Goal: Task Accomplishment & Management: Use online tool/utility

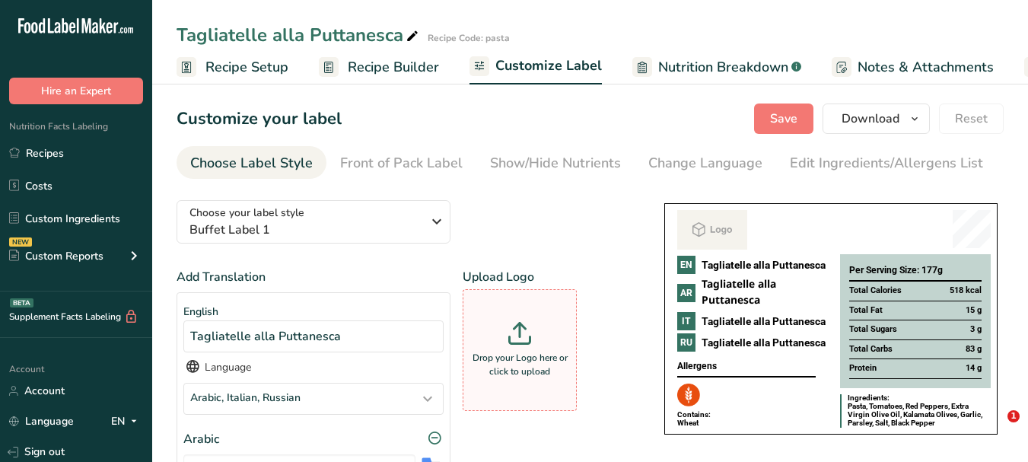
drag, startPoint x: 0, startPoint y: 0, endPoint x: 527, endPoint y: 273, distance: 593.4
click at [527, 293] on div "Drop your Logo here or click to upload" at bounding box center [520, 350] width 107 height 114
click at [527, 289] on input "Drop your Logo here or click to upload" at bounding box center [520, 350] width 114 height 122
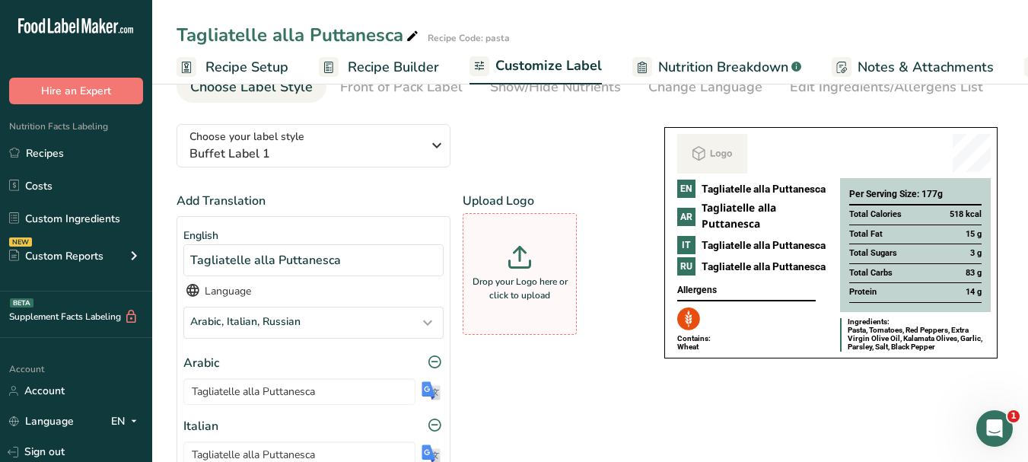
scroll to position [0, 142]
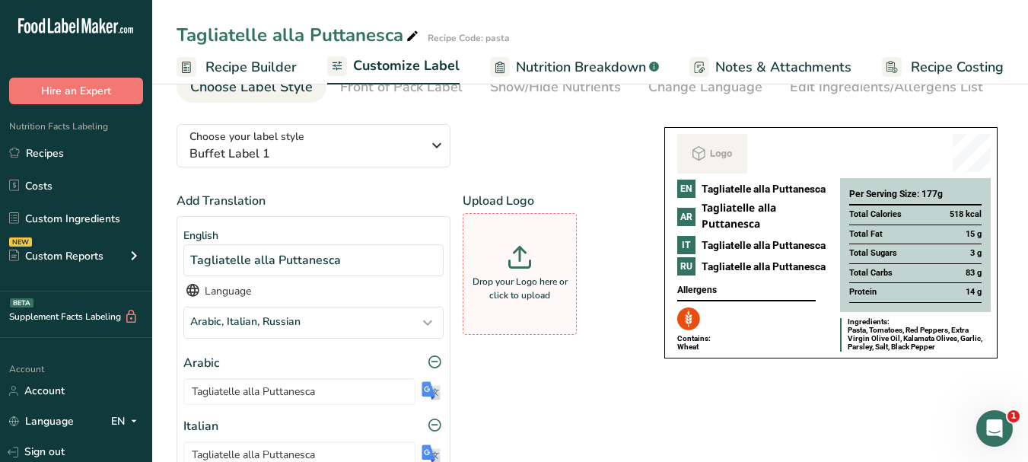
type input "C:\fakepath\Logo_001.png"
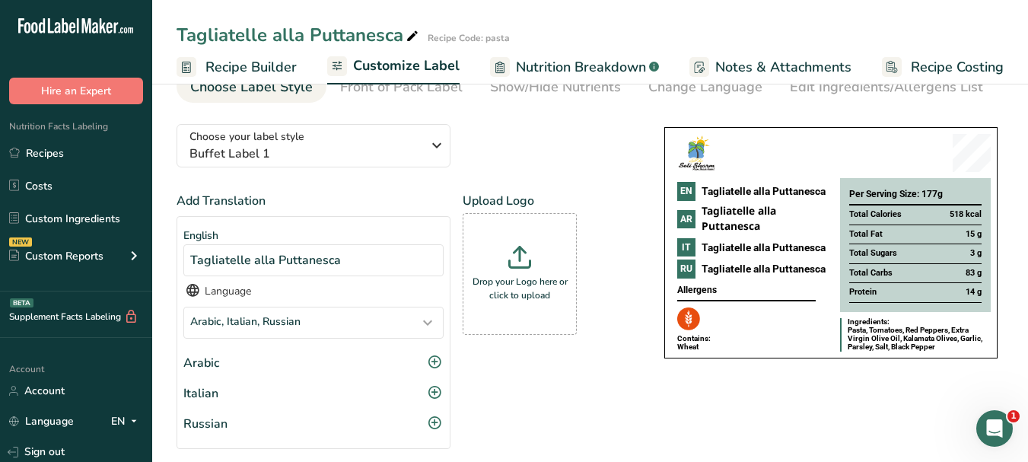
click at [413, 36] on icon at bounding box center [413, 36] width 14 height 21
click at [177, 31] on input "Tagliatelle alla Puttanesca" at bounding box center [546, 34] width 739 height 27
type input "pasta Tagliatelle alla Puttanesca"
click at [518, 130] on div "Choose your label style Buffet Label 1 USA (FDA) Standard FDA label Tabular FDA…" at bounding box center [405, 373] width 457 height 523
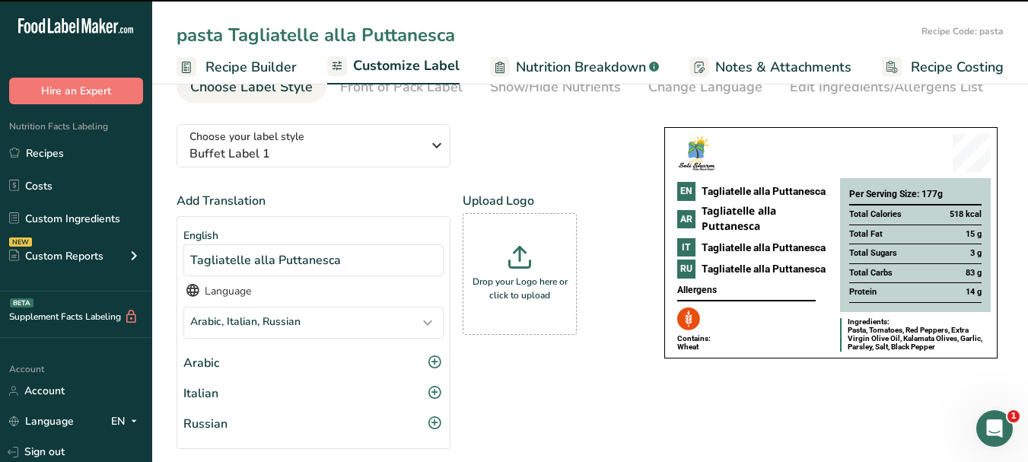
click at [406, 69] on span "Customize Label" at bounding box center [406, 66] width 107 height 21
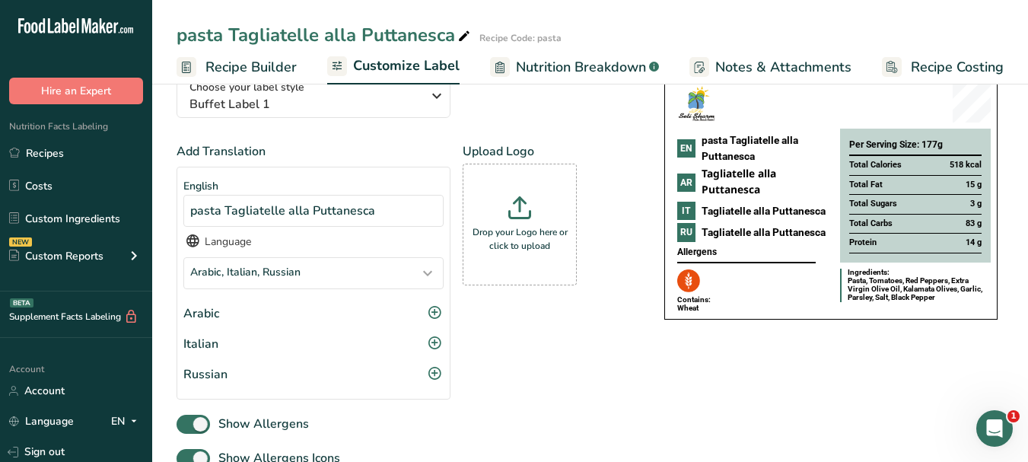
scroll to position [152, 0]
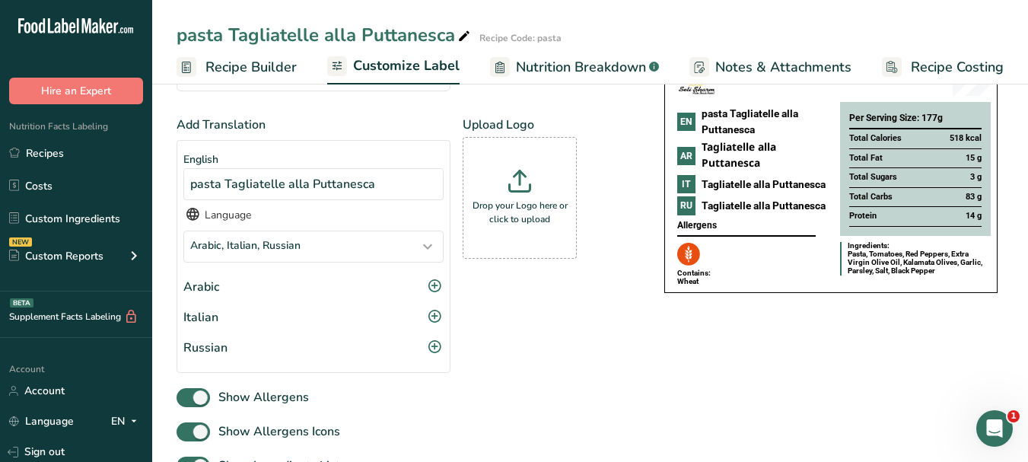
click at [280, 290] on div "Arabic" at bounding box center [313, 287] width 260 height 18
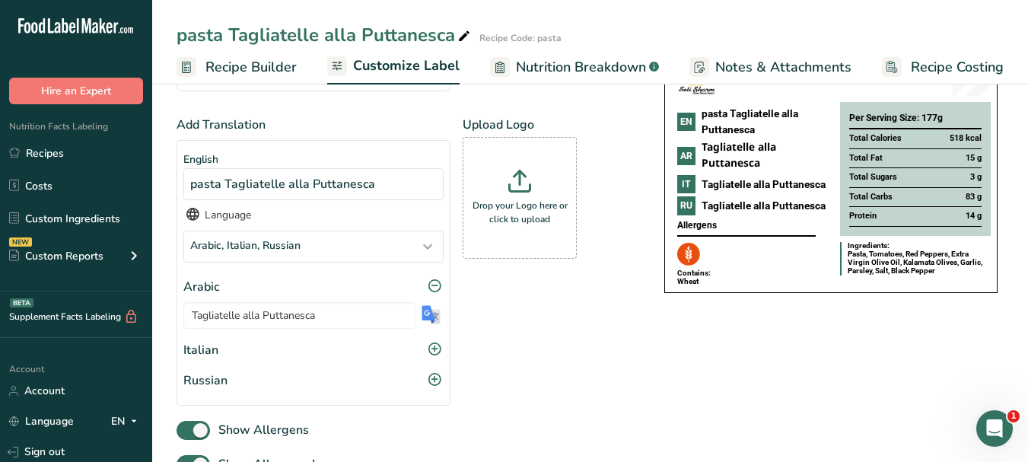
click at [432, 317] on img at bounding box center [431, 314] width 19 height 19
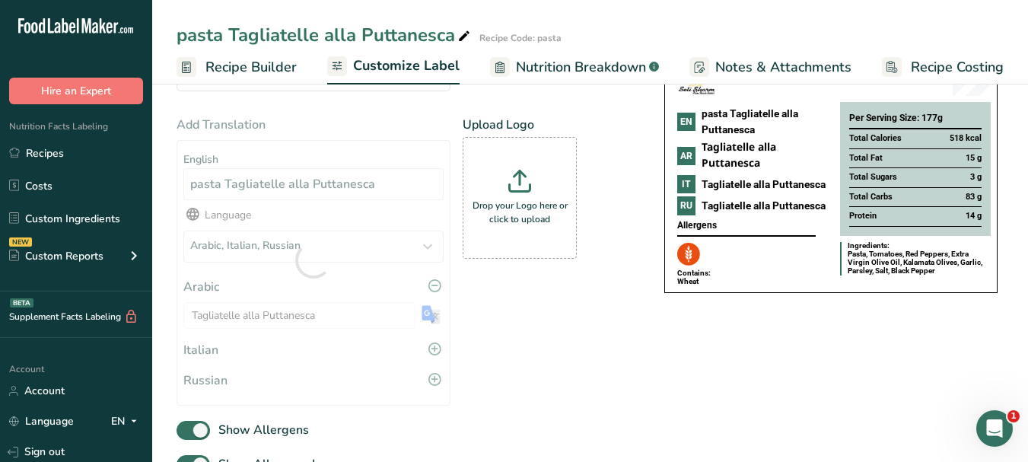
type input "المعكرونة [PERSON_NAME]"
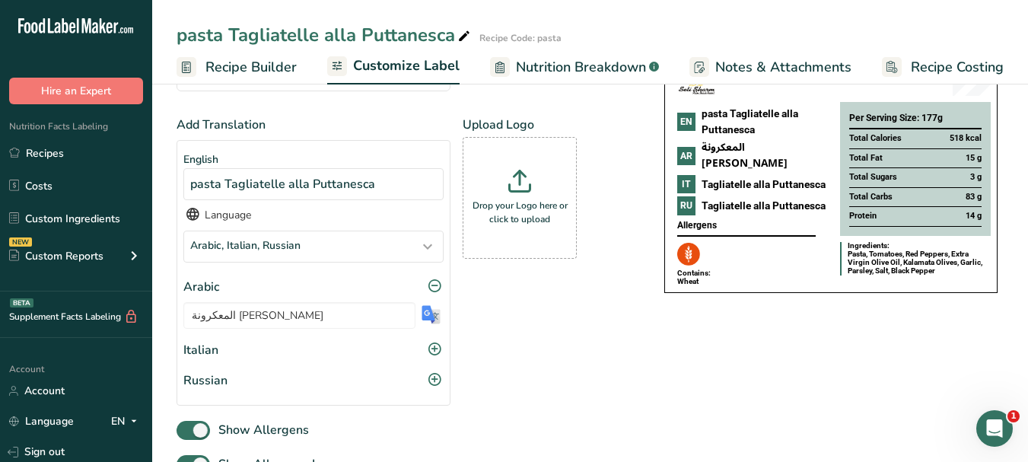
click at [363, 352] on div "Italian" at bounding box center [313, 350] width 260 height 18
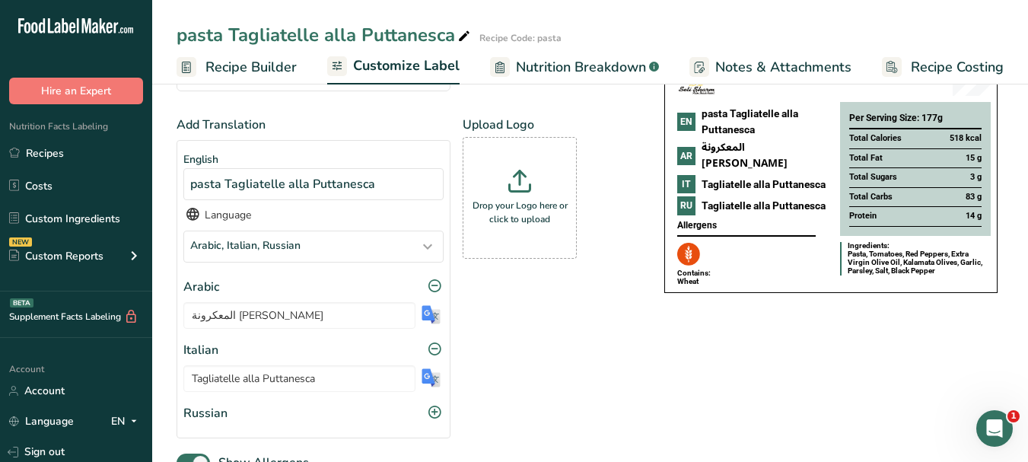
click at [424, 382] on img at bounding box center [431, 377] width 19 height 19
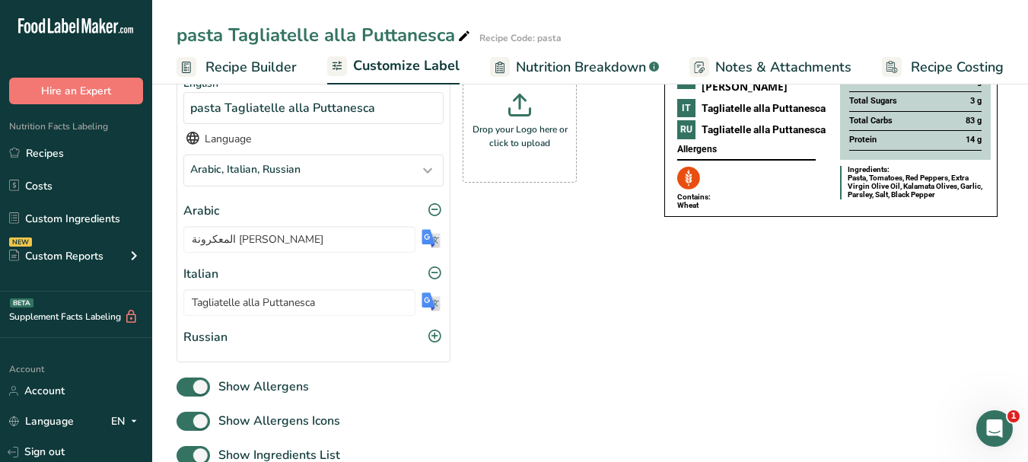
click at [392, 337] on div "Russian" at bounding box center [313, 337] width 260 height 18
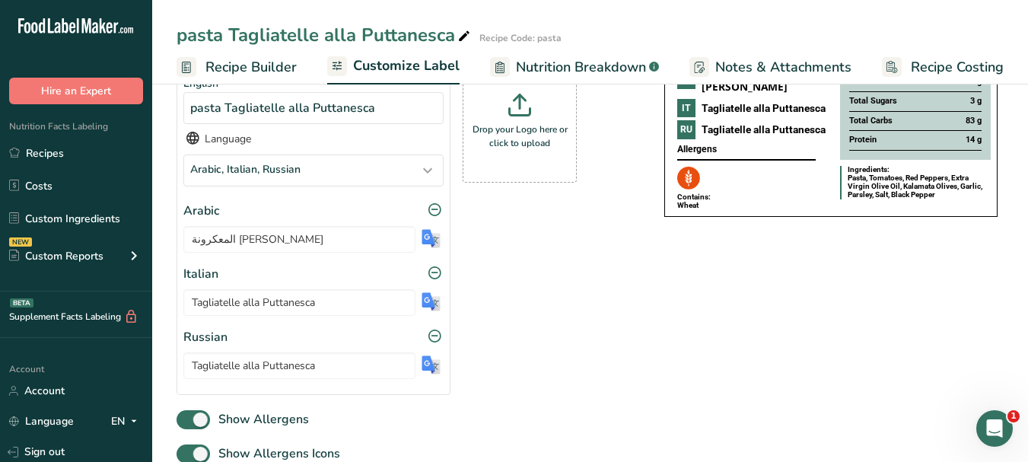
click at [425, 362] on img at bounding box center [431, 364] width 19 height 19
type input "[PERSON_NAME] [PERSON_NAME]"
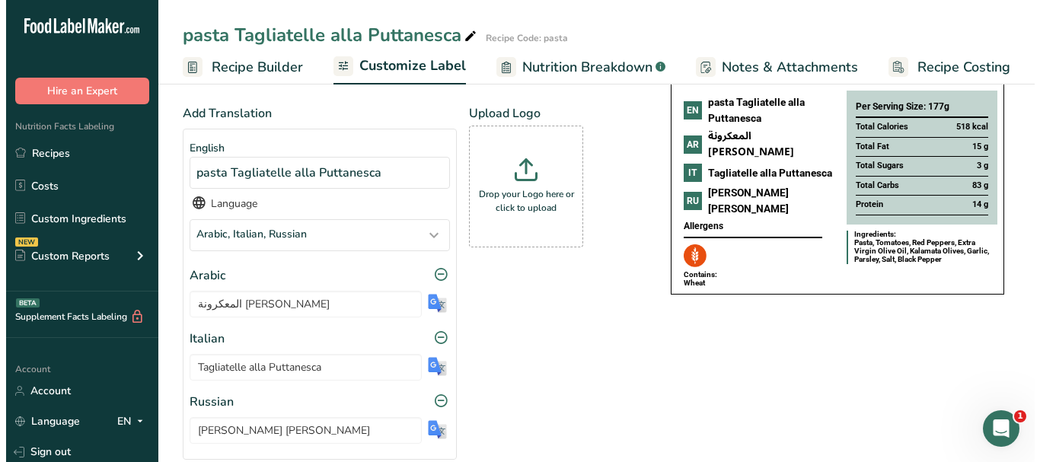
scroll to position [76, 0]
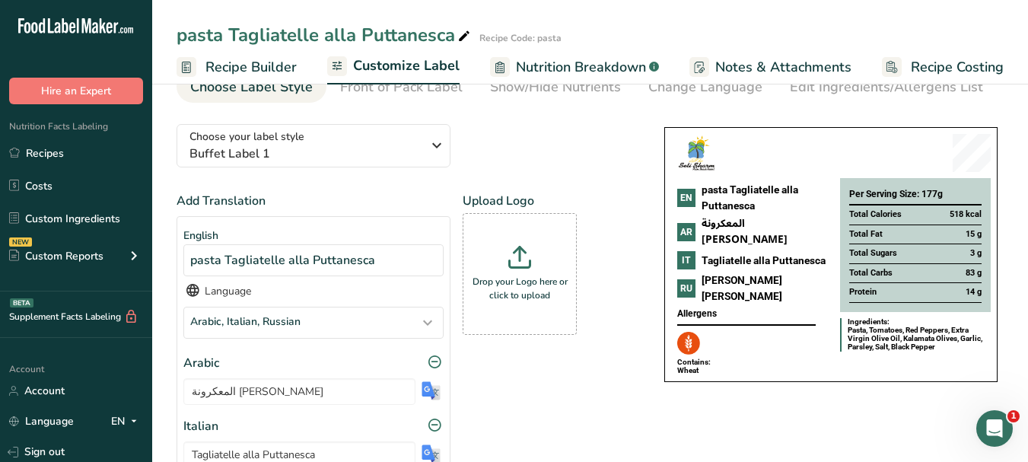
click at [270, 65] on span "Recipe Builder" at bounding box center [251, 67] width 91 height 21
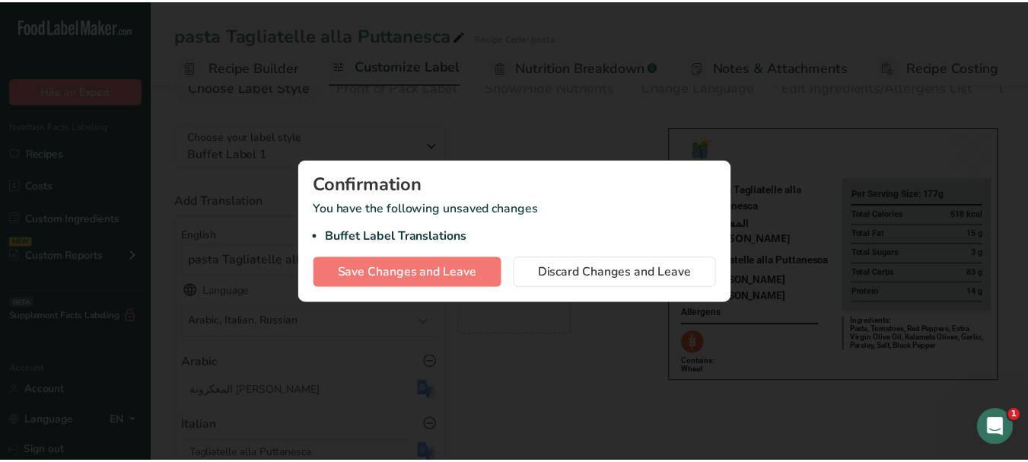
scroll to position [0, 131]
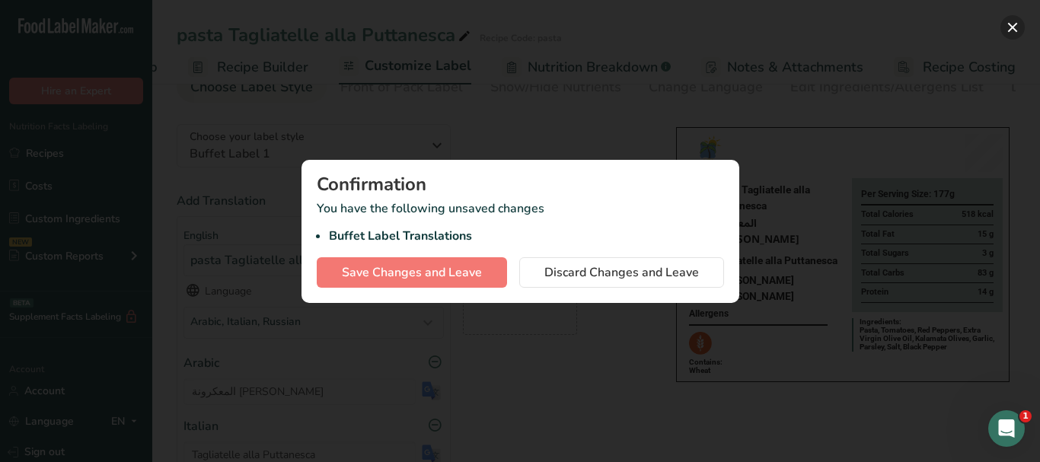
click at [1005, 29] on button "button" at bounding box center [1012, 27] width 24 height 24
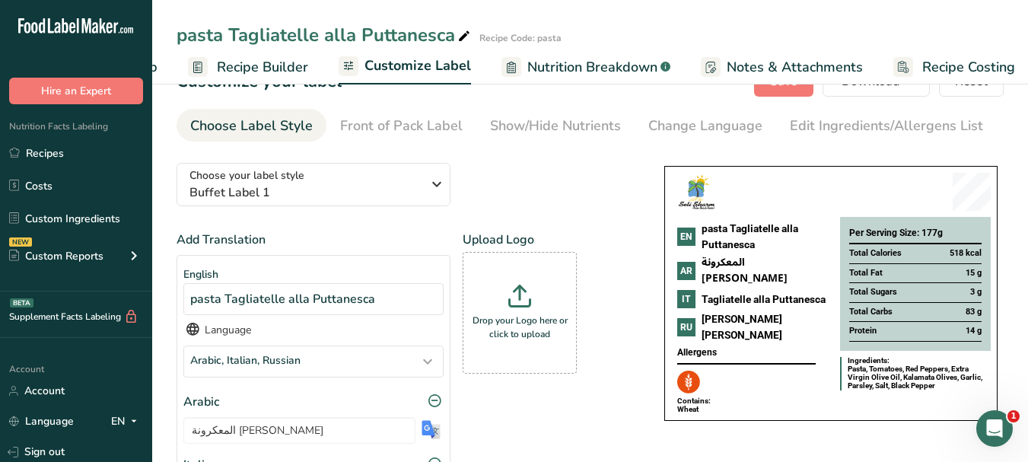
scroll to position [0, 0]
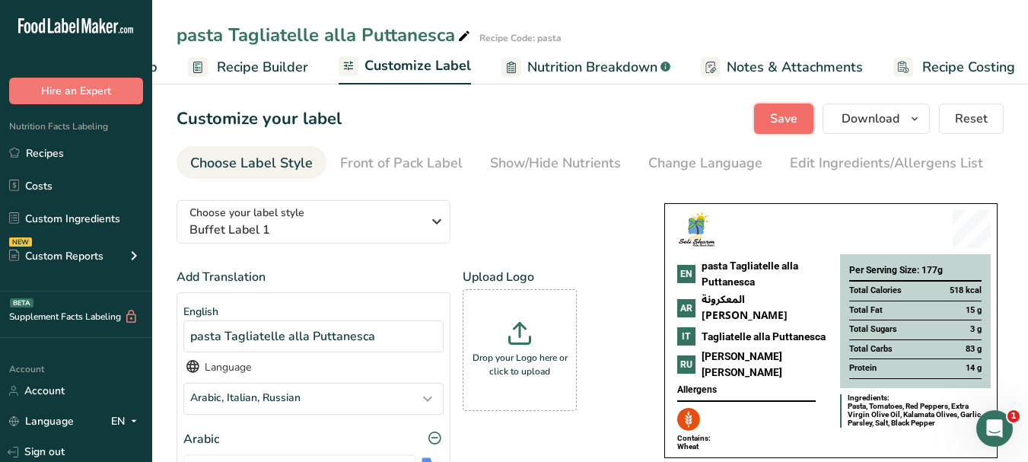
click at [795, 119] on span "Save" at bounding box center [783, 119] width 27 height 18
click at [266, 65] on span "Recipe Builder" at bounding box center [262, 67] width 91 height 21
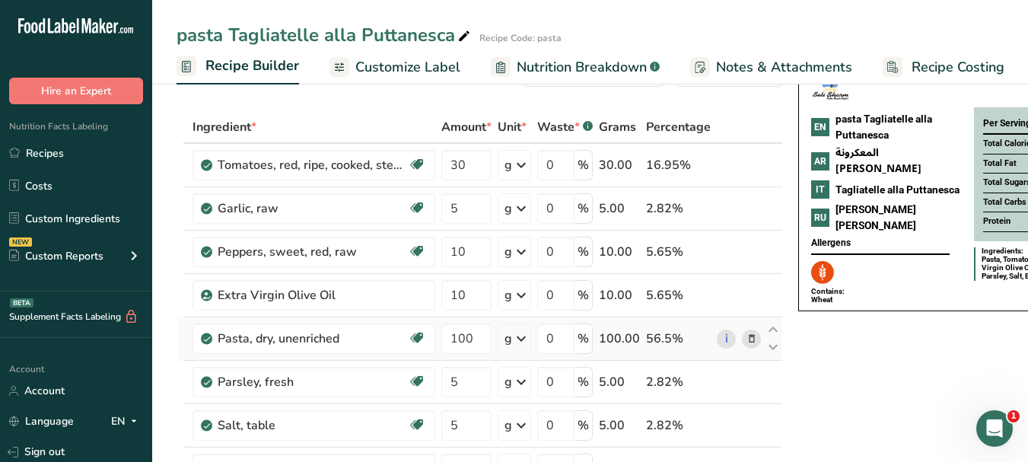
scroll to position [76, 0]
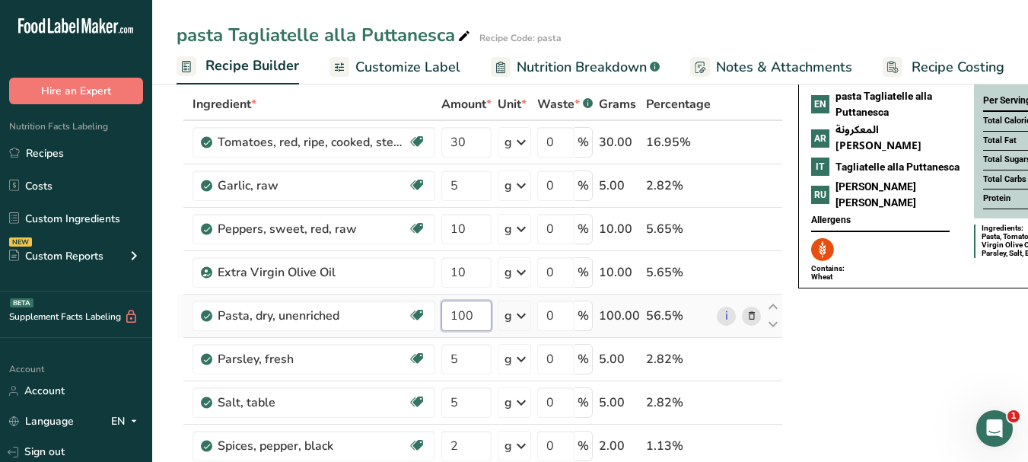
click at [455, 314] on input "100" at bounding box center [466, 316] width 50 height 30
type input "75"
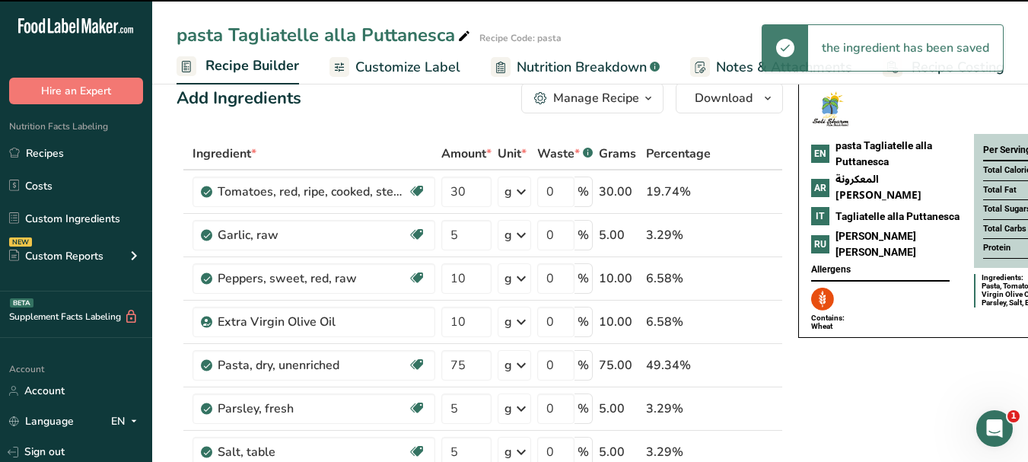
scroll to position [0, 0]
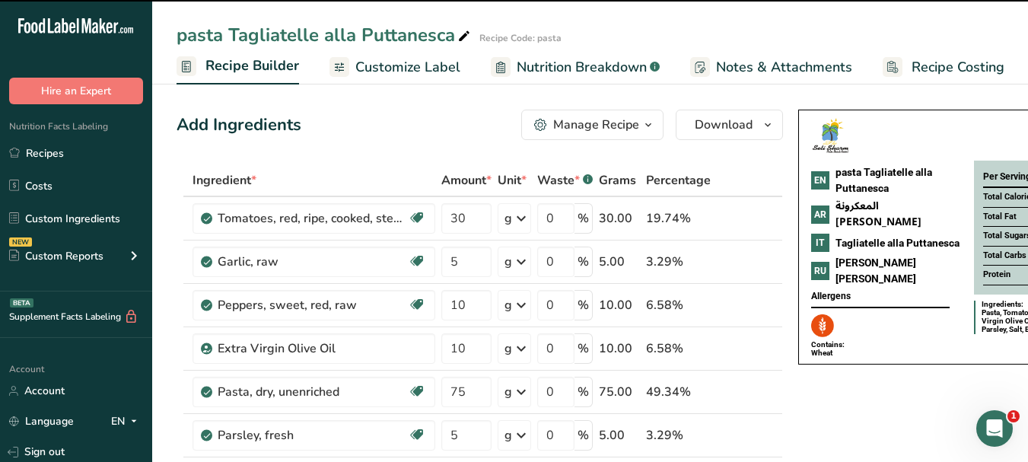
click at [388, 78] on link "Customize Label" at bounding box center [395, 67] width 131 height 34
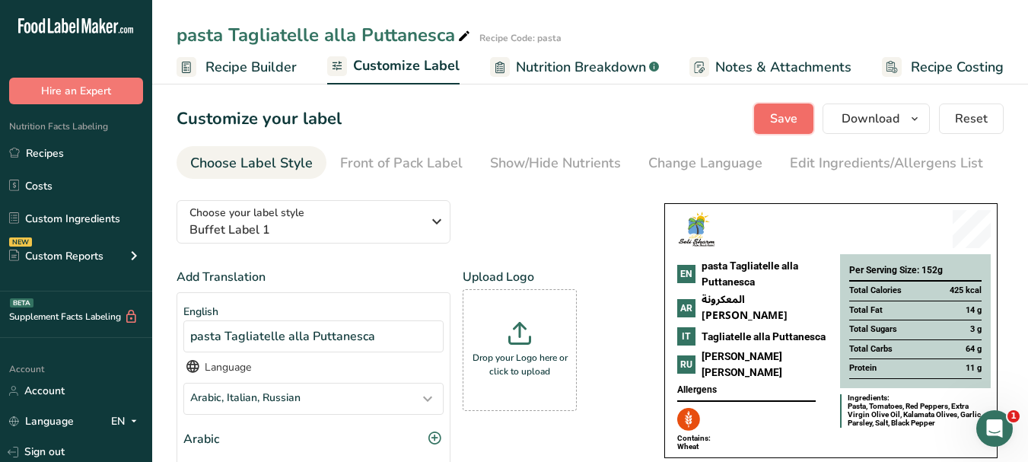
click at [783, 123] on span "Save" at bounding box center [783, 119] width 27 height 18
click at [920, 122] on icon "button" at bounding box center [915, 119] width 12 height 19
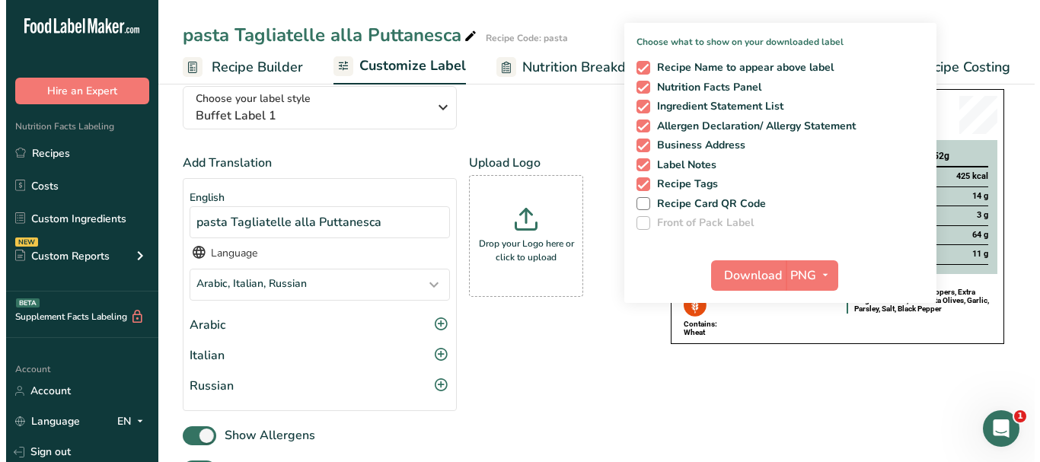
scroll to position [152, 0]
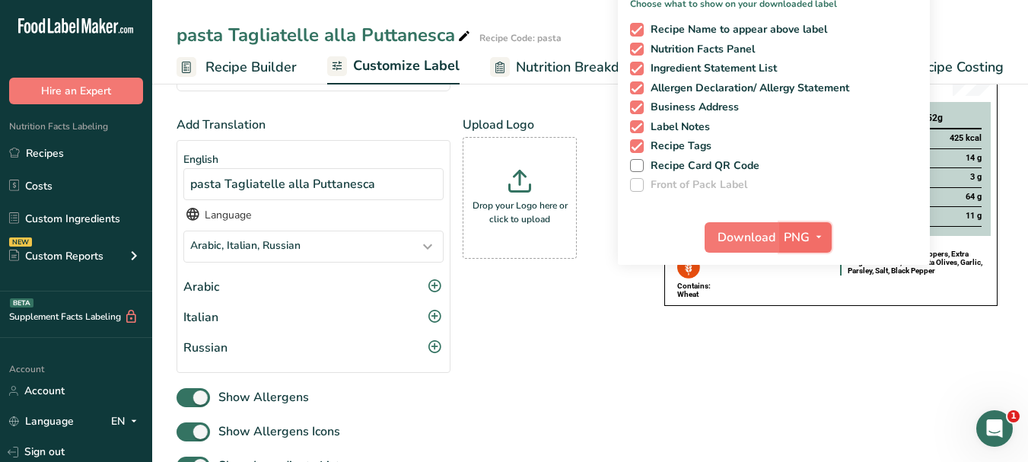
click at [821, 239] on icon "button" at bounding box center [819, 237] width 12 height 19
click at [805, 333] on link "PDF" at bounding box center [807, 343] width 49 height 25
click at [747, 235] on span "Download" at bounding box center [748, 237] width 58 height 18
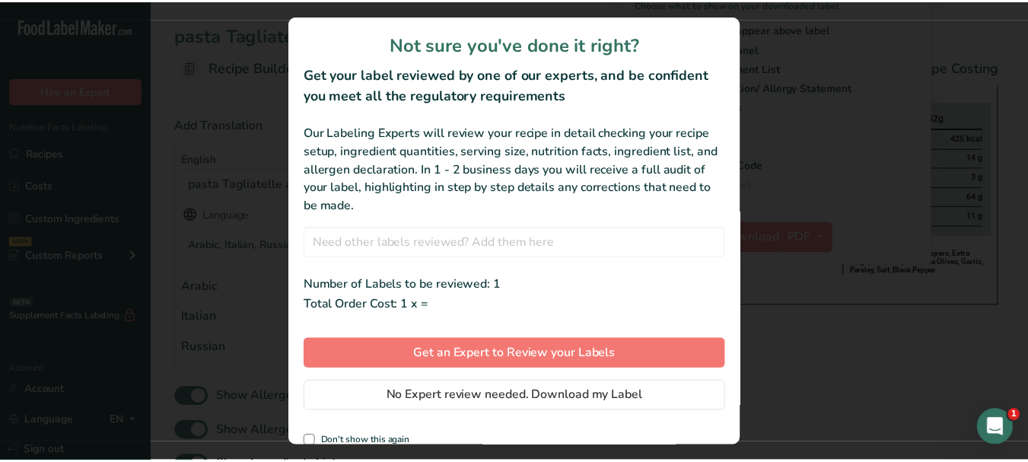
scroll to position [0, 131]
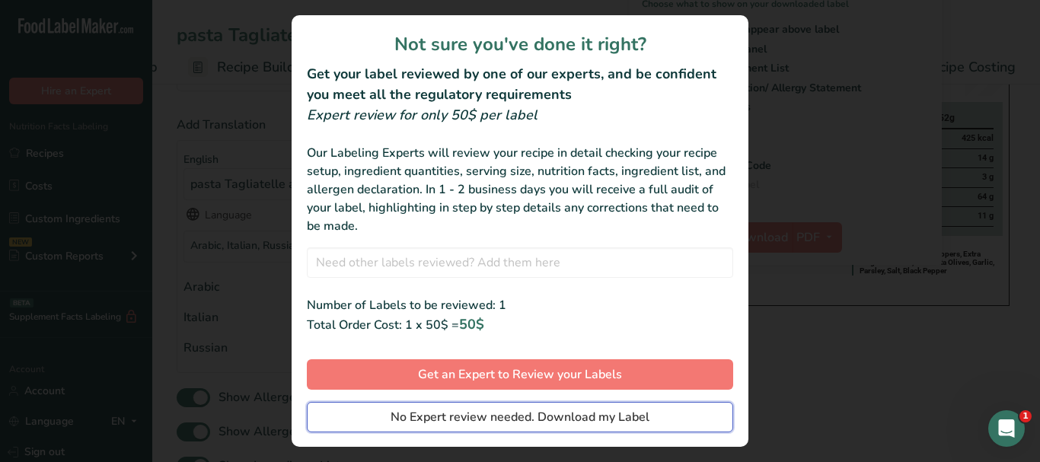
click at [671, 411] on button "No Expert review needed. Download my Label" at bounding box center [520, 417] width 426 height 30
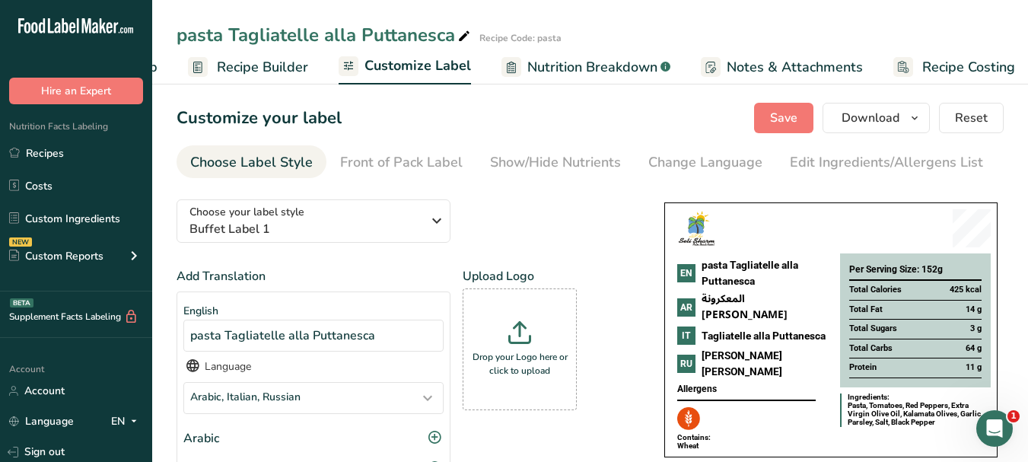
scroll to position [0, 0]
click at [971, 65] on span "Recipe Costing" at bounding box center [969, 67] width 93 height 21
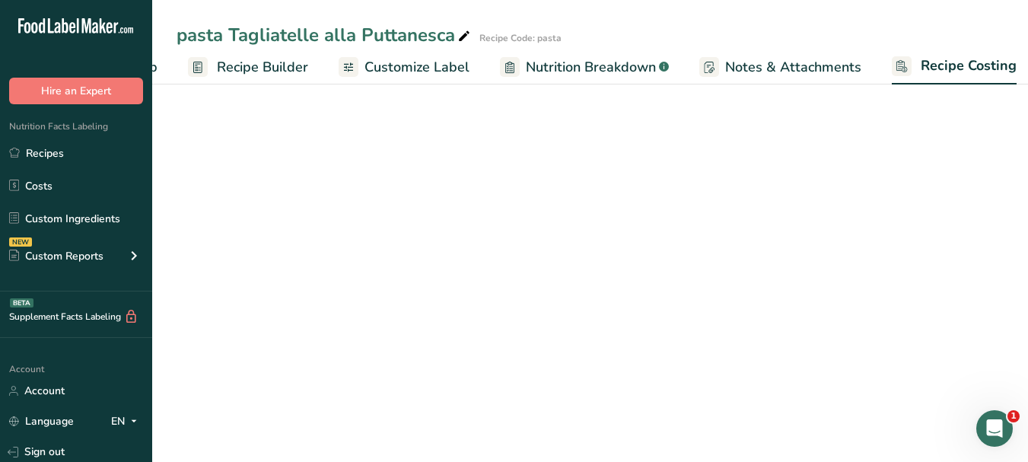
select select "1"
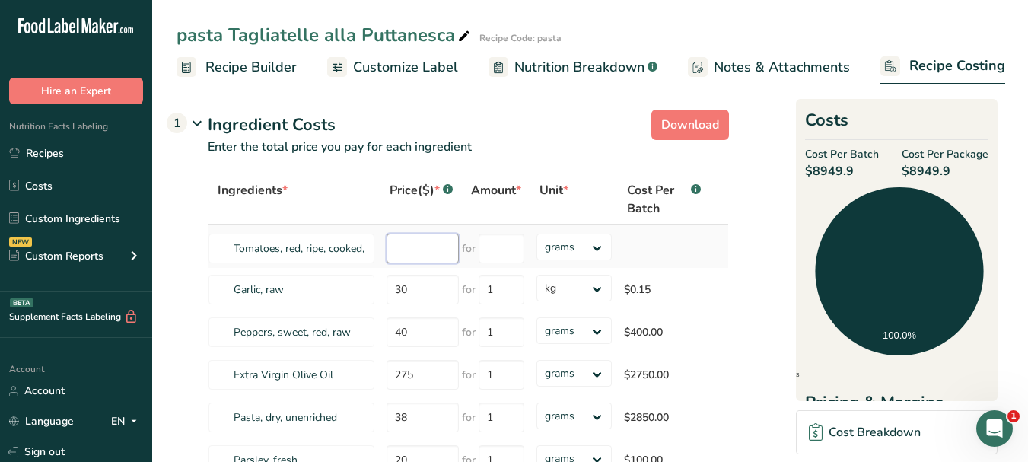
click at [405, 253] on input "number" at bounding box center [423, 249] width 72 height 30
type input "30"
click at [489, 247] on input "number" at bounding box center [502, 249] width 46 height 30
type input "1"
click at [597, 247] on div "Ingredients * Price($) * .a-a{fill:#347362;}.b-a{fill:#fff;} Amount * Unit * Co…" at bounding box center [468, 391] width 521 height 435
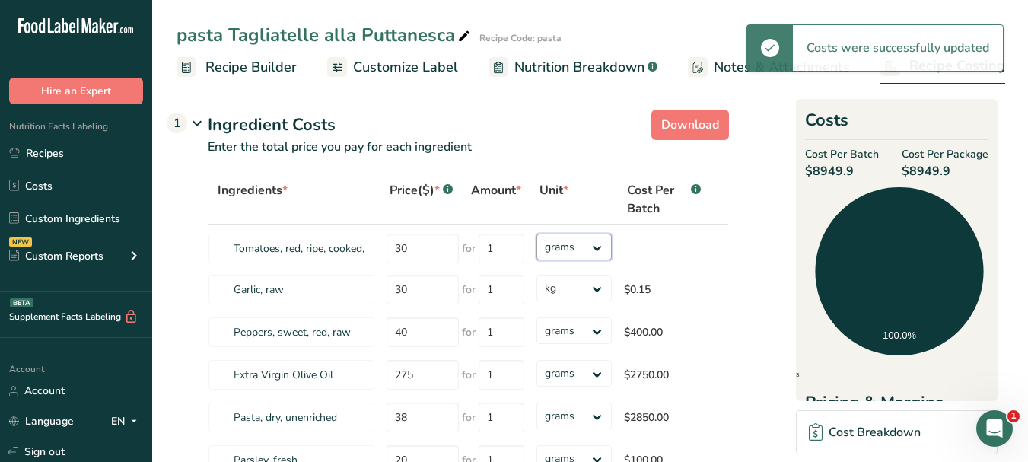
select select "1"
drag, startPoint x: 597, startPoint y: 247, endPoint x: 615, endPoint y: 314, distance: 68.7
click at [537, 234] on select "grams kg mg mcg lb oz" at bounding box center [574, 247] width 75 height 27
select select "1"
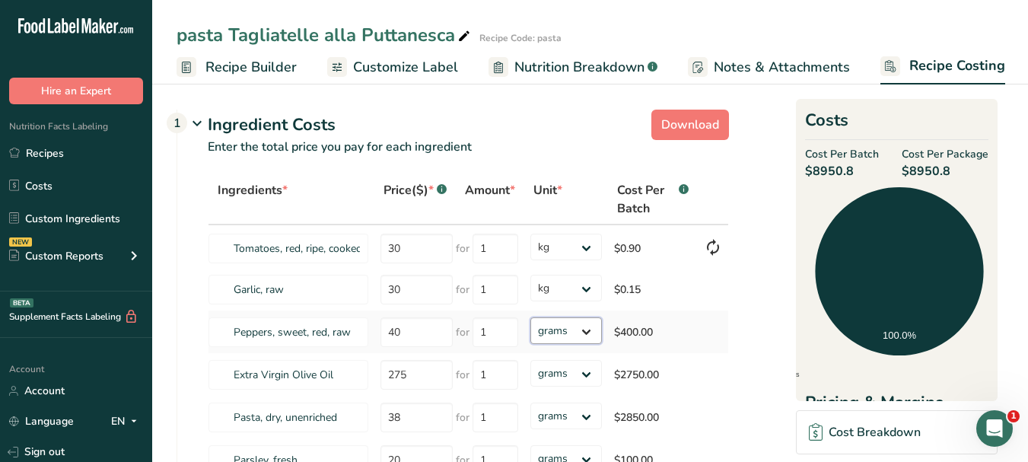
click at [588, 327] on select "grams kg mg mcg lb oz" at bounding box center [567, 330] width 72 height 27
select select "1"
click at [531, 317] on select "grams kg mg mcg lb oz" at bounding box center [567, 330] width 72 height 27
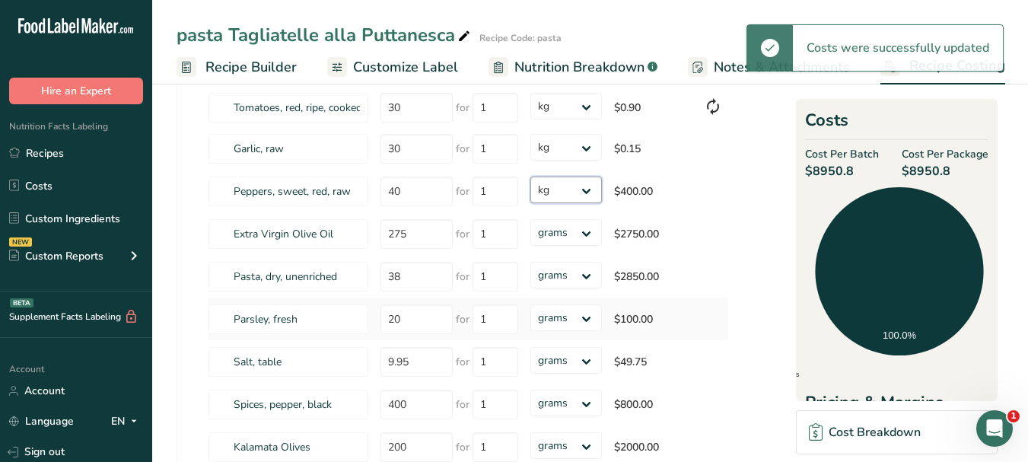
scroll to position [152, 0]
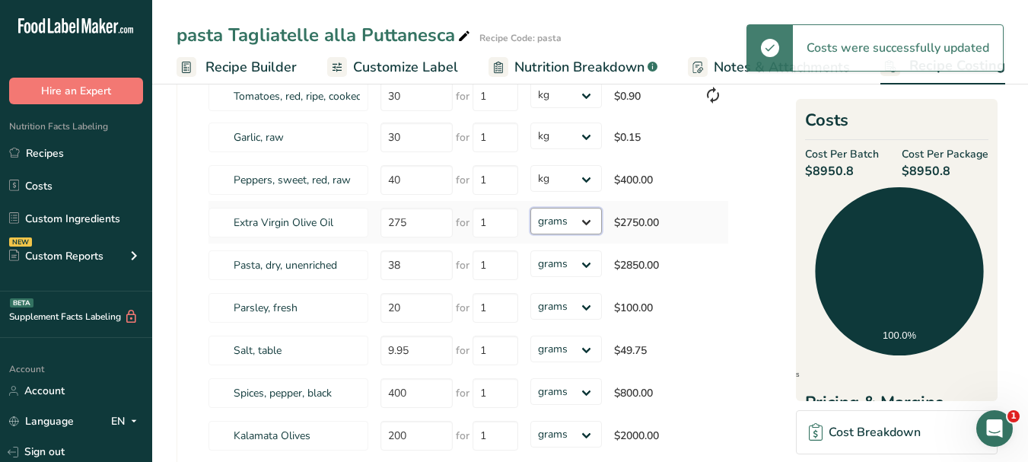
click at [589, 215] on select "grams kg mg mcg lb oz" at bounding box center [567, 221] width 72 height 27
select select "1"
click at [531, 208] on select "grams kg mg mcg lb oz" at bounding box center [567, 221] width 72 height 27
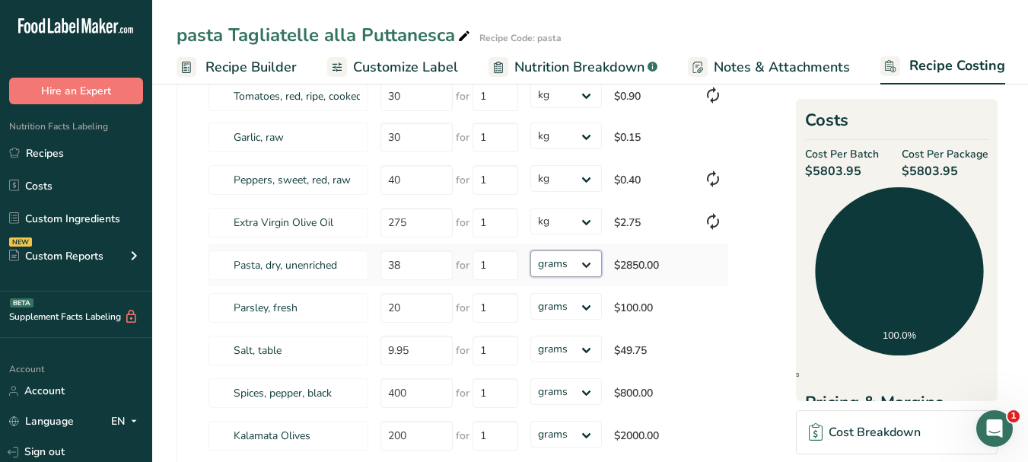
click at [586, 261] on select "grams kg mg mcg lb oz" at bounding box center [567, 263] width 72 height 27
select select "1"
click at [531, 250] on select "grams kg mg mcg lb oz" at bounding box center [567, 263] width 72 height 27
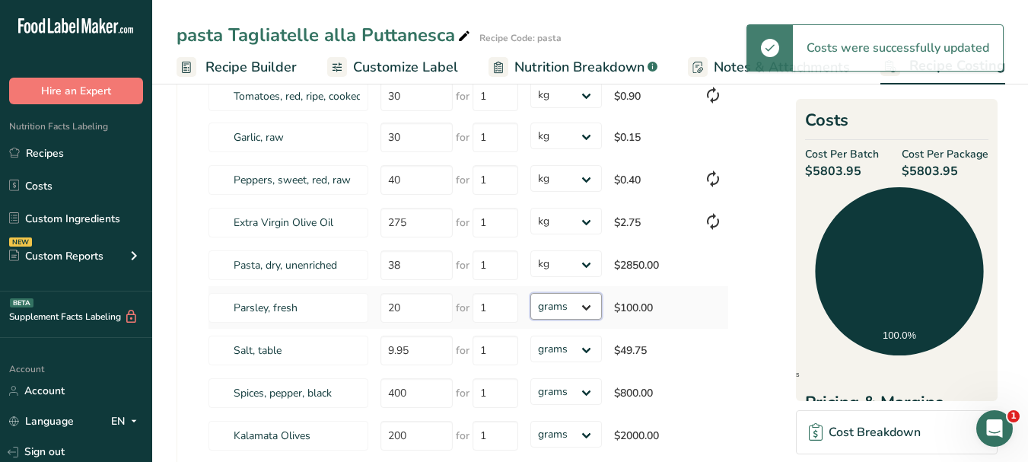
click at [588, 311] on select "grams kg mg mcg lb oz" at bounding box center [567, 306] width 72 height 27
select select "1"
click at [531, 293] on select "grams kg mg mcg lb oz" at bounding box center [567, 306] width 72 height 27
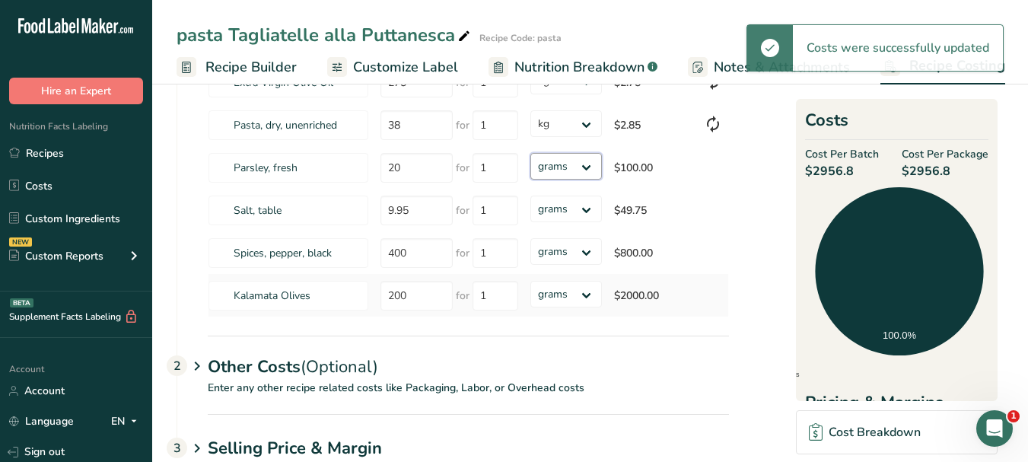
scroll to position [304, 0]
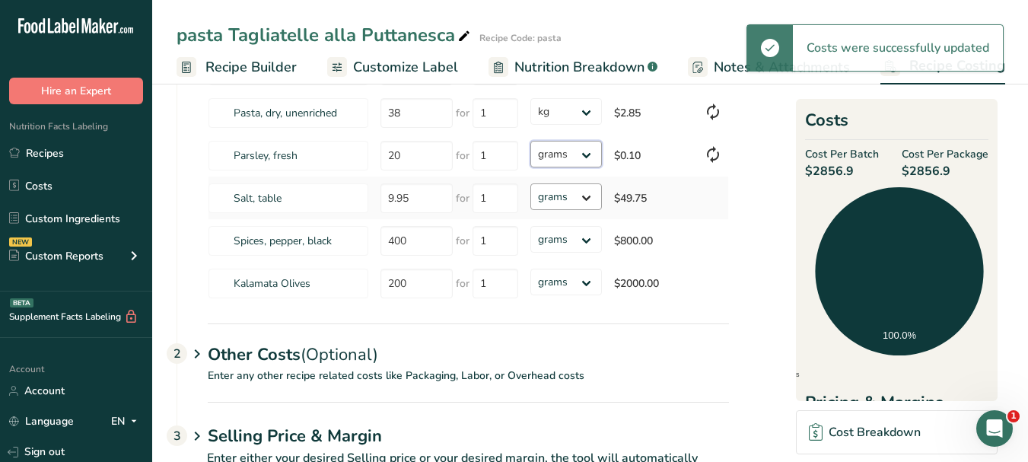
select select "1"
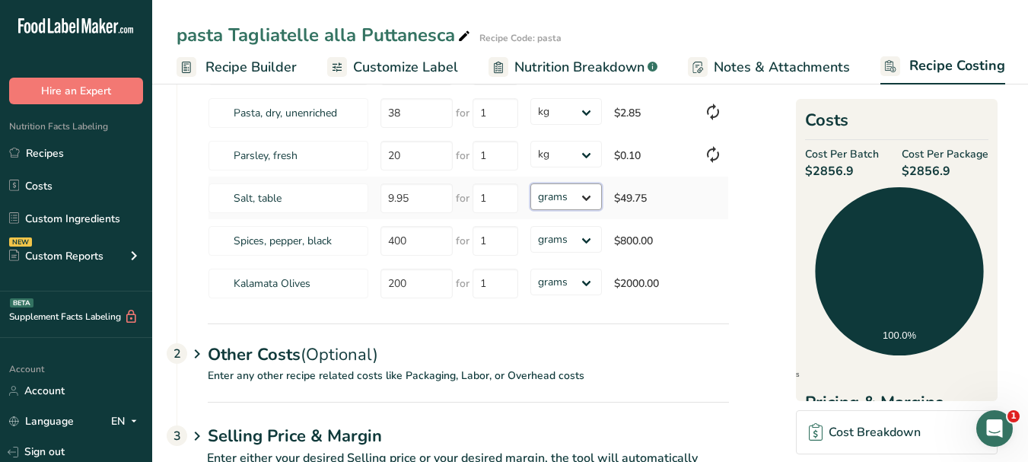
click at [588, 199] on select "grams kg mg mcg lb oz" at bounding box center [567, 196] width 72 height 27
select select "1"
click at [531, 183] on select "grams kg mg mcg lb oz" at bounding box center [567, 196] width 72 height 27
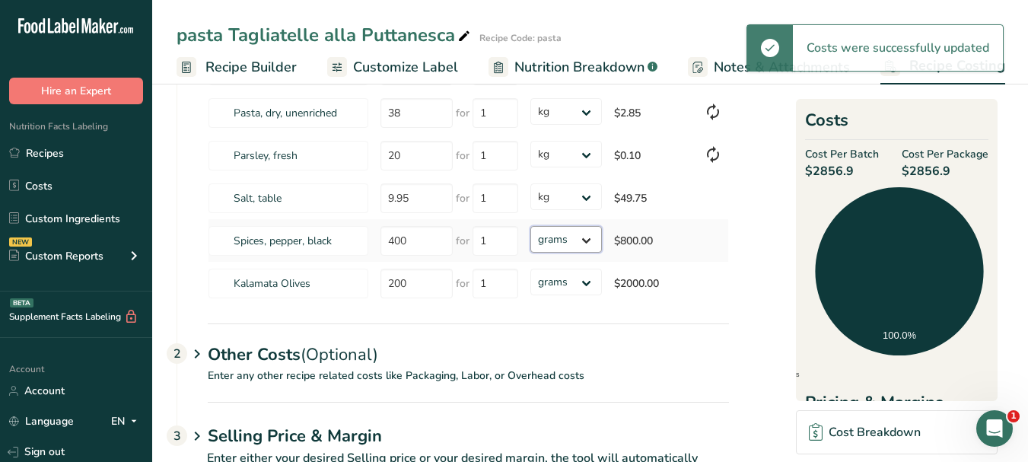
click at [591, 245] on select "grams kg mg mcg lb oz" at bounding box center [567, 239] width 72 height 27
select select "1"
click at [531, 226] on select "grams kg mg mcg lb oz" at bounding box center [567, 239] width 72 height 27
select select "1"
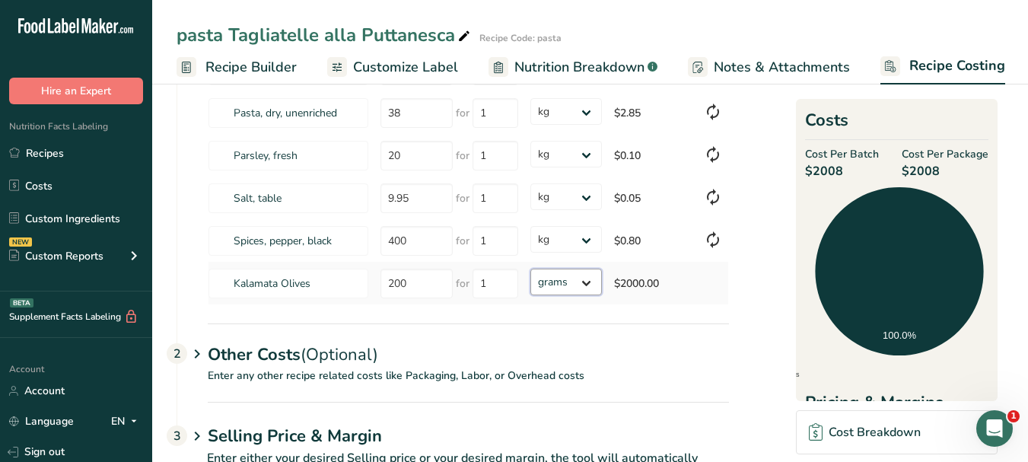
click at [591, 285] on select "grams kg mg mcg lb oz" at bounding box center [567, 282] width 72 height 27
select select "1"
click at [531, 269] on select "grams kg mg mcg lb oz" at bounding box center [567, 282] width 72 height 27
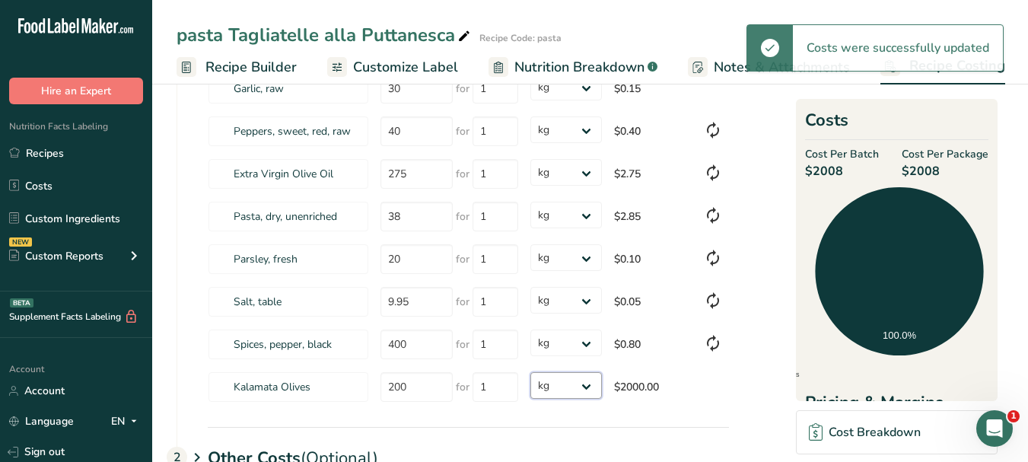
scroll to position [0, 0]
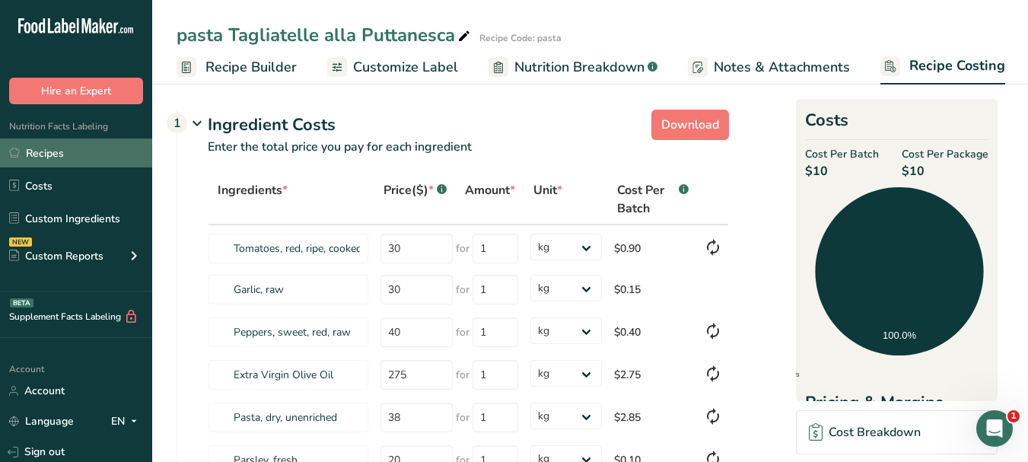
click at [81, 146] on link "Recipes" at bounding box center [76, 153] width 152 height 29
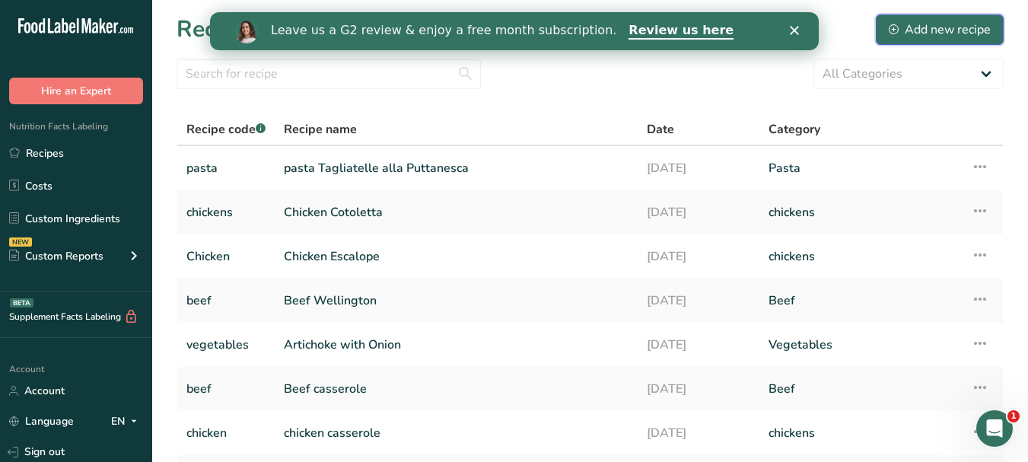
click at [969, 31] on div "Add new recipe" at bounding box center [940, 30] width 102 height 18
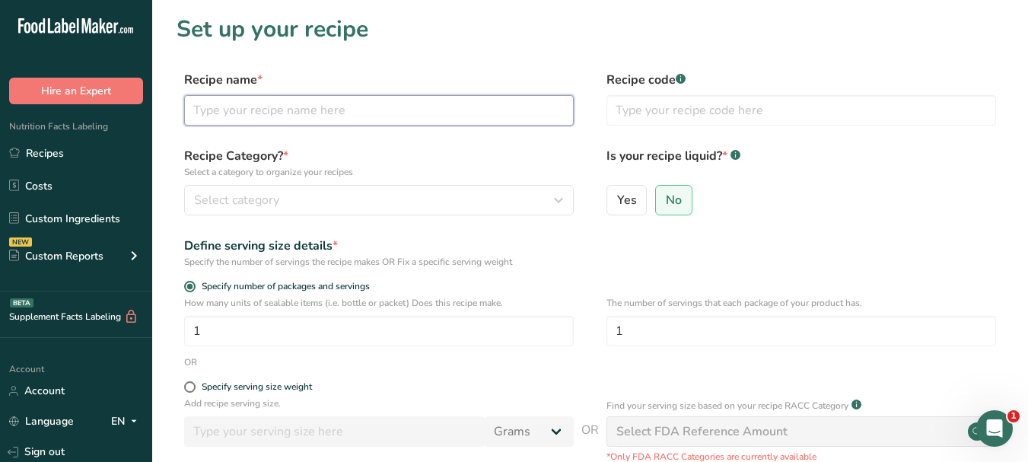
paste input "Beef torly stew"
type input "Beef torly stew"
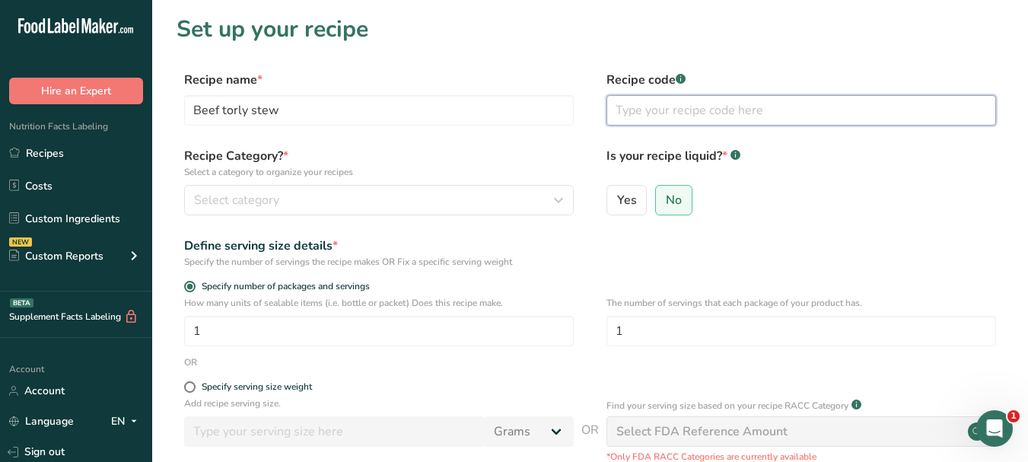
click at [668, 117] on input "text" at bounding box center [802, 110] width 390 height 30
type input "beef"
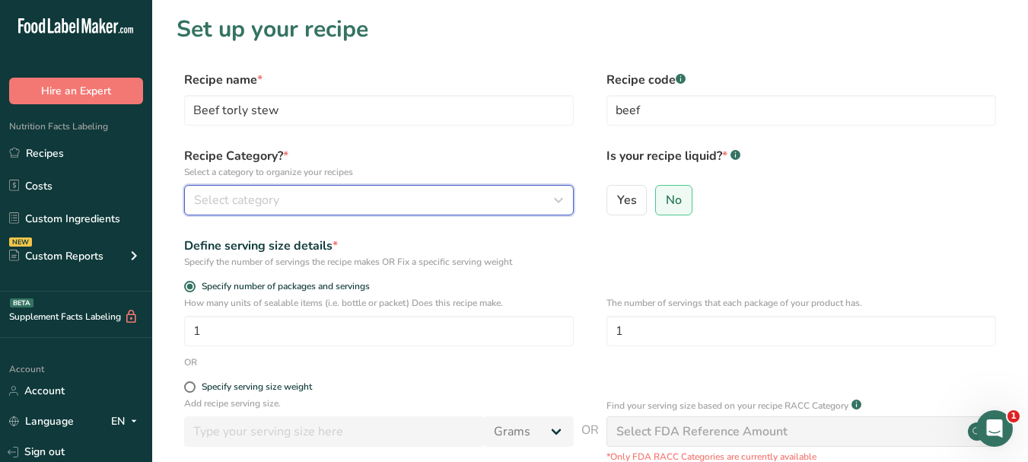
click at [532, 194] on div "Select category" at bounding box center [374, 200] width 361 height 18
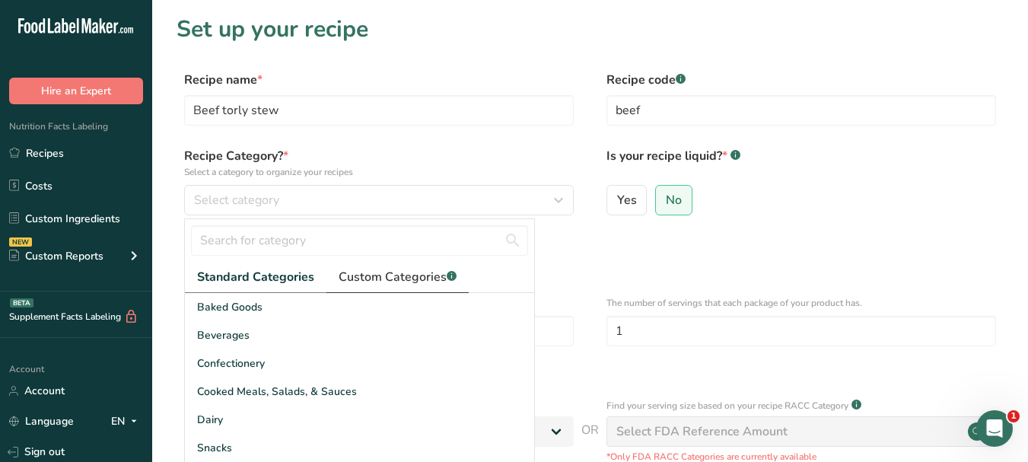
click at [395, 281] on span "Custom Categories .a-a{fill:#347362;}.b-a{fill:#fff;}" at bounding box center [398, 277] width 118 height 18
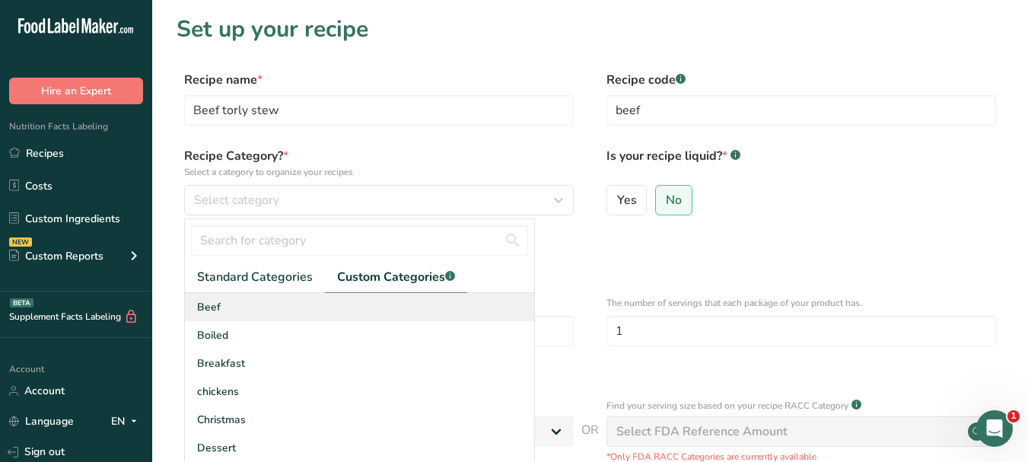
click at [259, 301] on div "Beef" at bounding box center [359, 307] width 349 height 28
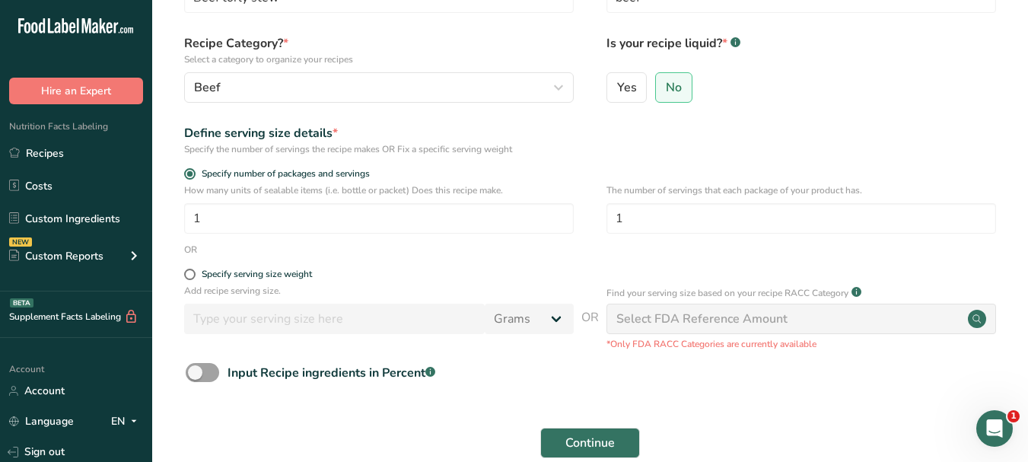
scroll to position [152, 0]
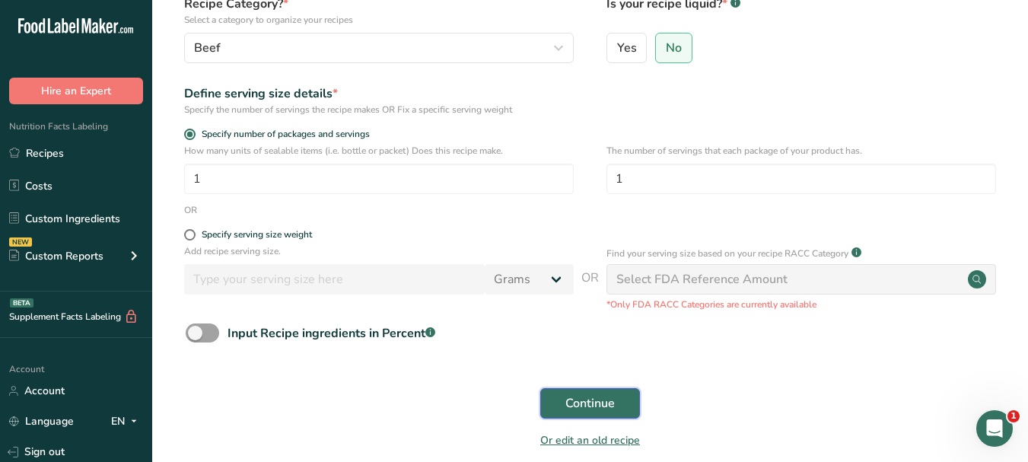
click at [562, 404] on button "Continue" at bounding box center [590, 403] width 100 height 30
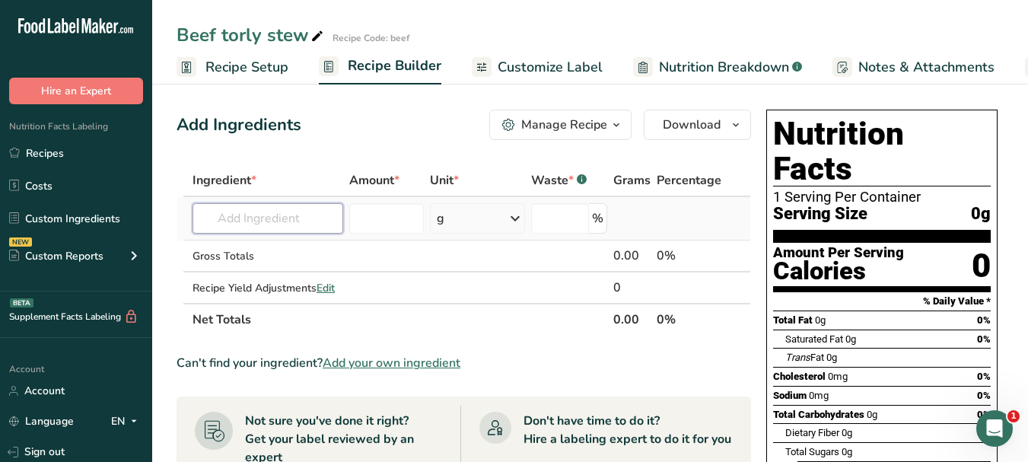
paste input "beef cubes"
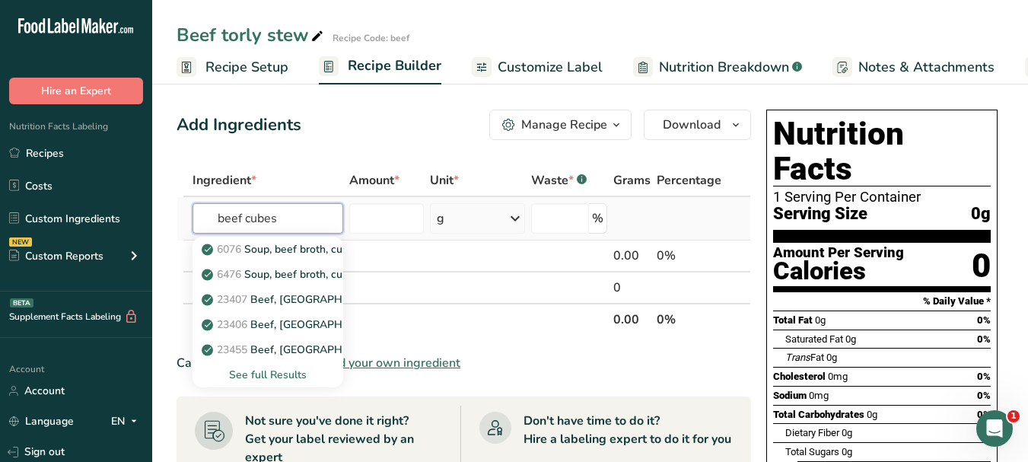
type input "beef cubes"
click at [268, 376] on div "See full Results" at bounding box center [268, 375] width 126 height 16
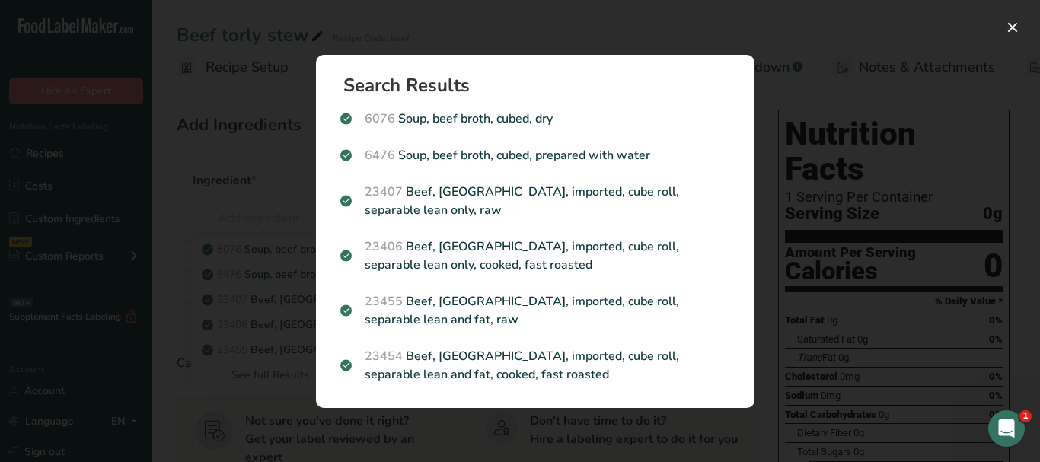
click at [290, 76] on div "Search results modal" at bounding box center [520, 231] width 1040 height 462
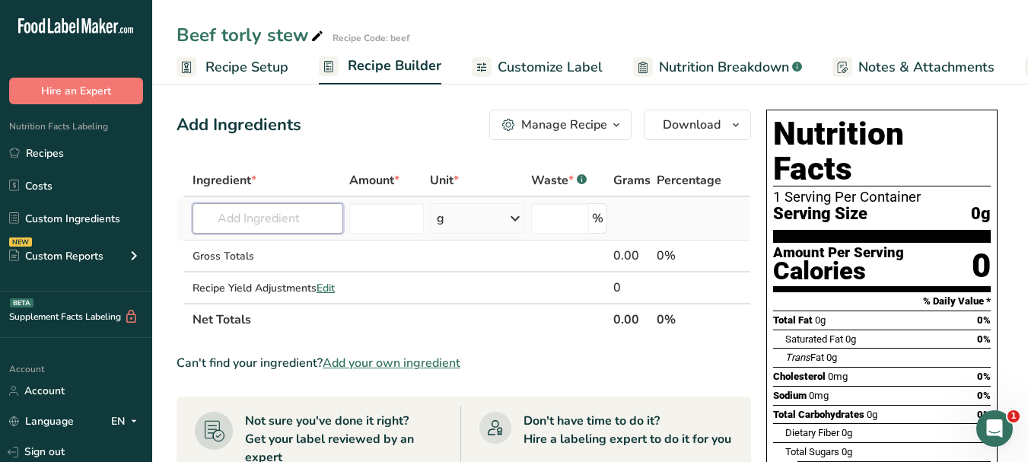
click at [286, 213] on input "text" at bounding box center [268, 218] width 151 height 30
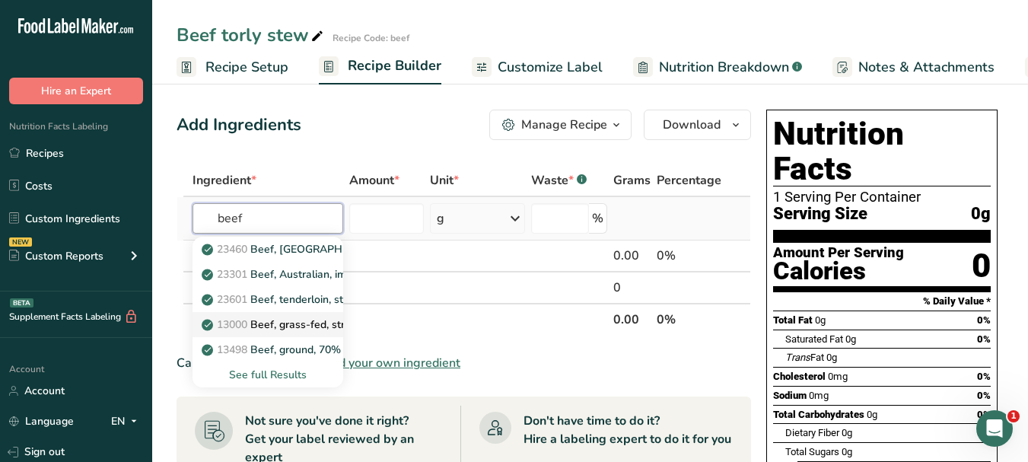
type input "beef"
click at [305, 331] on p "13000 Beef, grass-fed, strip steaks, lean only, raw" at bounding box center [333, 325] width 257 height 16
type input "Beef, grass-fed, strip steaks, lean only, raw"
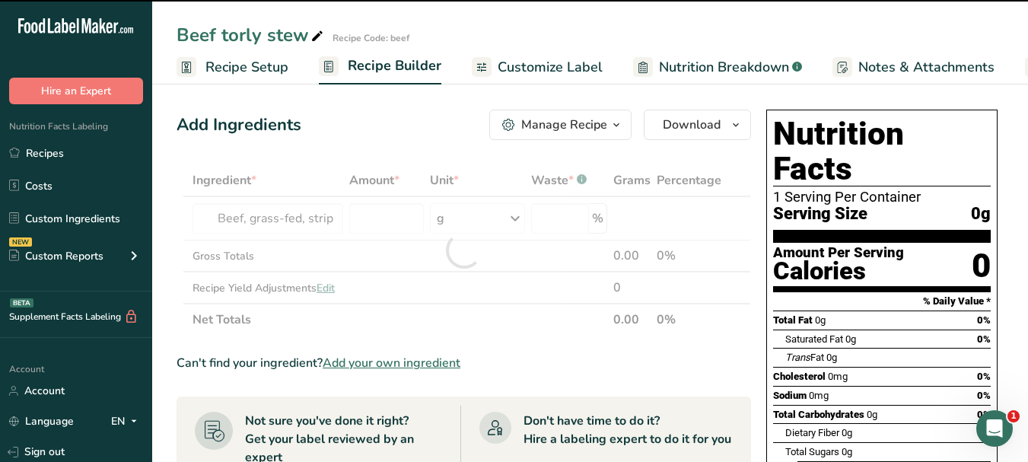
type input "0"
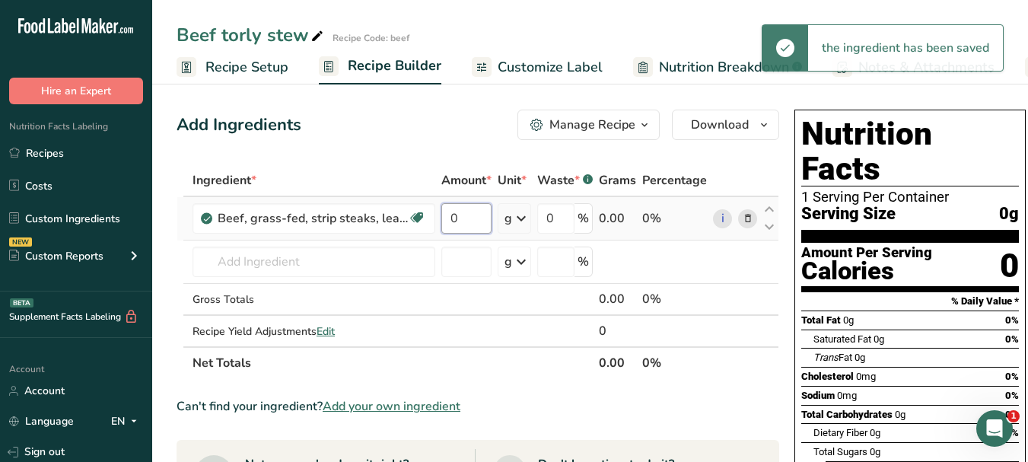
click at [451, 217] on input "0" at bounding box center [466, 218] width 50 height 30
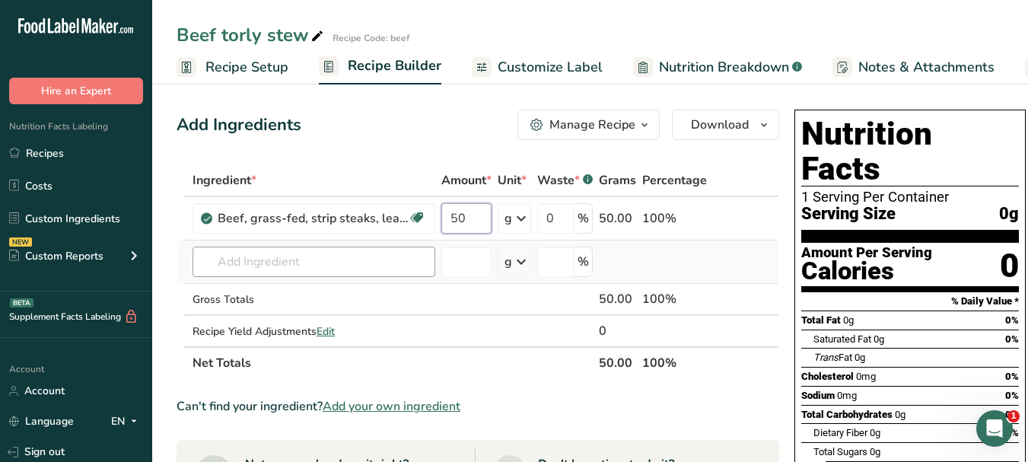
type input "50"
click at [374, 255] on div "Ingredient * Amount * Unit * Waste * .a-a{fill:#347362;}.b-a{fill:#fff;} Grams …" at bounding box center [478, 271] width 603 height 215
paste input "onion"
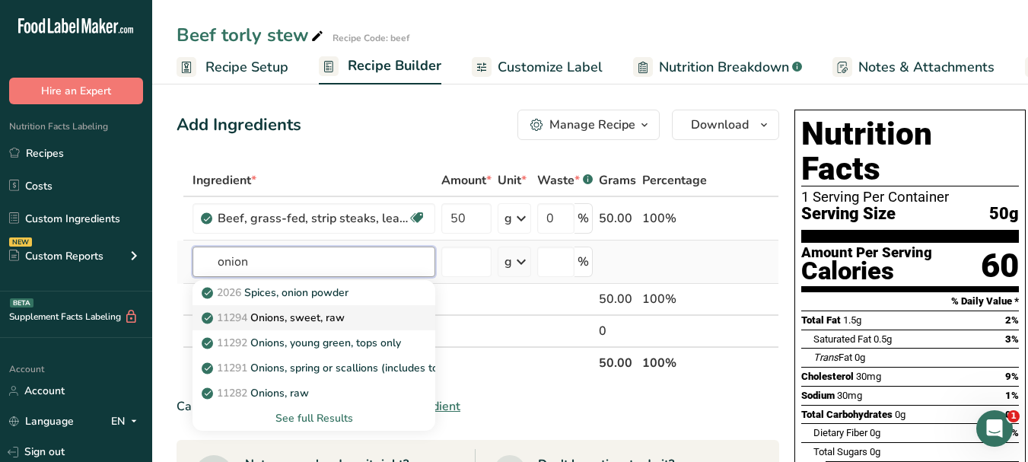
type input "onion"
click at [321, 318] on p "11294 Onions, sweet, raw" at bounding box center [275, 318] width 140 height 16
type input "Onions, sweet, raw"
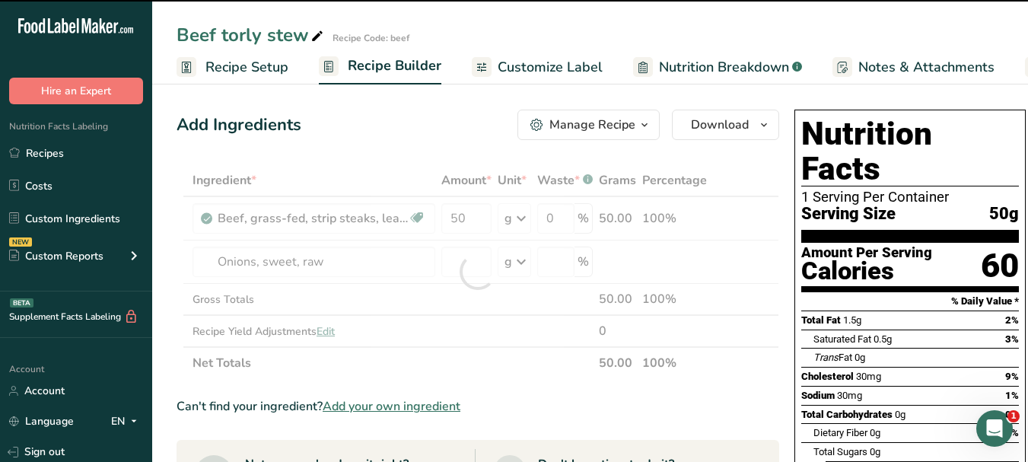
type input "0"
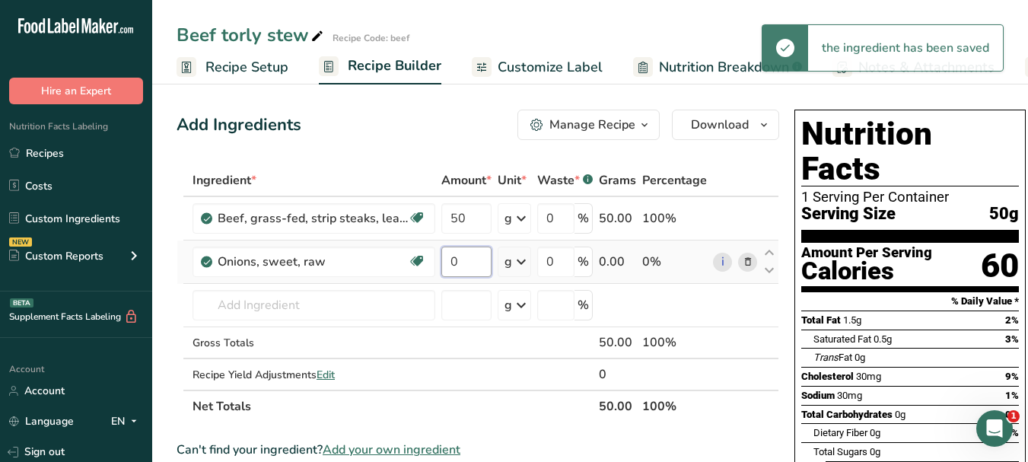
click at [449, 257] on input "0" at bounding box center [466, 262] width 50 height 30
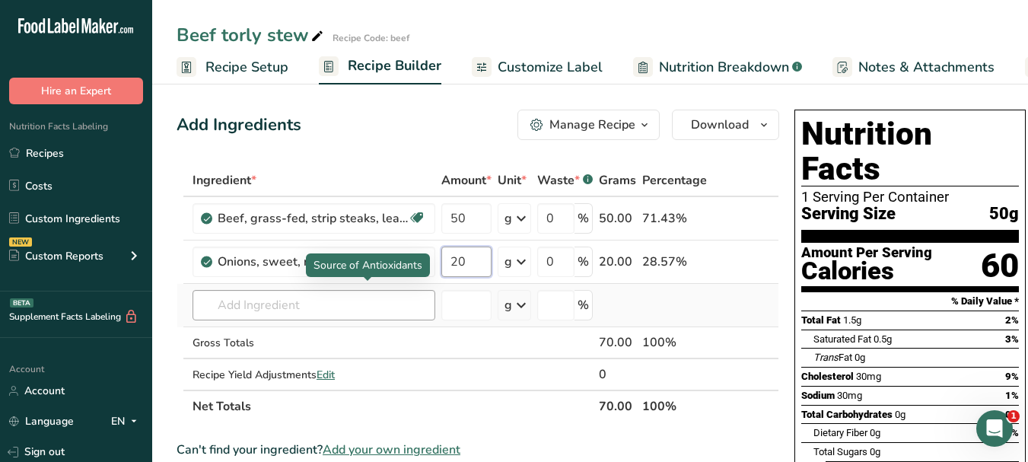
type input "20"
click at [297, 296] on div "Ingredient * Amount * Unit * Waste * .a-a{fill:#347362;}.b-a{fill:#fff;} Grams …" at bounding box center [478, 293] width 603 height 258
paste input "carrots"
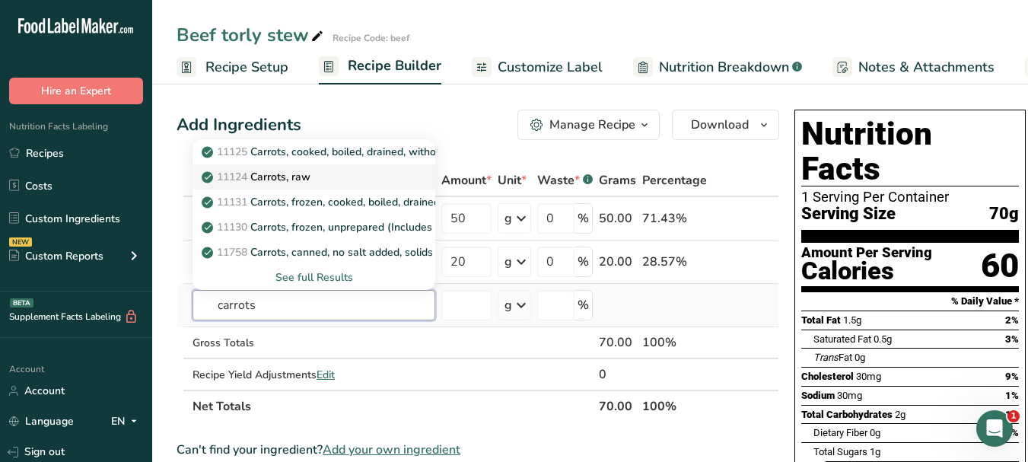
type input "carrots"
click at [375, 186] on link "11124 [GEOGRAPHIC_DATA], raw" at bounding box center [314, 176] width 243 height 25
type input "Carrots, raw"
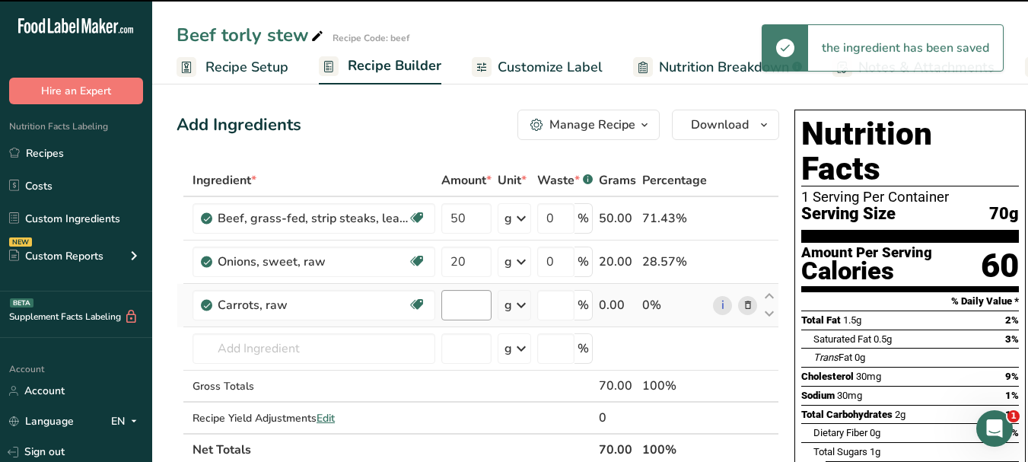
type input "0"
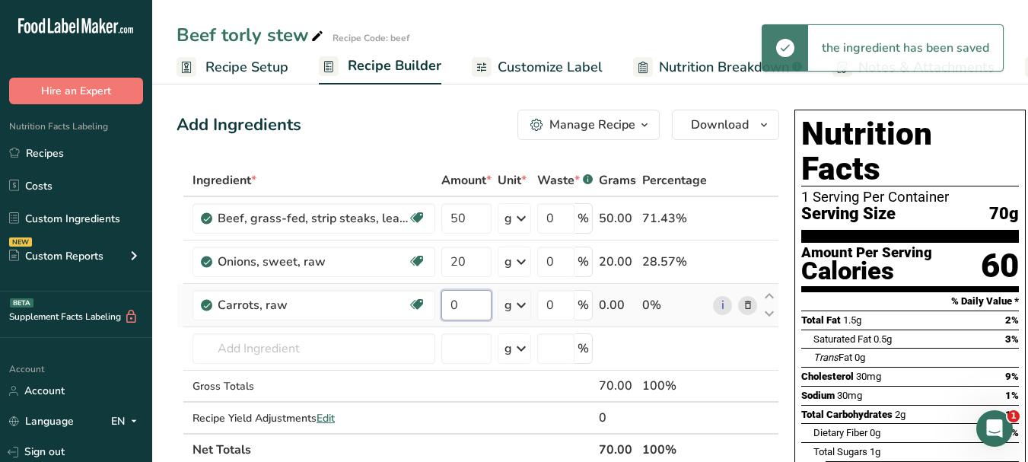
click at [449, 299] on input "0" at bounding box center [466, 305] width 50 height 30
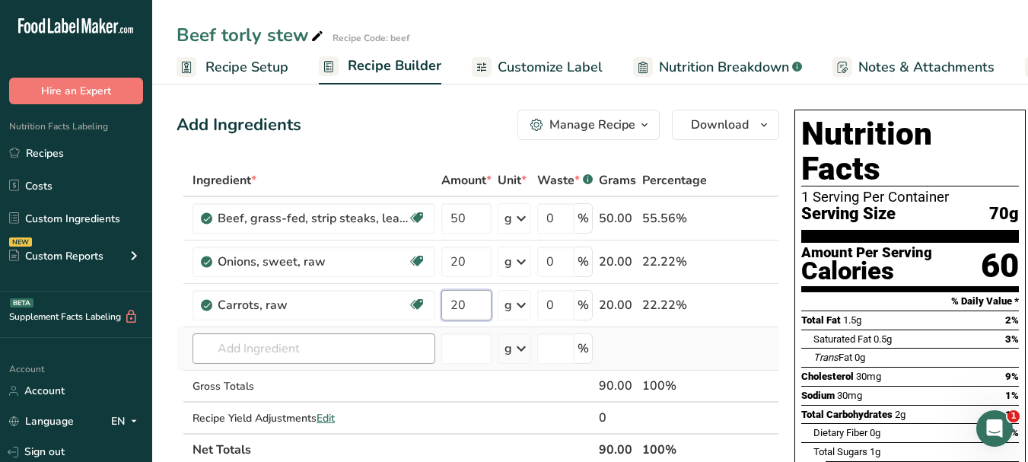
type input "20"
click at [282, 339] on div "Ingredient * Amount * Unit * Waste * .a-a{fill:#347362;}.b-a{fill:#fff;} Grams …" at bounding box center [478, 314] width 603 height 301
paste input "potatoes"
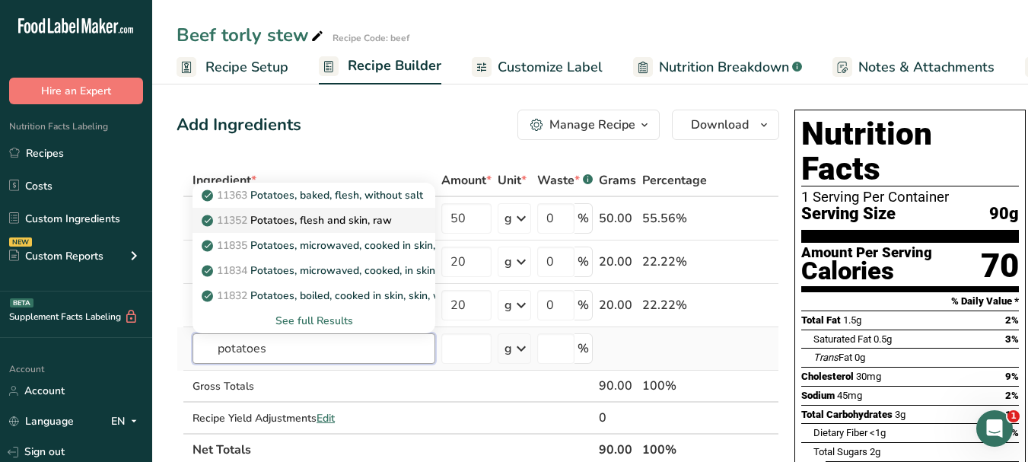
type input "potatoes"
click at [390, 222] on p "11352 Potatoes, flesh and skin, raw" at bounding box center [298, 220] width 187 height 16
type input "Potatoes, flesh and skin, raw"
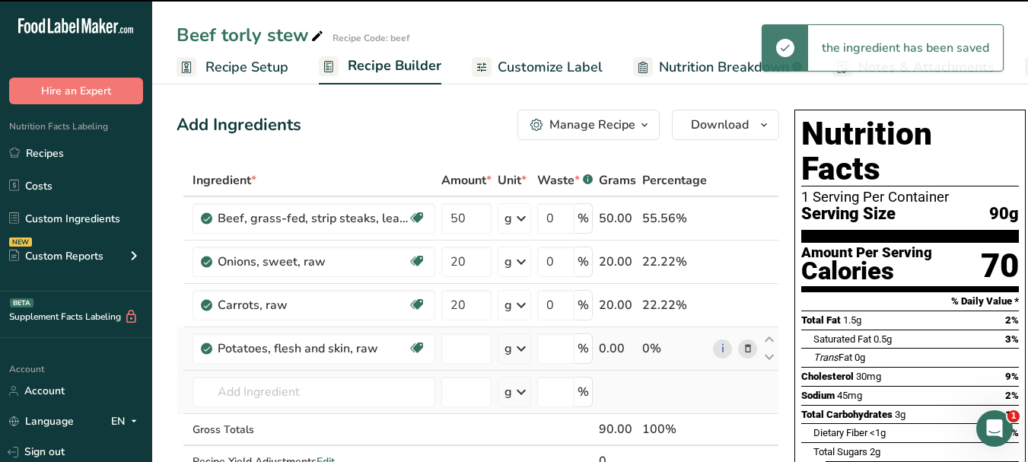
type input "0"
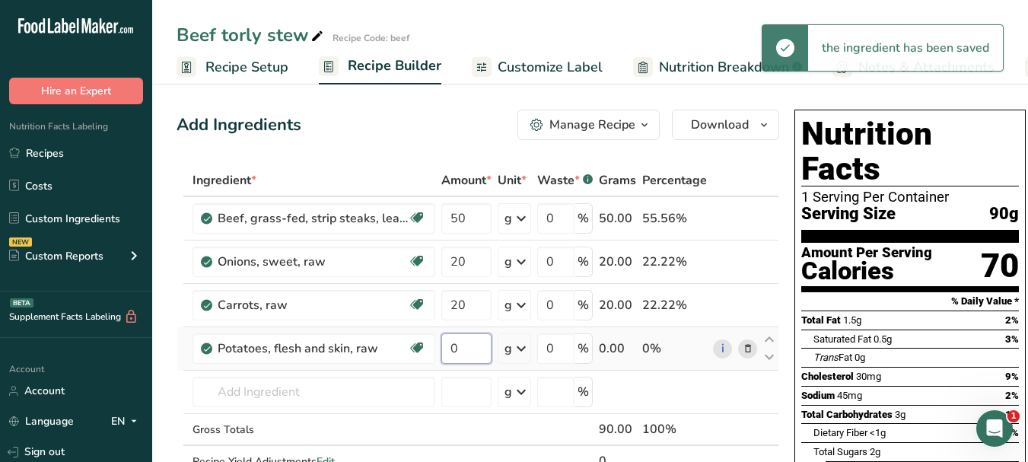
click at [451, 349] on input "0" at bounding box center [466, 348] width 50 height 30
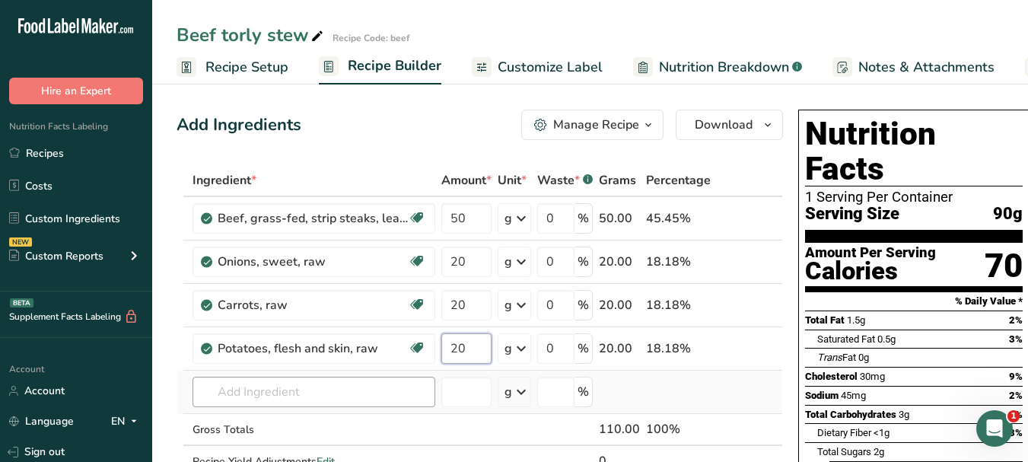
type input "20"
click at [309, 394] on div "Ingredient * Amount * Unit * Waste * .a-a{fill:#347362;}.b-a{fill:#fff;} Grams …" at bounding box center [480, 336] width 607 height 345
paste input "tomatoes"
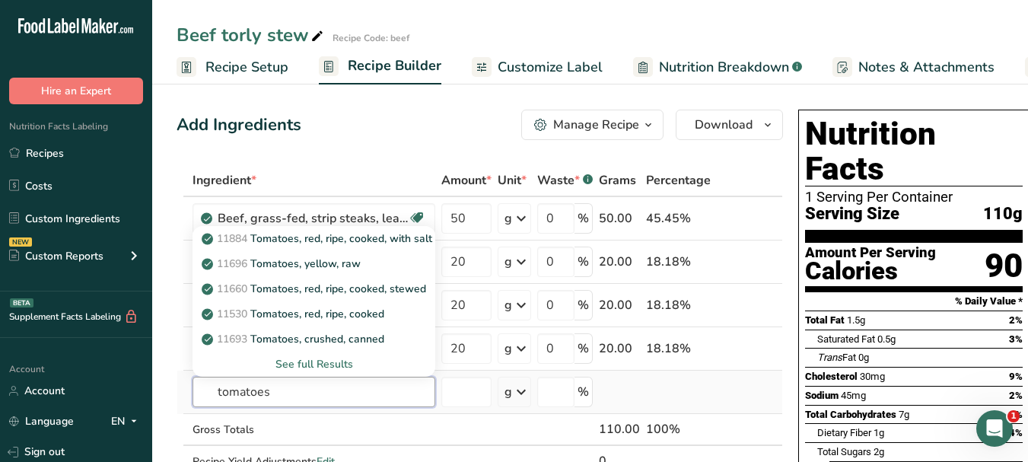
type input "tomatoes"
click at [350, 363] on div "See full Results" at bounding box center [314, 364] width 218 height 16
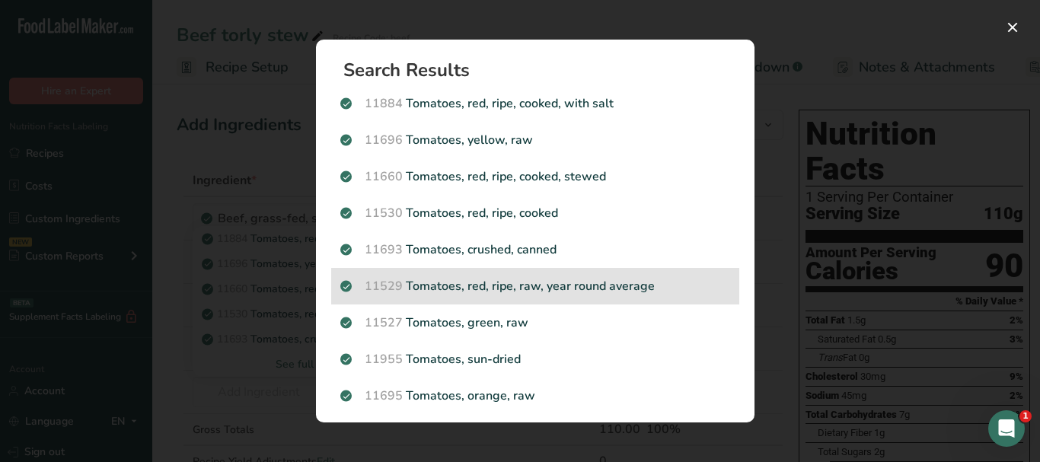
click at [620, 293] on p "11529 Tomatoes, red, ripe, raw, year round average" at bounding box center [535, 286] width 390 height 18
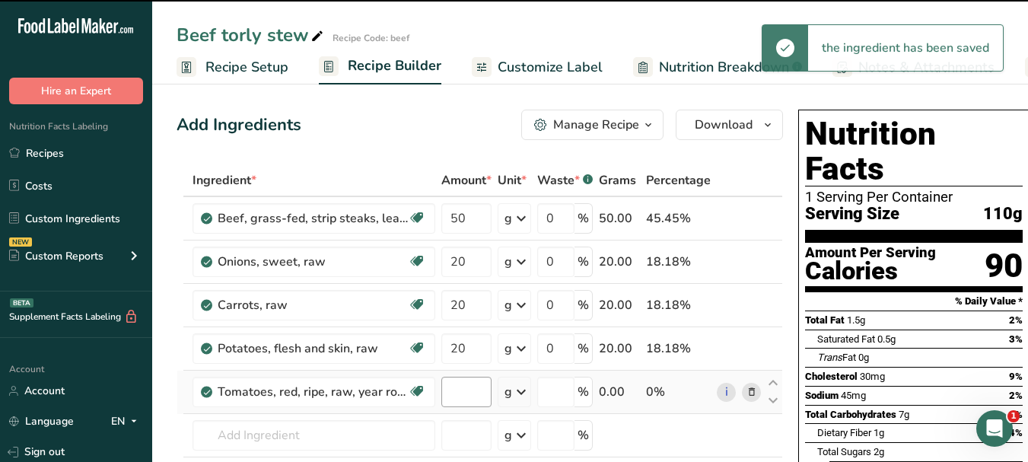
type input "0"
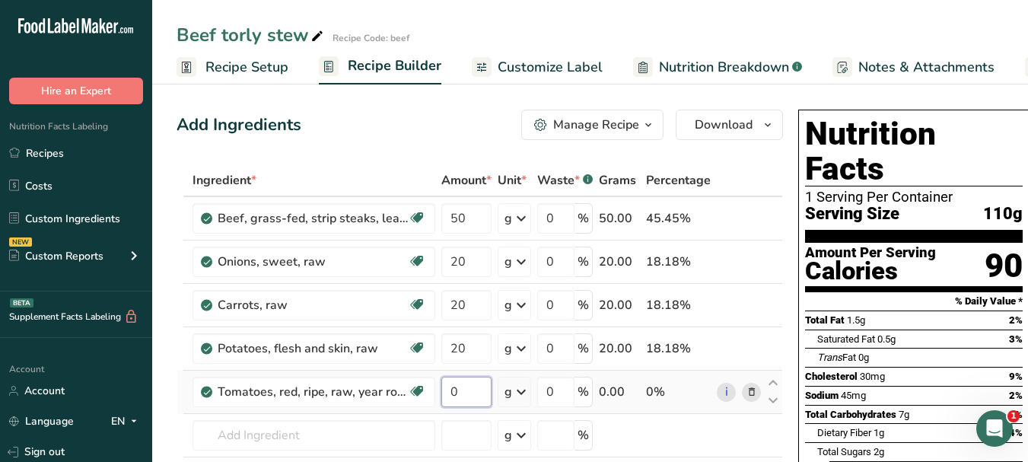
click at [448, 387] on input "0" at bounding box center [466, 392] width 50 height 30
type input "20"
click at [331, 435] on div "Ingredient * Amount * Unit * Waste * .a-a{fill:#347362;}.b-a{fill:#fff;} Grams …" at bounding box center [480, 358] width 607 height 388
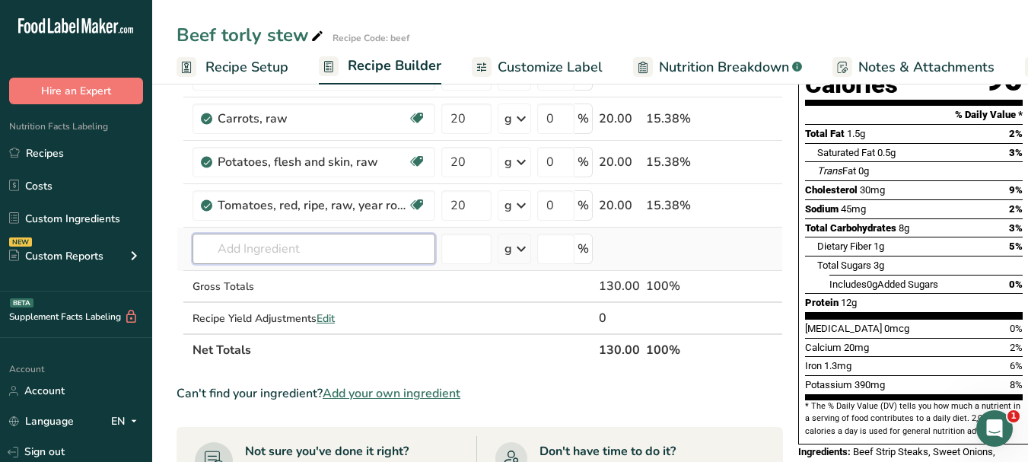
scroll to position [228, 0]
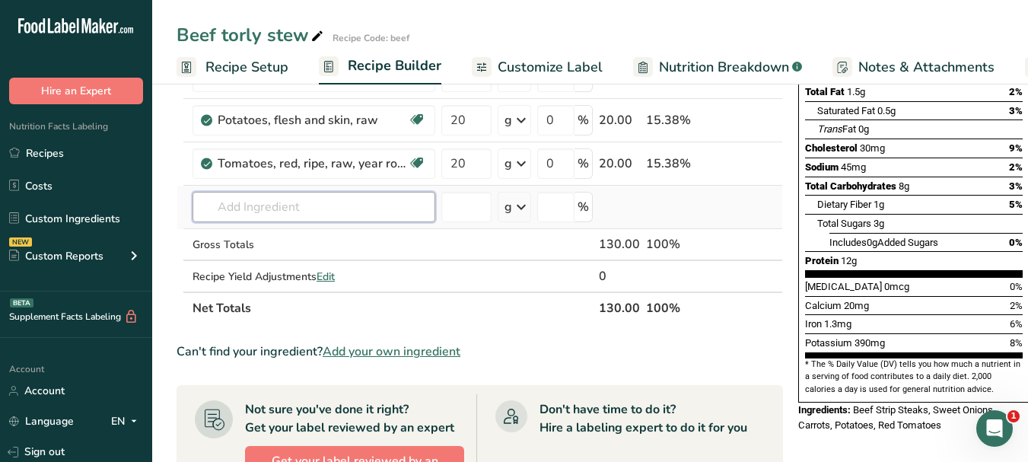
paste input "tomato purée"
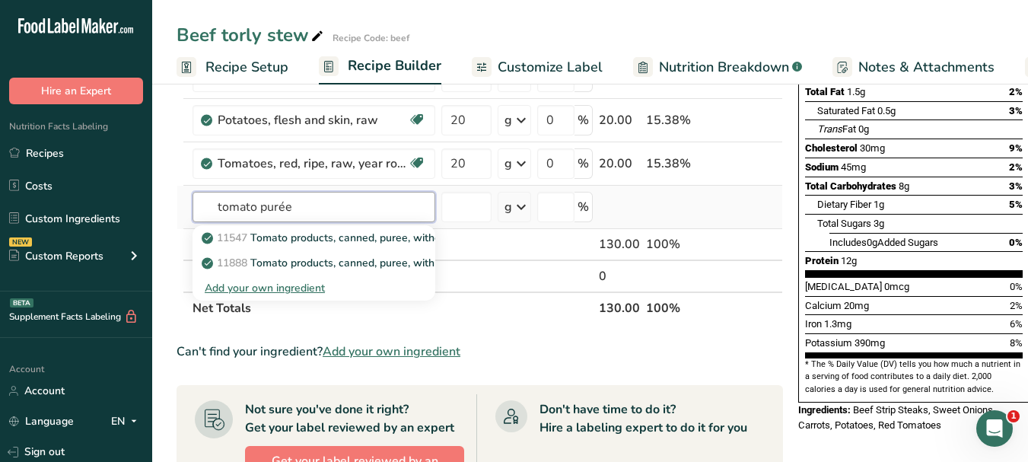
type input "tomato purée"
click at [317, 288] on div "Add your own ingredient" at bounding box center [314, 288] width 218 height 16
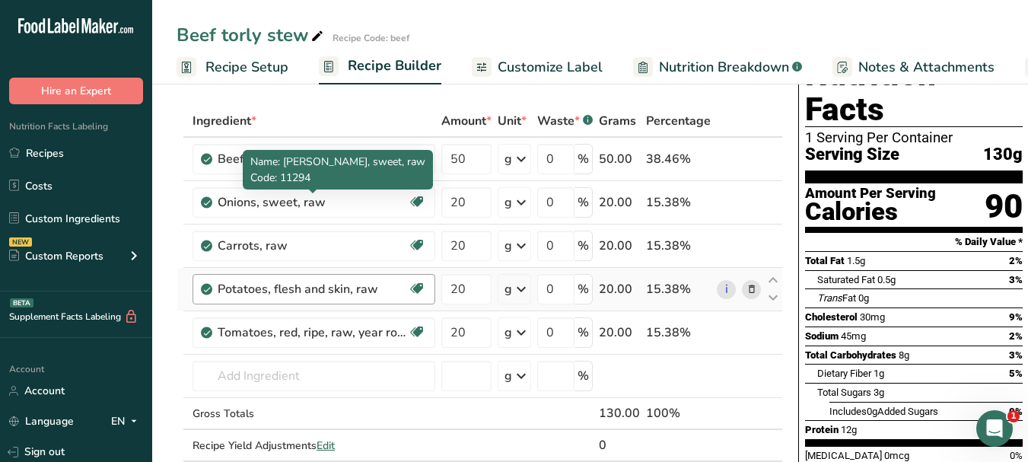
scroll to position [76, 0]
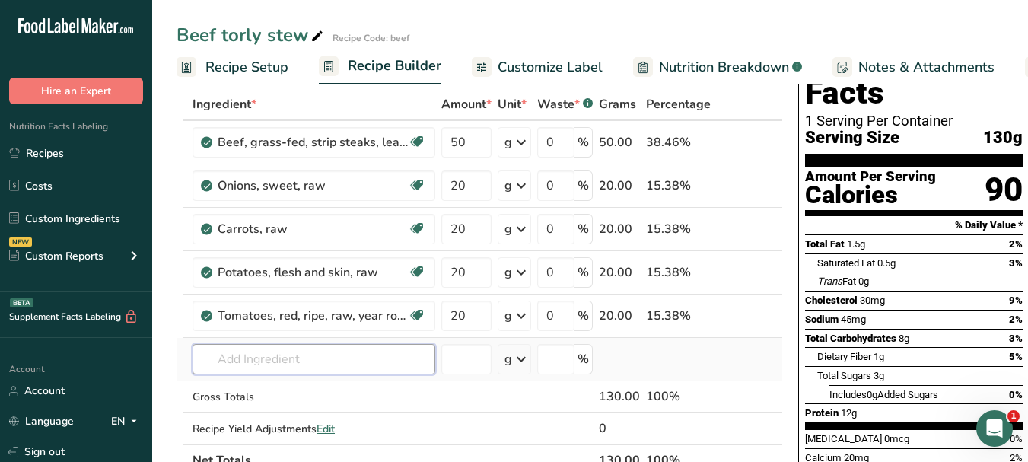
click at [314, 356] on input "text" at bounding box center [314, 359] width 243 height 30
paste input "tomato purée"
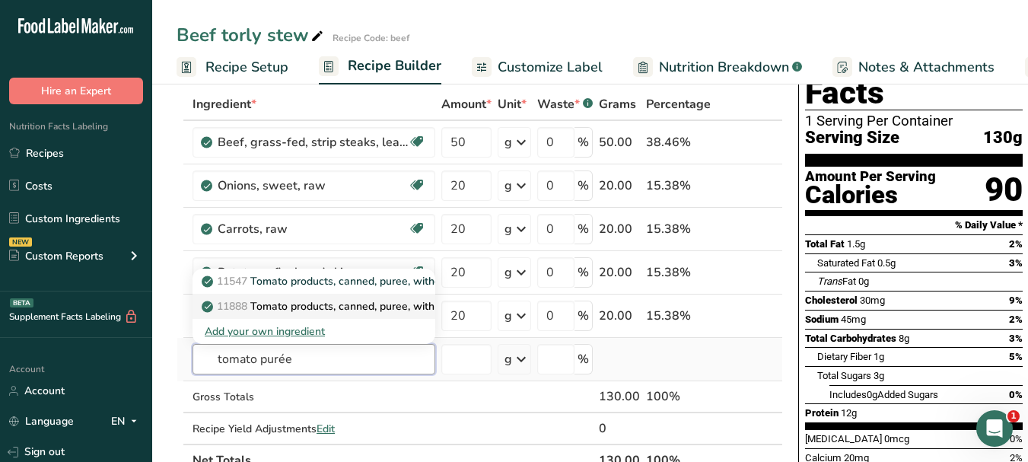
type input "tomato purée"
click at [372, 308] on p "11888 Tomato products, canned, puree, with salt added" at bounding box center [347, 306] width 285 height 16
type input "Tomato products, canned, puree, with salt added"
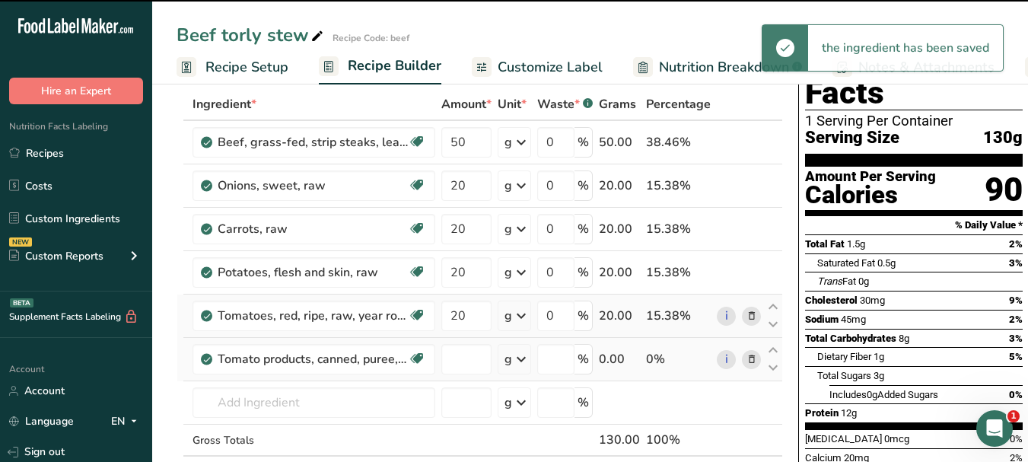
type input "0"
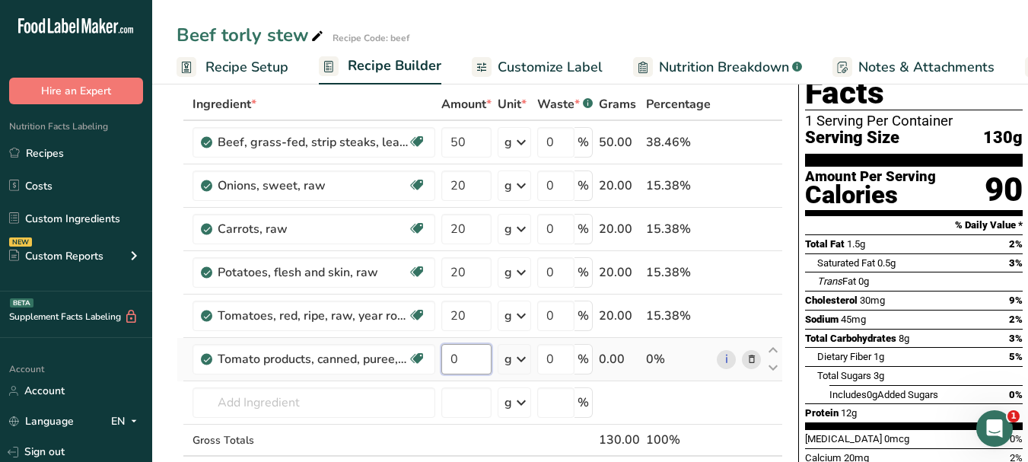
click at [446, 359] on input "0" at bounding box center [466, 359] width 50 height 30
type input "10"
click at [276, 406] on div "Ingredient * Amount * Unit * Waste * .a-a{fill:#347362;}.b-a{fill:#fff;} Grams …" at bounding box center [480, 304] width 607 height 432
paste input "olive oil"
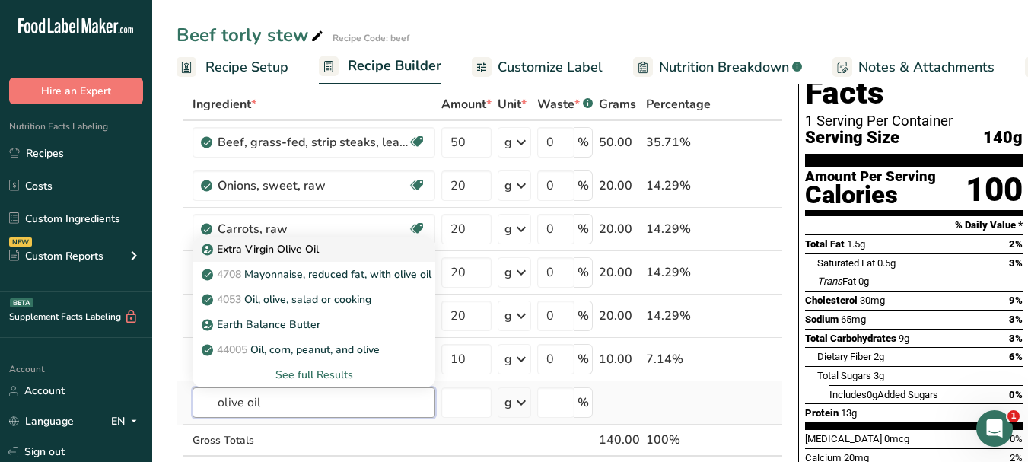
type input "olive oil"
click at [295, 247] on p "Extra Virgin Olive Oil" at bounding box center [262, 249] width 114 height 16
type input "Extra Virgin Olive Oil"
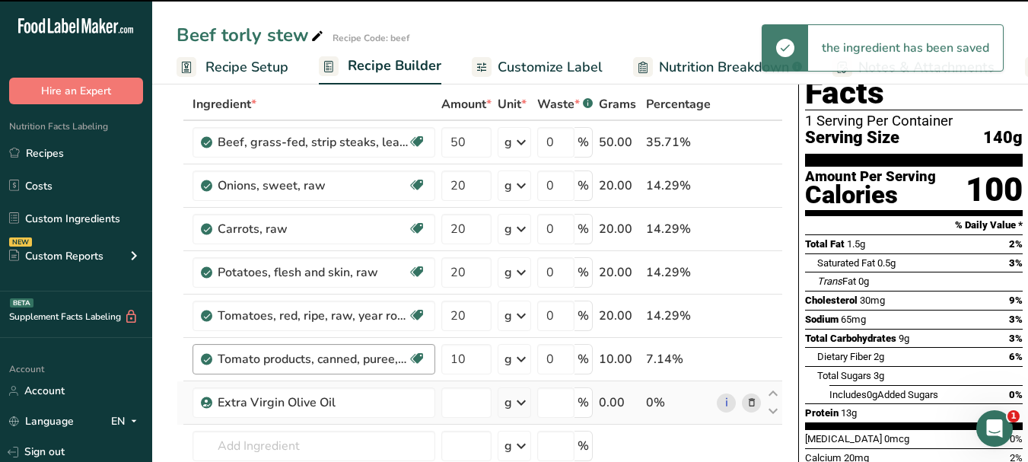
type input "0"
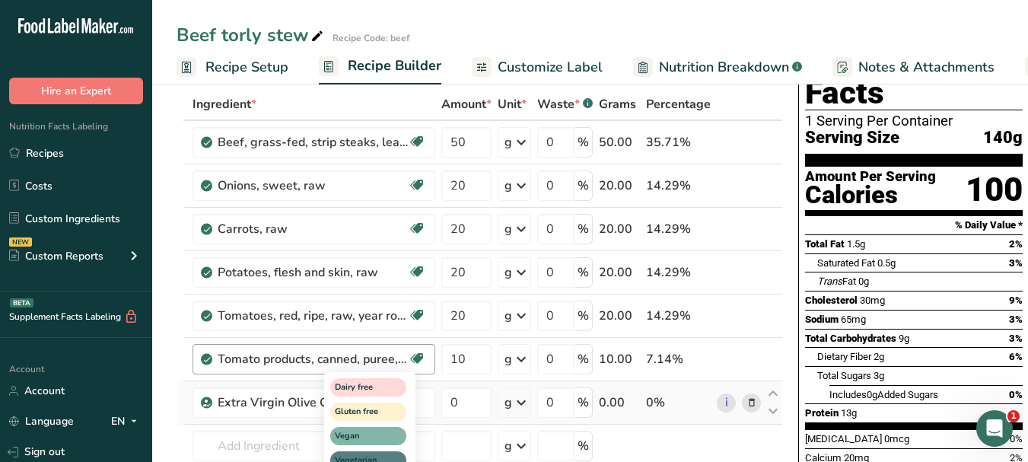
click at [445, 397] on div "Dairy free Gluten free Vegan Vegetarian Soy free" at bounding box center [397, 434] width 146 height 131
click at [453, 400] on div "Dairy free Gluten free Vegan Vegetarian Soy free" at bounding box center [397, 434] width 146 height 131
click at [460, 400] on div "Dairy free Gluten free Vegan Vegetarian Soy free" at bounding box center [397, 434] width 146 height 131
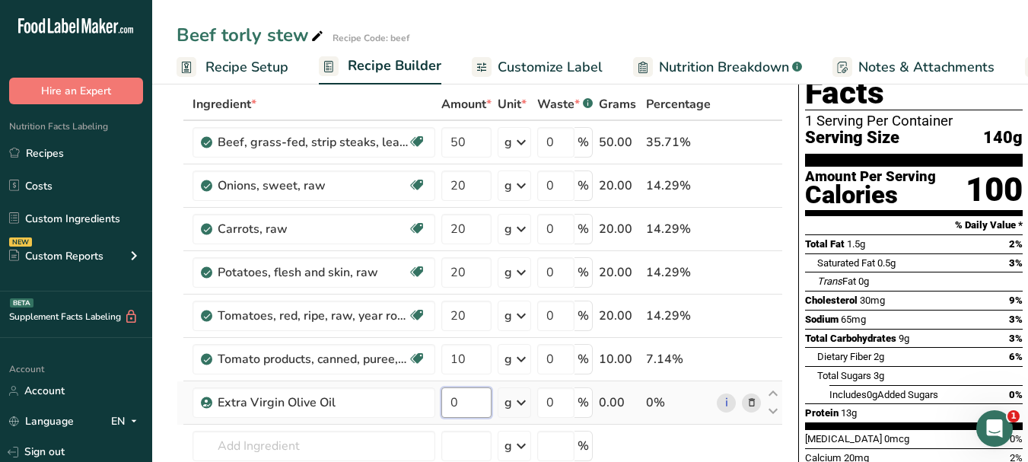
click at [450, 402] on input "0" at bounding box center [466, 402] width 50 height 30
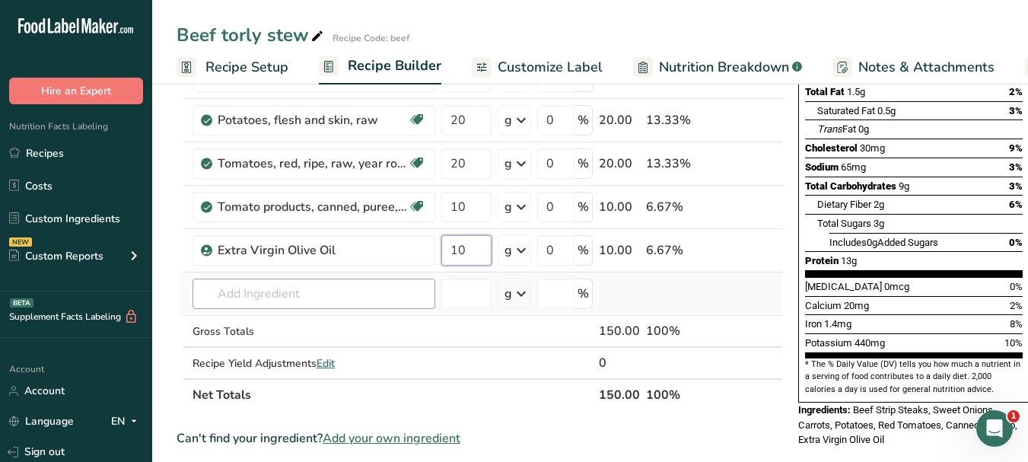
type input "10"
click at [271, 295] on div "Ingredient * Amount * Unit * Waste * .a-a{fill:#347362;}.b-a{fill:#fff;} Grams …" at bounding box center [480, 173] width 607 height 475
paste input "Salt"
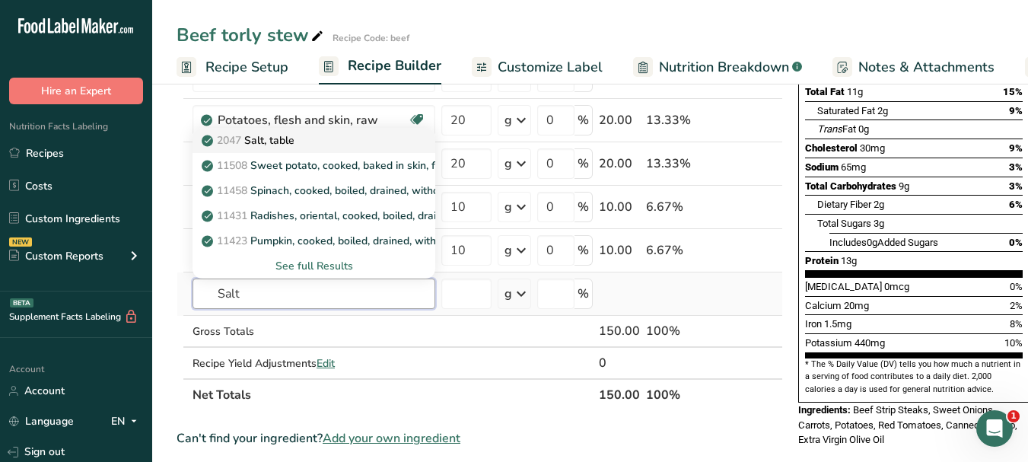
type input "Salt"
click at [337, 142] on div "2047 Salt, table" at bounding box center [302, 140] width 194 height 16
type input "Salt, table"
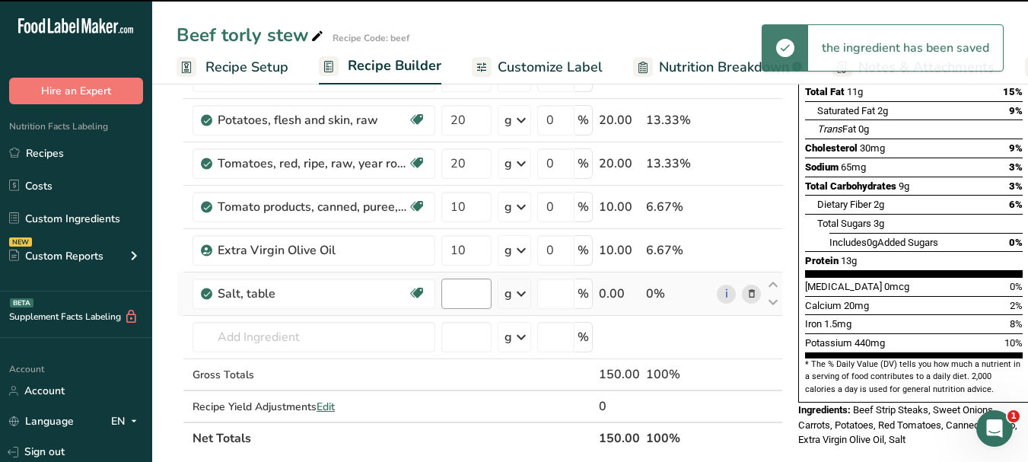
type input "0"
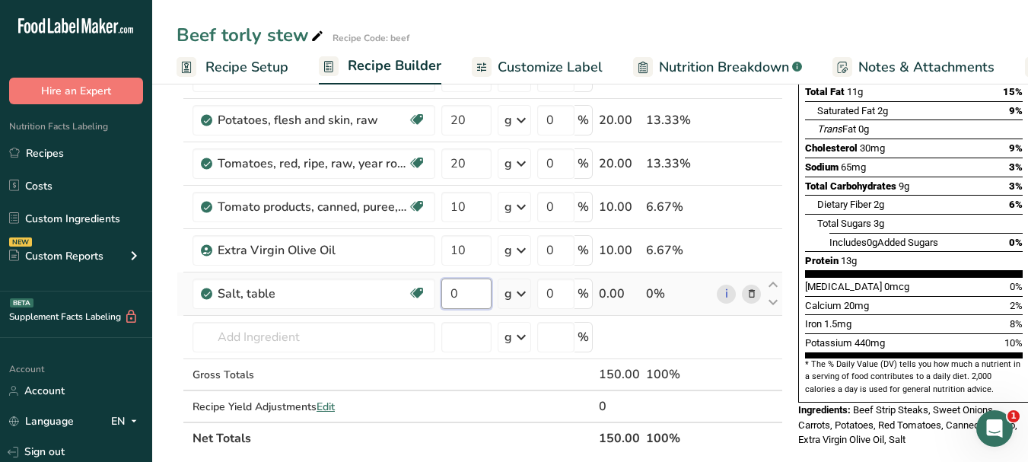
click at [454, 285] on input "0" at bounding box center [466, 294] width 50 height 30
type input "5"
click at [283, 336] on div "Ingredient * Amount * Unit * Waste * .a-a{fill:#347362;}.b-a{fill:#fff;} Grams …" at bounding box center [480, 195] width 607 height 518
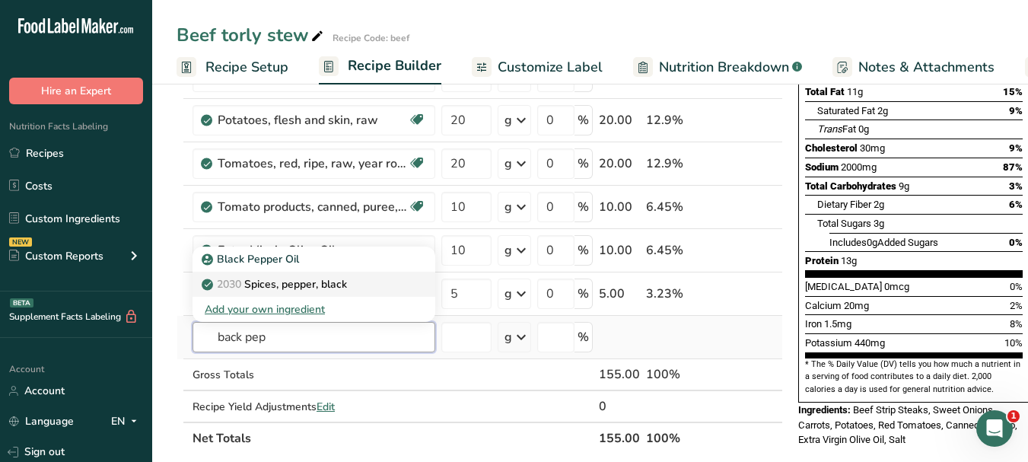
type input "back pep"
click at [278, 286] on p "2030 Spices, pepper, black" at bounding box center [276, 284] width 142 height 16
type input "Spices, pepper, black"
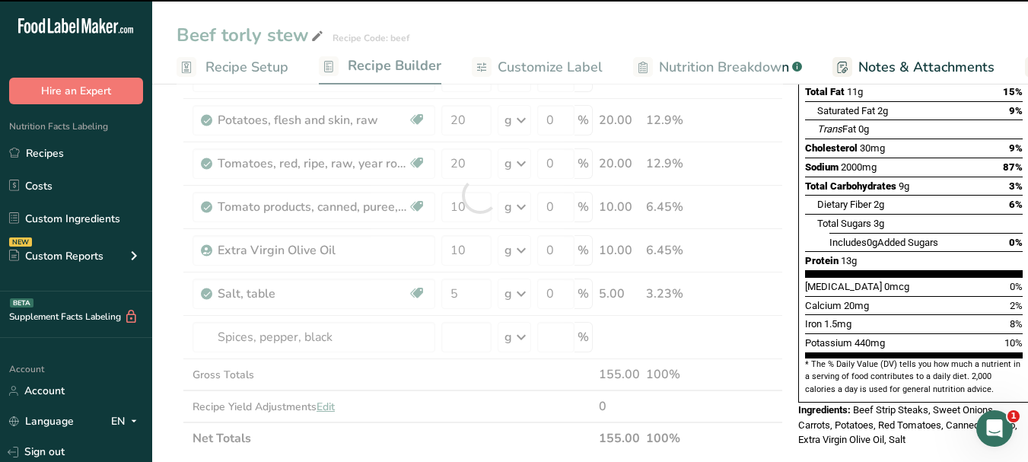
type input "0"
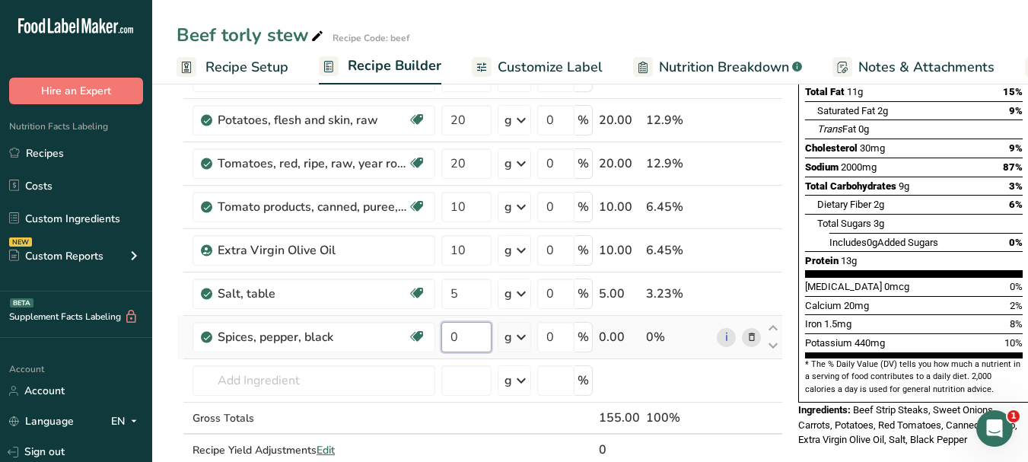
click at [452, 335] on input "0" at bounding box center [466, 337] width 50 height 30
type input "2"
click at [298, 379] on div "Ingredient * Amount * Unit * Waste * .a-a{fill:#347362;}.b-a{fill:#fff;} Grams …" at bounding box center [480, 217] width 607 height 562
click at [286, 380] on input "text" at bounding box center [314, 380] width 243 height 30
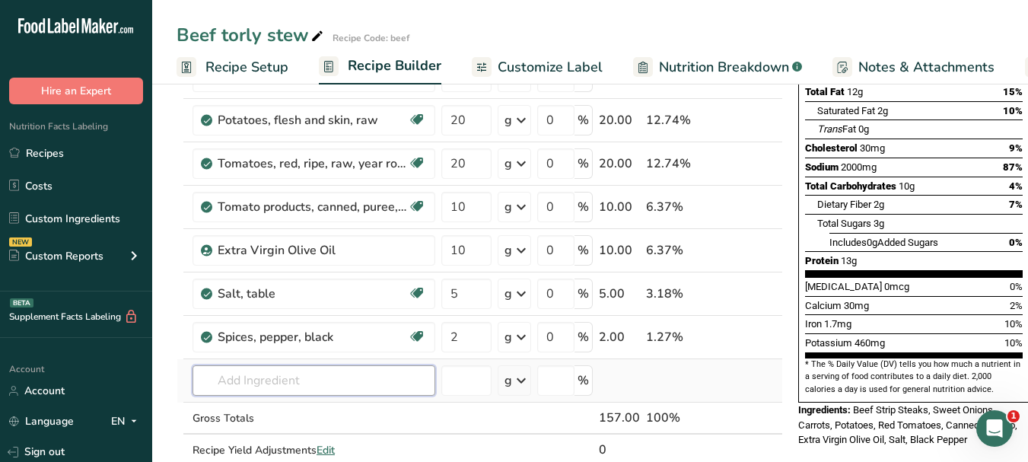
paste input "7 spices"
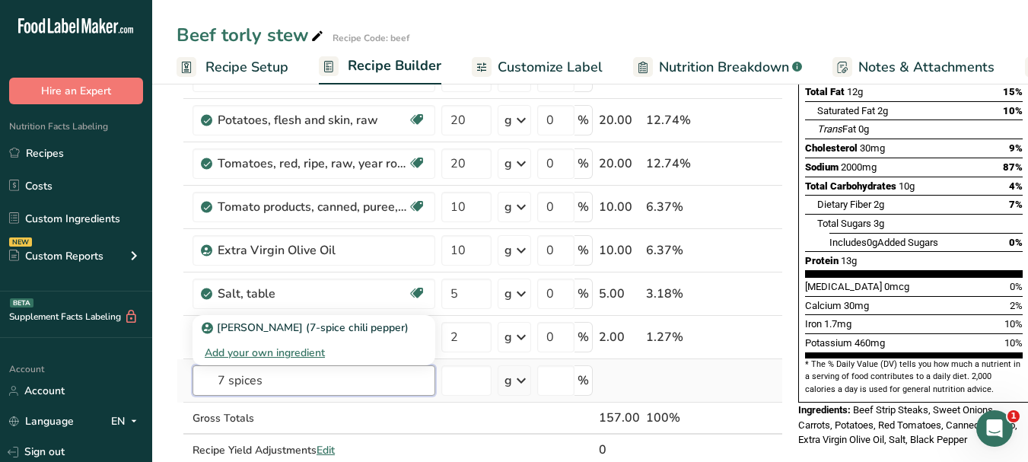
click at [229, 381] on input "7 spices" at bounding box center [314, 380] width 243 height 30
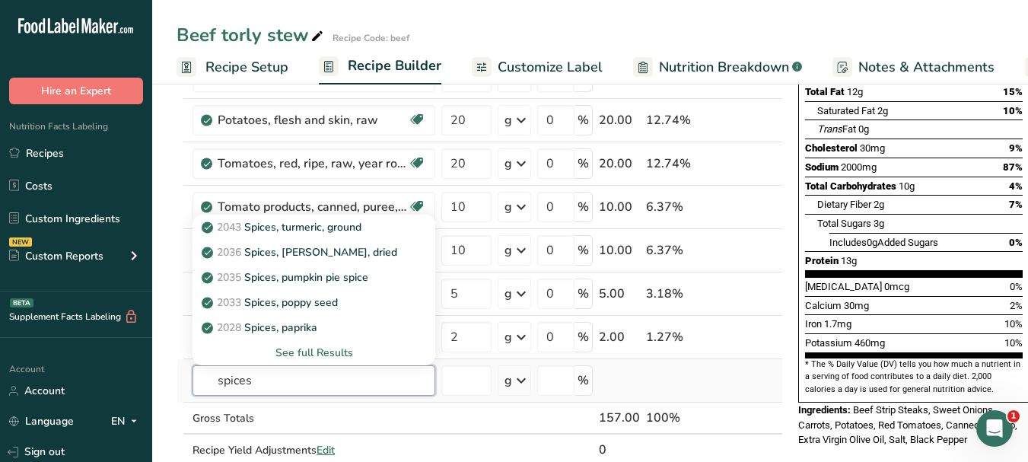
click at [257, 379] on input "spices" at bounding box center [314, 380] width 243 height 30
type input "s"
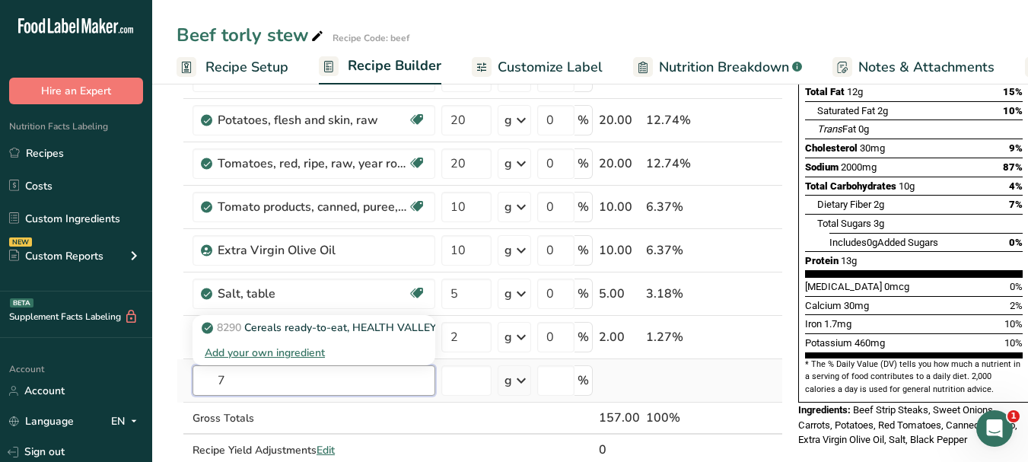
type input "7"
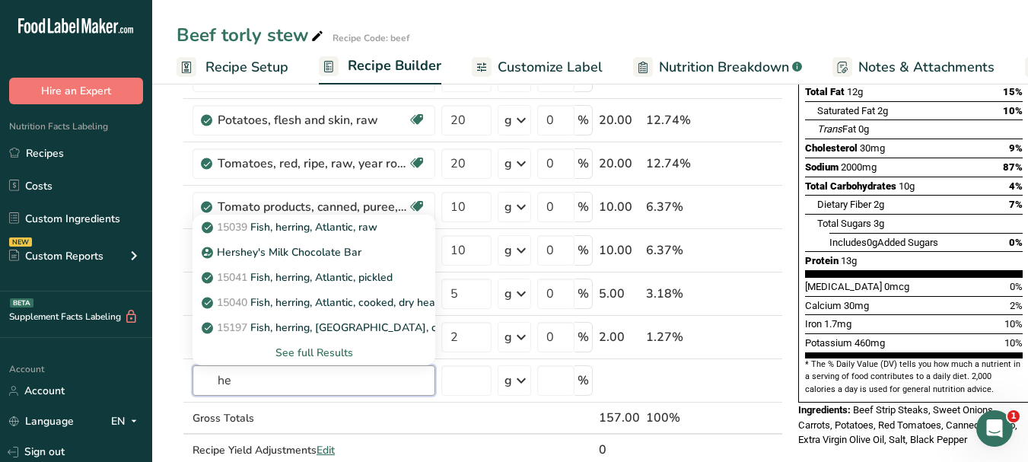
type input "h"
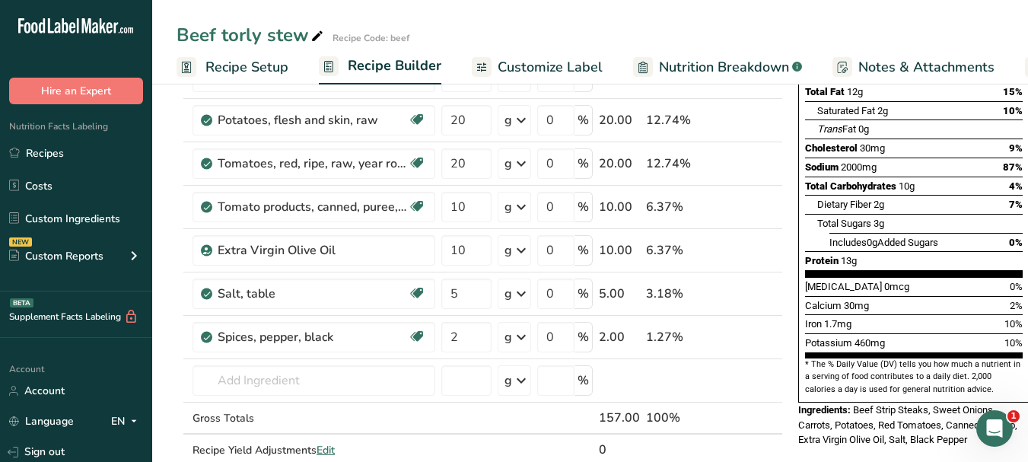
click at [545, 60] on span "Customize Label" at bounding box center [550, 67] width 105 height 21
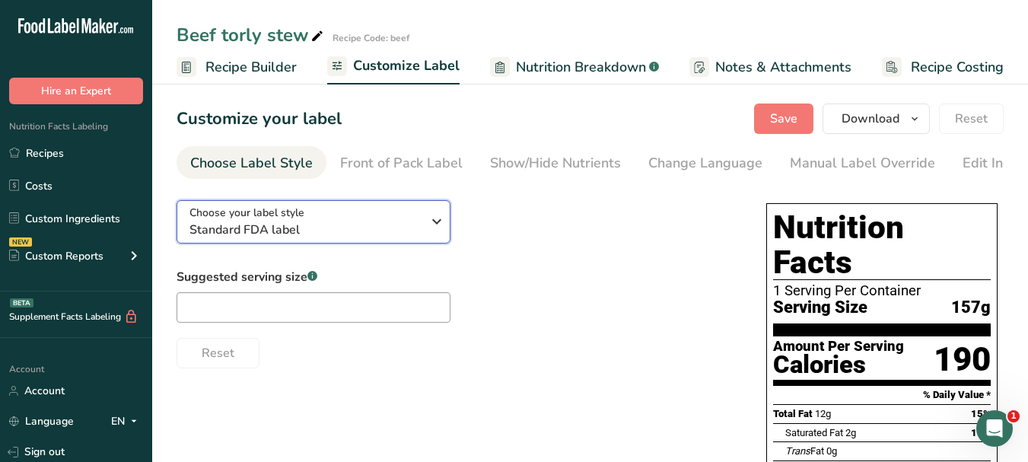
click at [432, 228] on icon "button" at bounding box center [437, 221] width 18 height 27
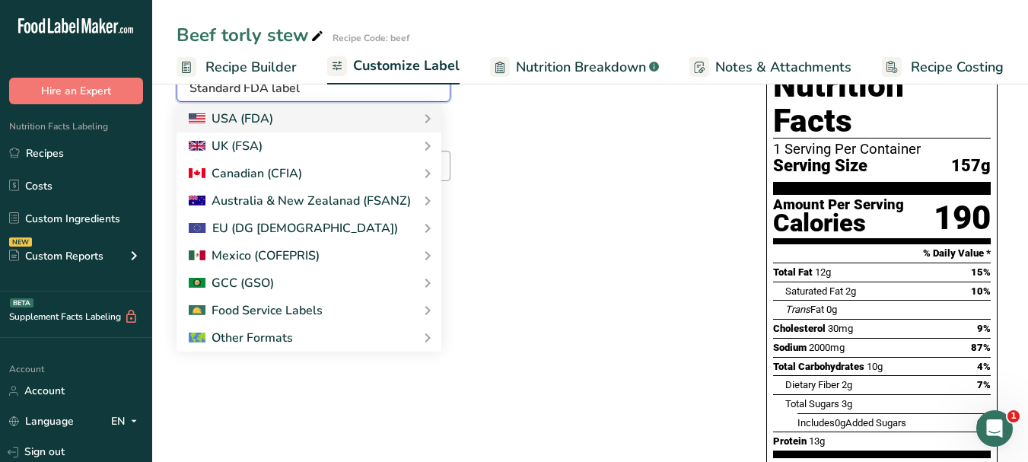
scroll to position [152, 0]
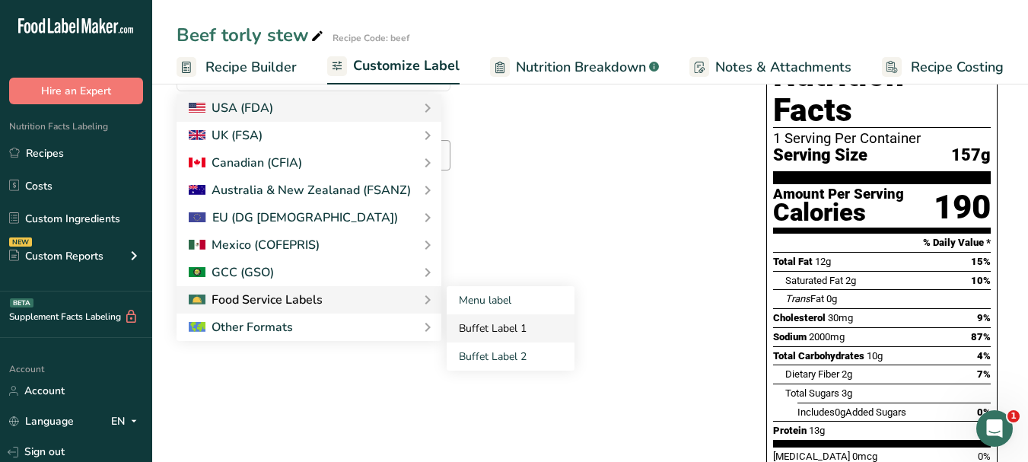
click at [463, 332] on link "Buffet Label 1" at bounding box center [511, 328] width 128 height 28
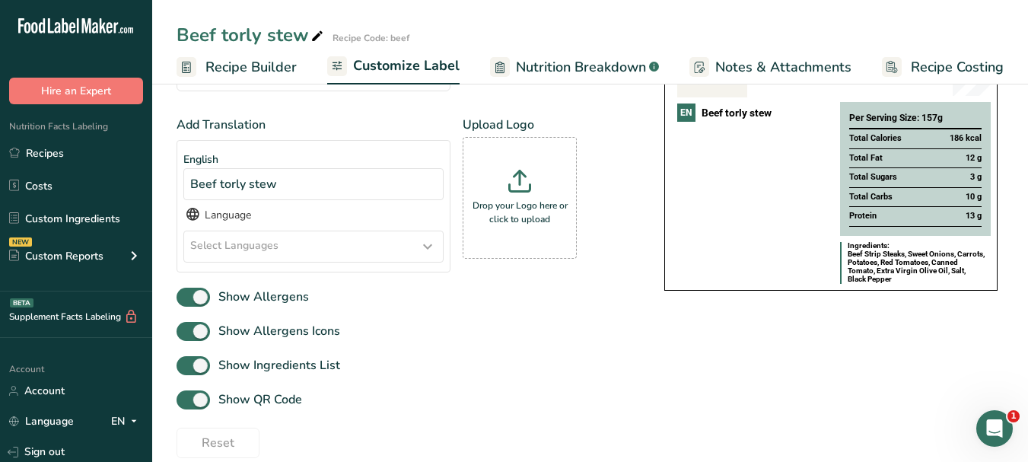
click at [425, 251] on icon at bounding box center [428, 246] width 18 height 27
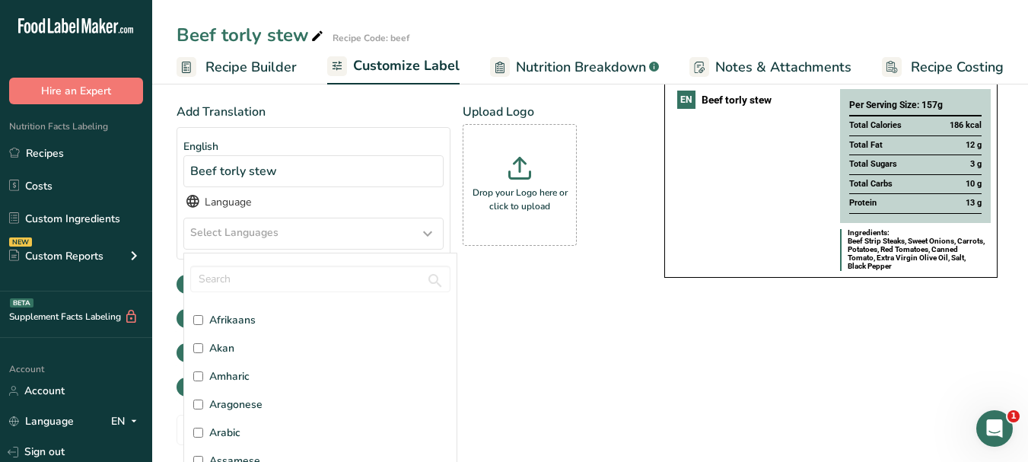
scroll to position [76, 0]
click at [218, 406] on span "Arabic" at bounding box center [224, 399] width 31 height 16
click at [203, 404] on input "Arabic" at bounding box center [198, 399] width 10 height 10
checkbox input "true"
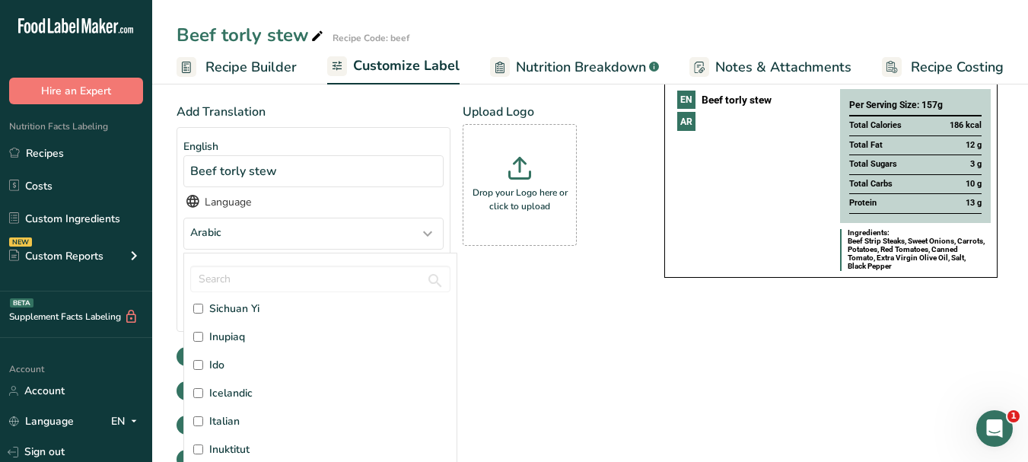
scroll to position [1827, 0]
click at [242, 399] on label "Italian" at bounding box center [320, 395] width 254 height 16
click at [203, 399] on input "Italian" at bounding box center [198, 395] width 10 height 10
checkbox input "true"
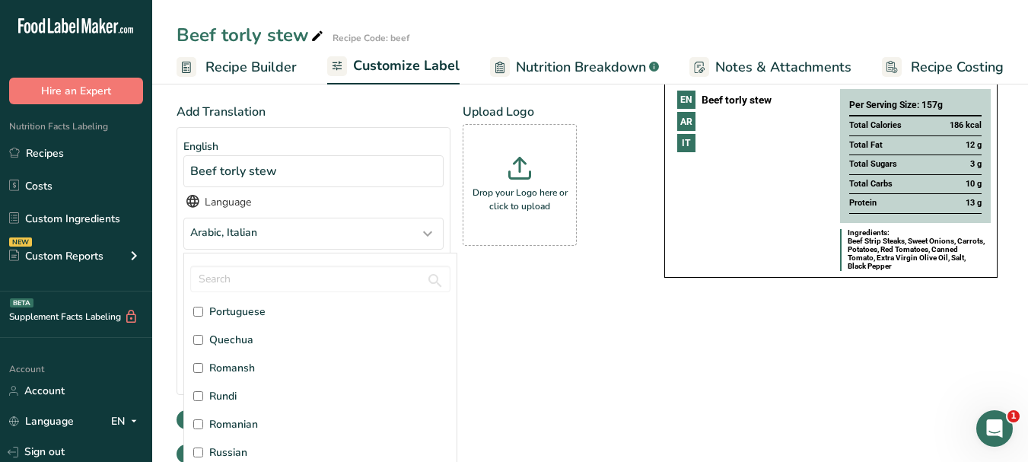
scroll to position [3578, 0]
click at [232, 422] on span "Russian" at bounding box center [228, 418] width 38 height 16
click at [203, 422] on input "Russian" at bounding box center [198, 418] width 10 height 10
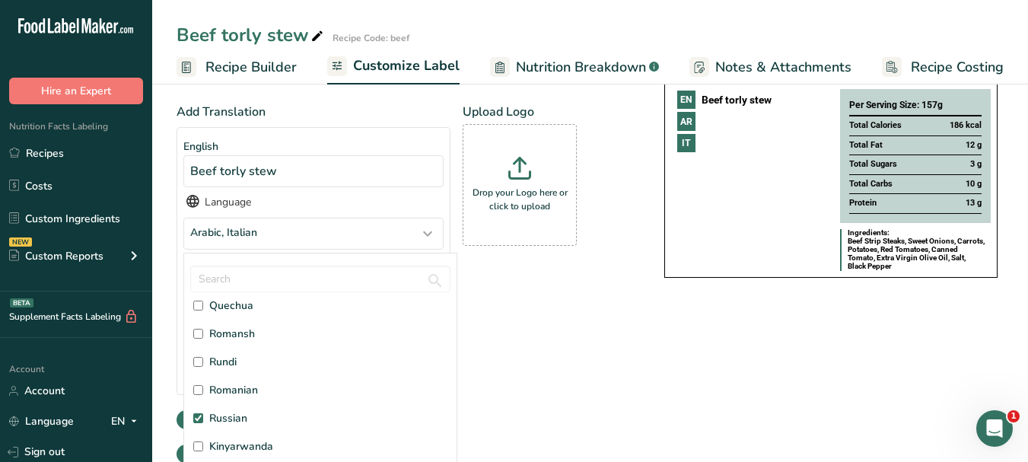
checkbox input "true"
click at [625, 363] on div "Add Translation English Beef torly stew Language Arabic, Italian, Russian Afar …" at bounding box center [405, 287] width 457 height 368
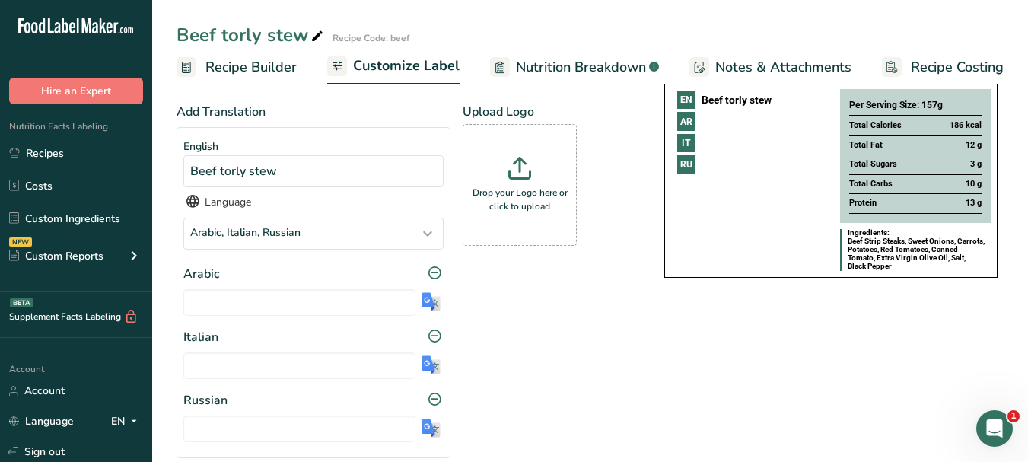
click at [435, 311] on img at bounding box center [431, 301] width 19 height 19
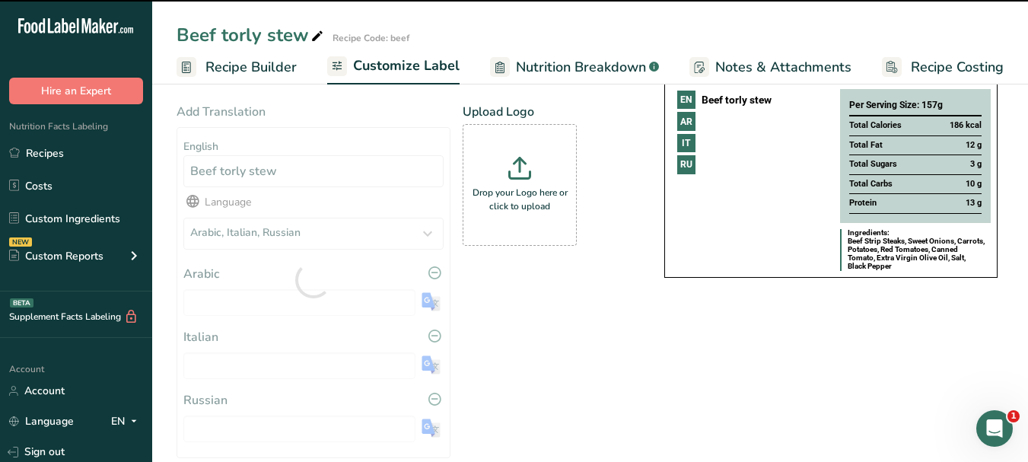
type input "يخنة لحم البقر تورلي"
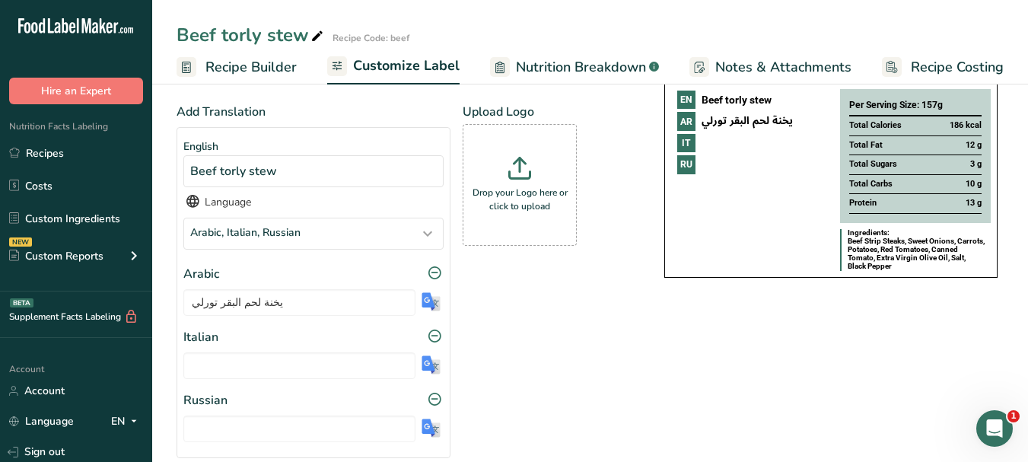
click at [430, 366] on img at bounding box center [431, 364] width 19 height 19
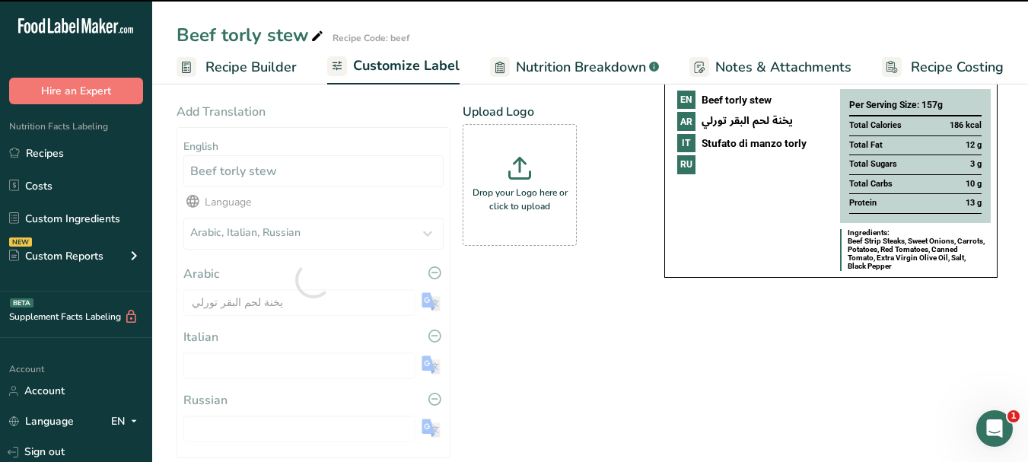
type input "Stufato di manzo torly"
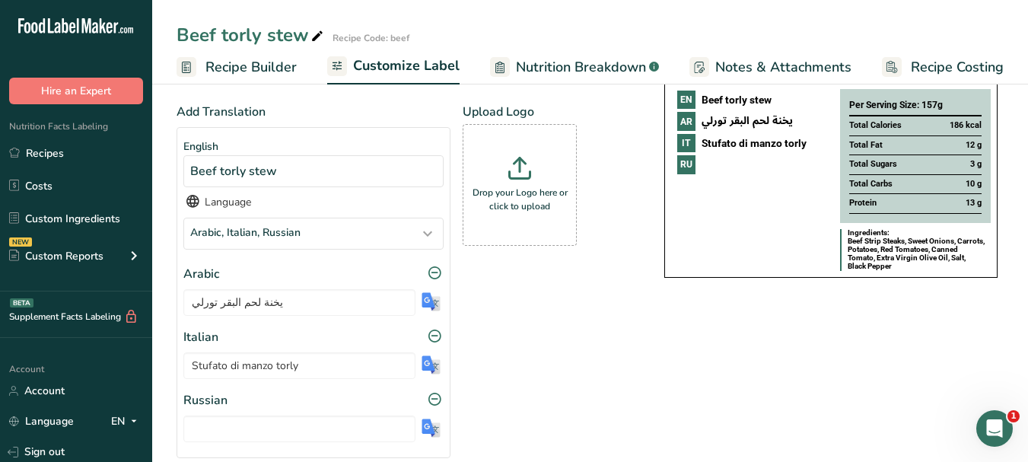
click at [429, 432] on img at bounding box center [431, 428] width 19 height 19
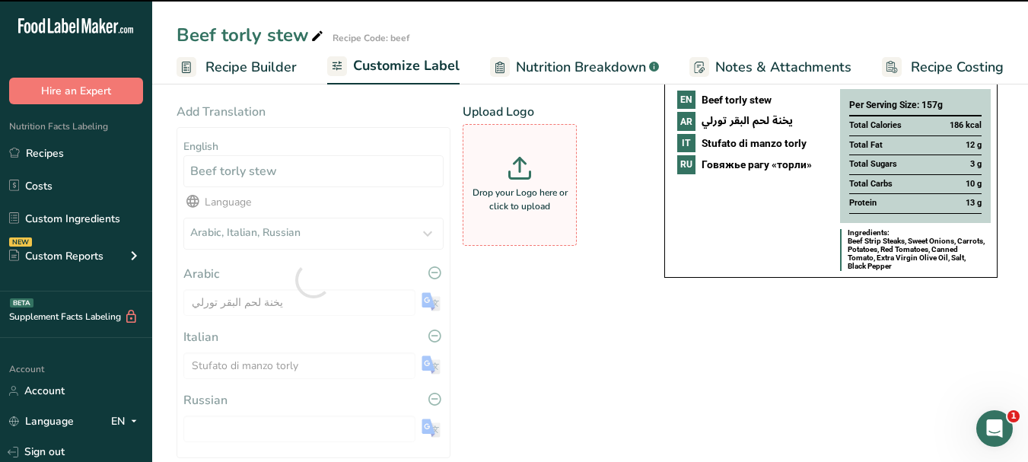
type input "Говяжье рагу «торли»"
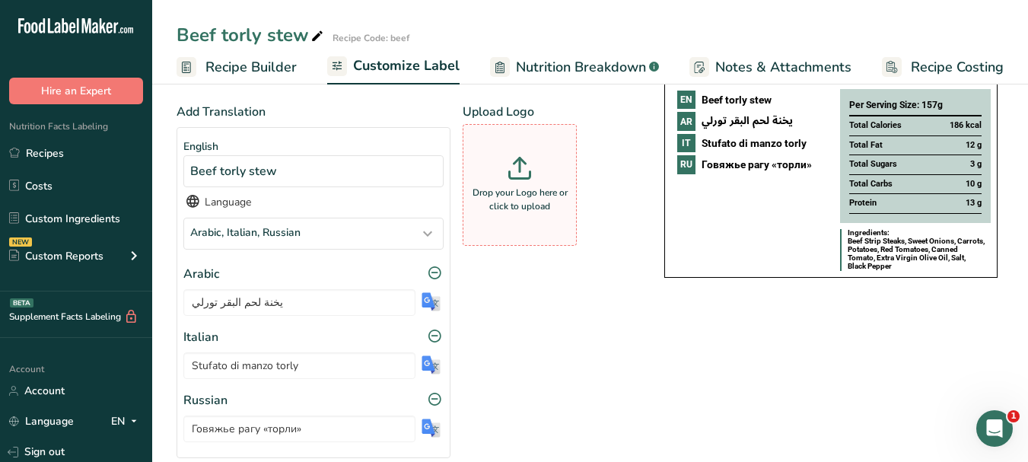
click at [526, 194] on p "Drop your Logo here or click to upload" at bounding box center [520, 199] width 107 height 27
click at [526, 194] on input "Drop your Logo here or click to upload" at bounding box center [520, 185] width 114 height 122
type input "C:\fakepath\Logo_001.png"
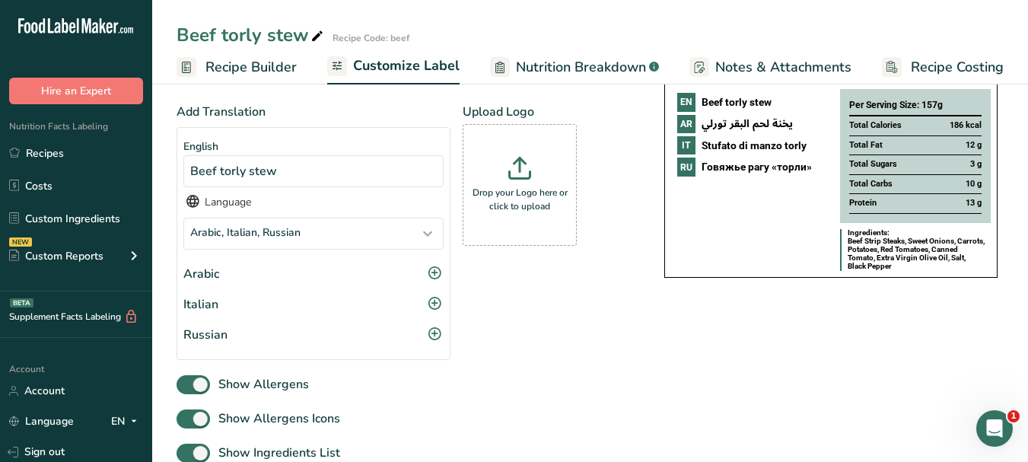
scroll to position [0, 0]
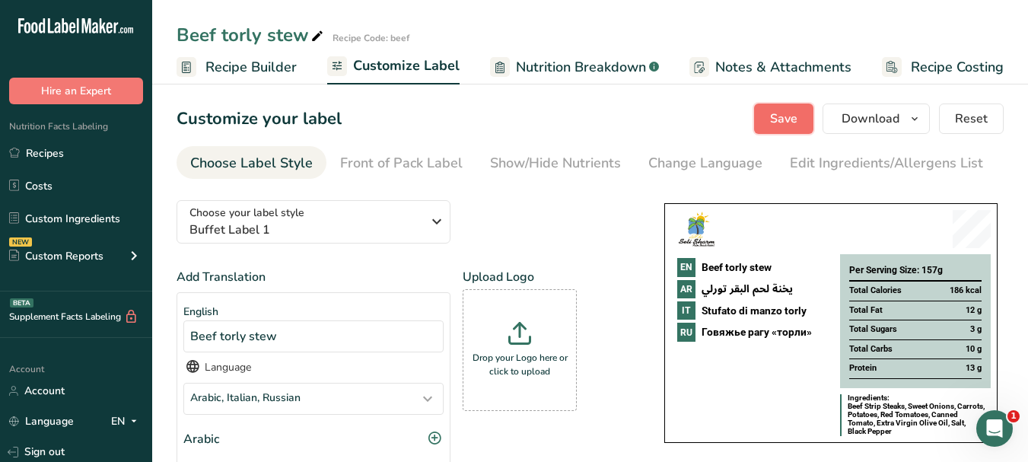
click at [776, 118] on span "Save" at bounding box center [783, 119] width 27 height 18
click at [921, 123] on icon "button" at bounding box center [915, 119] width 12 height 19
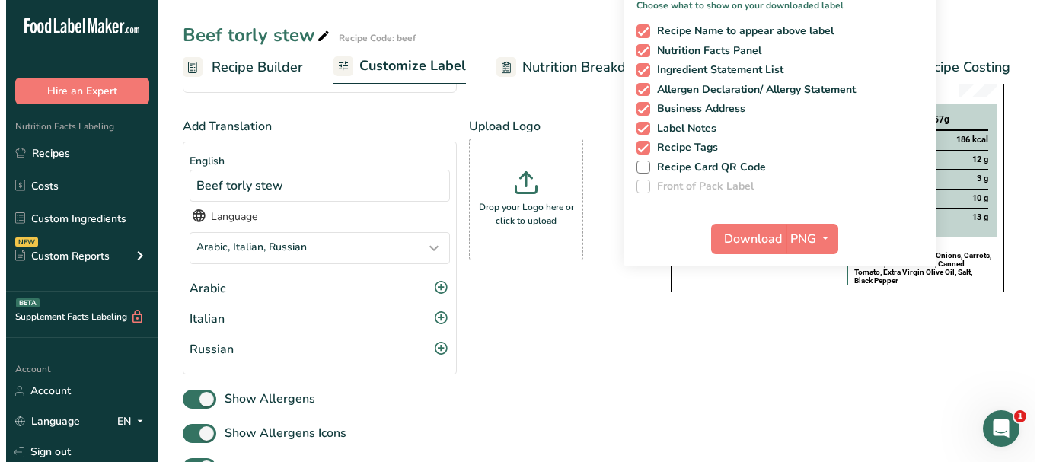
scroll to position [152, 0]
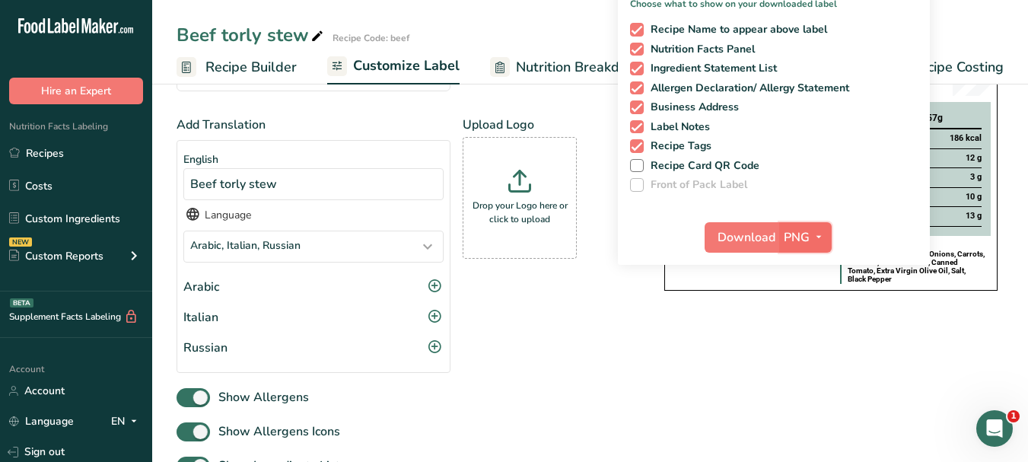
click at [824, 239] on icon "button" at bounding box center [819, 237] width 12 height 19
click at [805, 346] on link "PDF" at bounding box center [807, 343] width 49 height 25
click at [730, 237] on span "Download" at bounding box center [748, 237] width 58 height 18
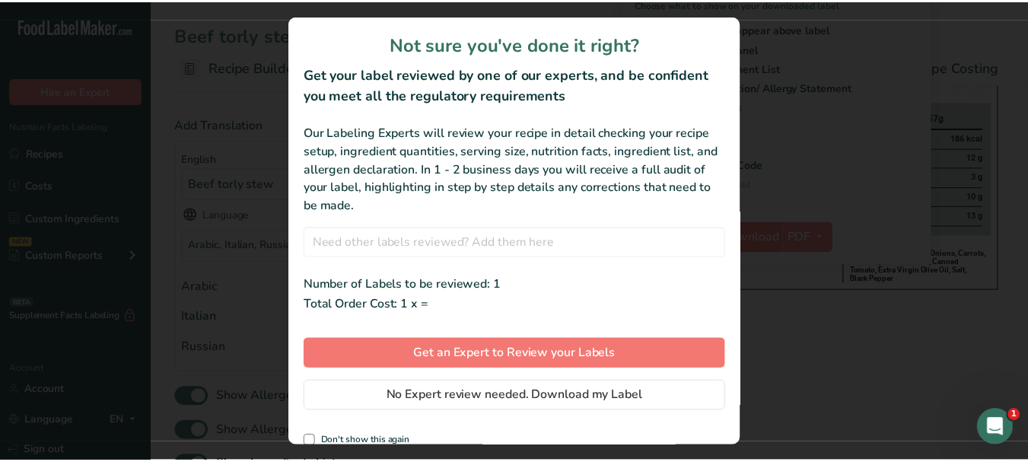
scroll to position [0, 131]
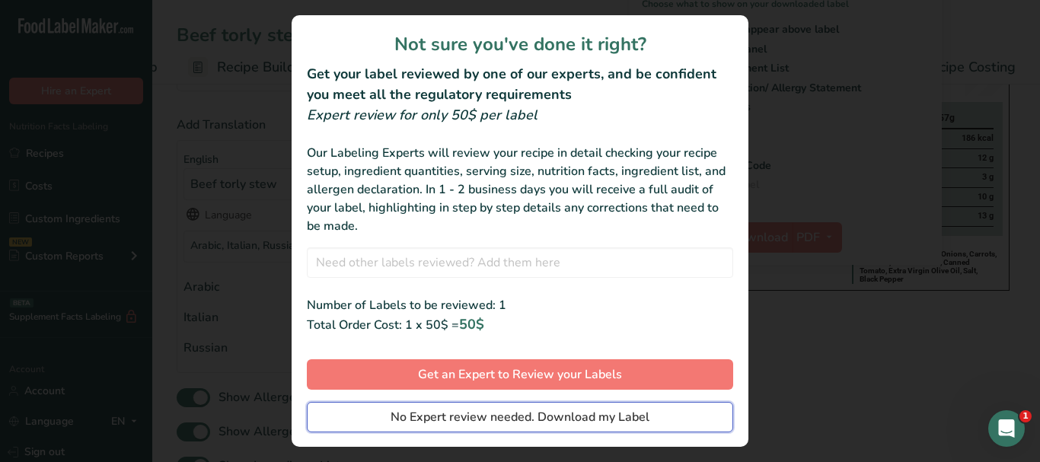
click at [605, 419] on span "No Expert review needed. Download my Label" at bounding box center [519, 417] width 259 height 18
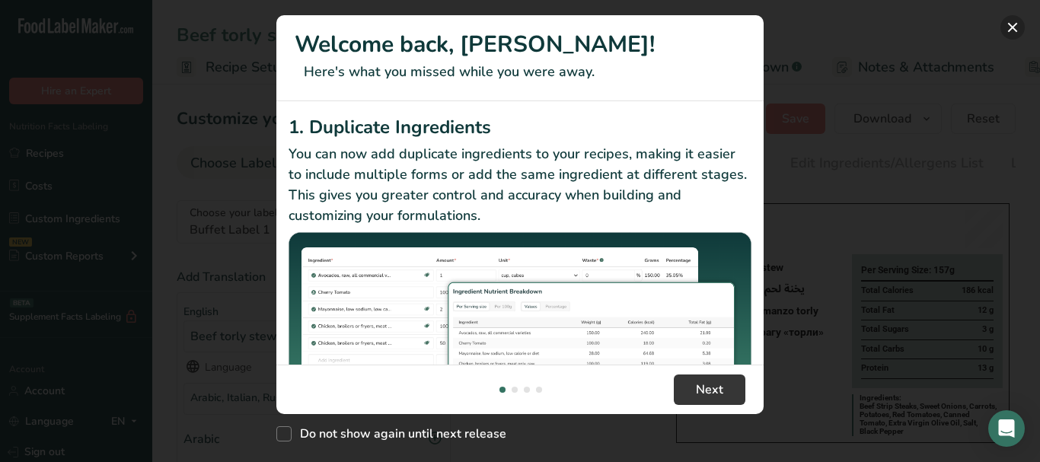
click at [1020, 23] on button "New Features" at bounding box center [1012, 27] width 24 height 24
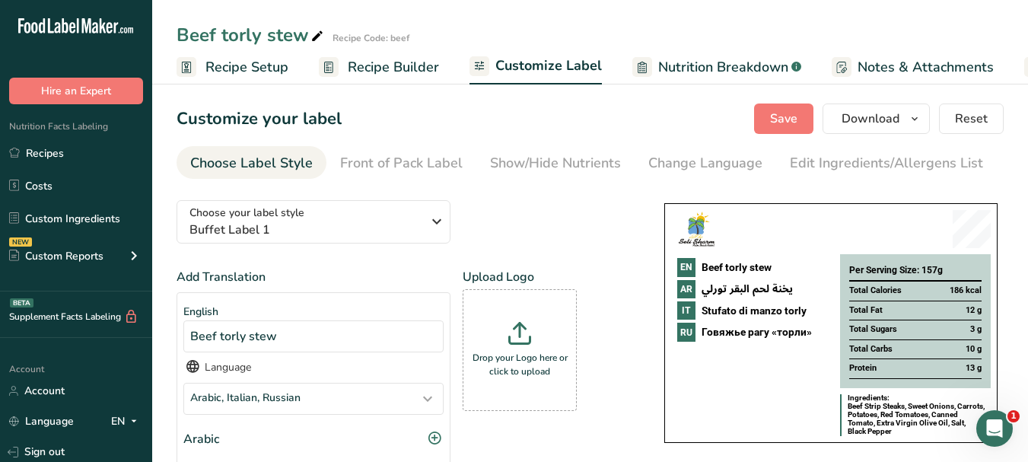
scroll to position [0, 142]
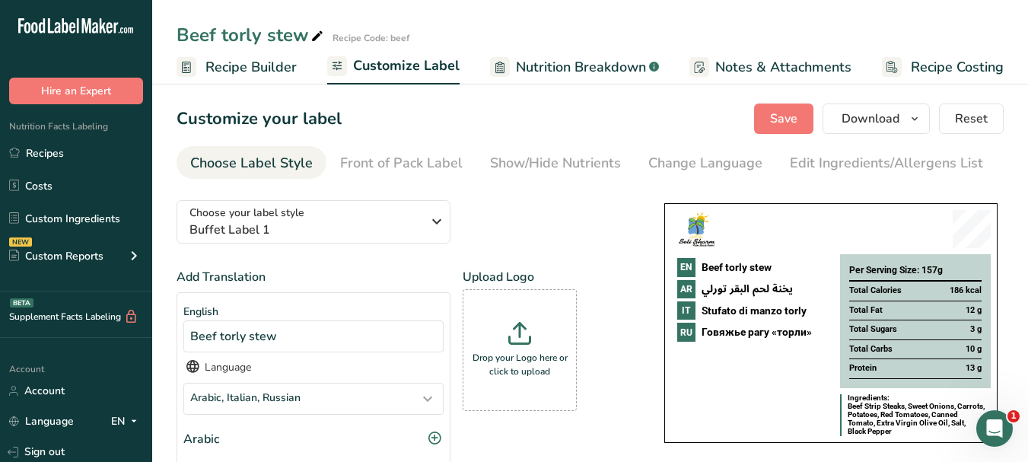
click at [975, 76] on span "Recipe Costing" at bounding box center [957, 67] width 93 height 21
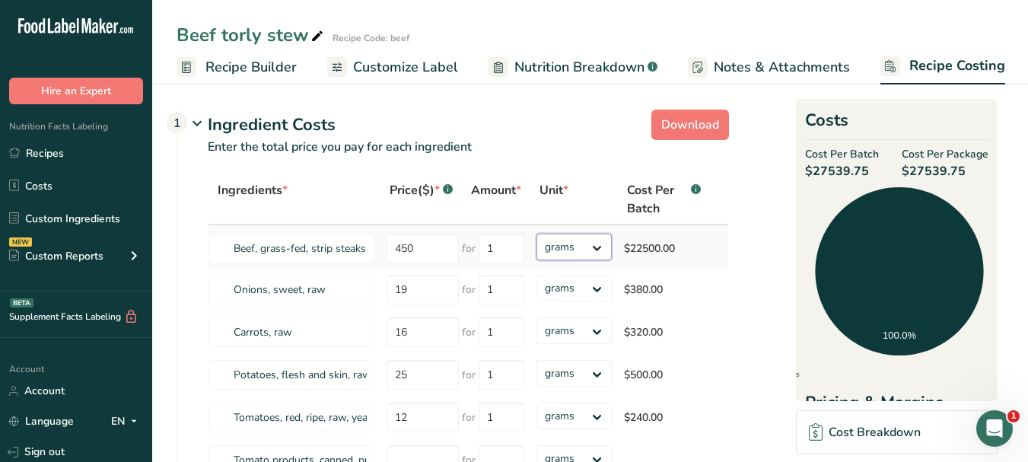
click at [594, 247] on select "grams kg mg mcg lb oz" at bounding box center [574, 247] width 75 height 27
select select "1"
click at [537, 234] on select "grams kg mg mcg lb oz" at bounding box center [574, 247] width 75 height 27
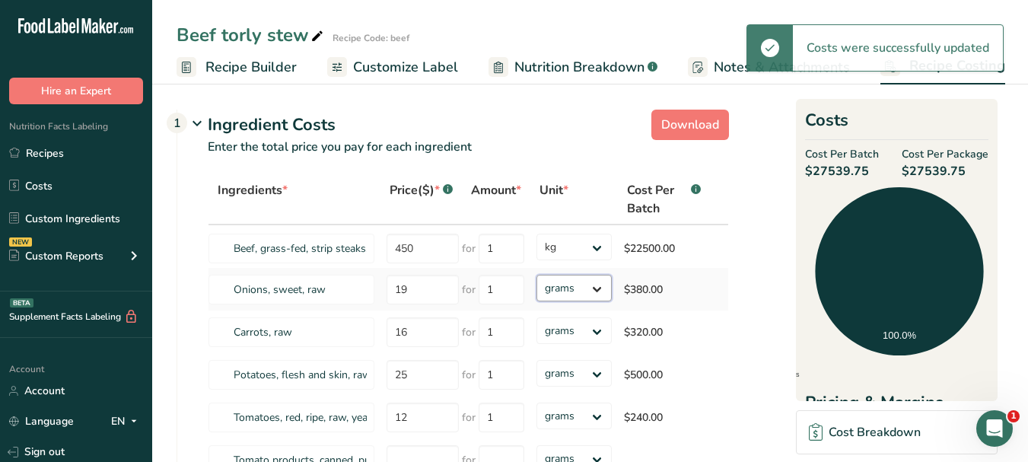
click at [594, 285] on select "grams kg mg mcg lb oz" at bounding box center [574, 288] width 75 height 27
select select "1"
click at [537, 275] on select "grams kg mg mcg lb oz" at bounding box center [574, 288] width 75 height 27
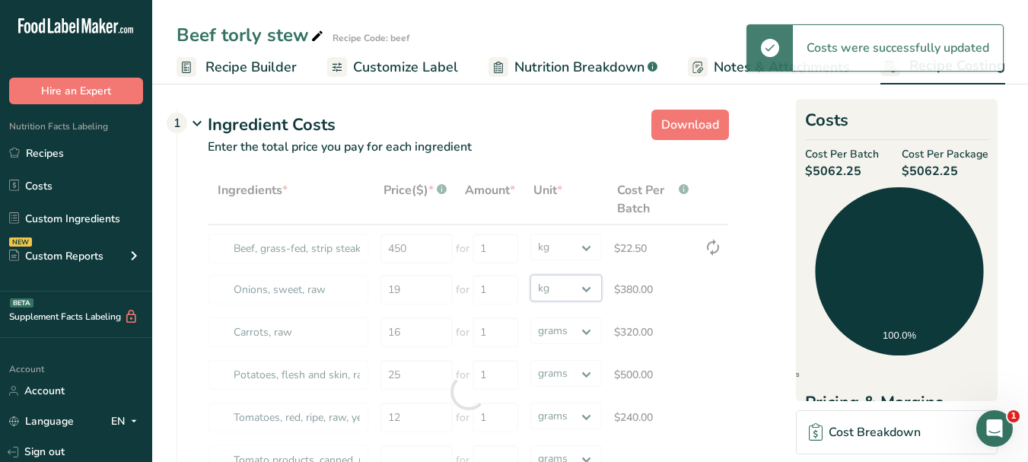
select select
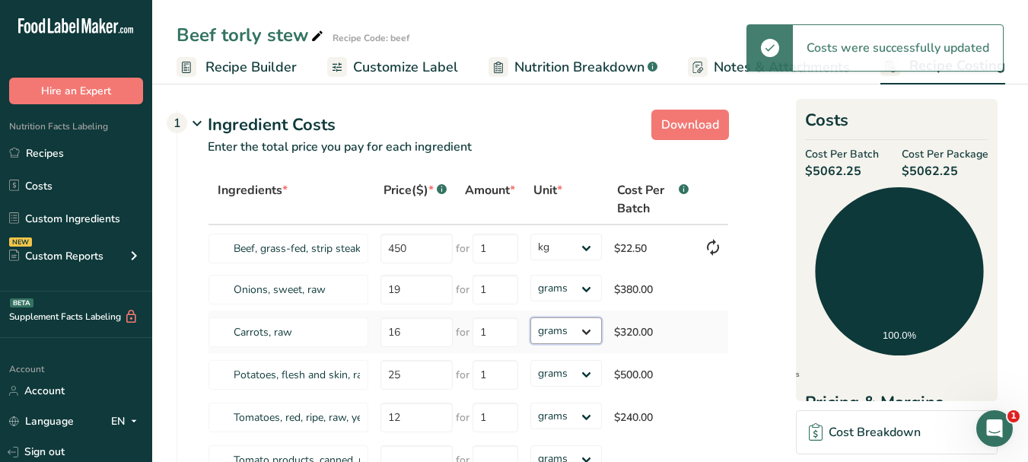
click at [595, 326] on select "grams kg mg mcg lb oz" at bounding box center [567, 330] width 72 height 27
select select "1"
click at [531, 317] on select "grams kg mg mcg lb oz" at bounding box center [567, 330] width 72 height 27
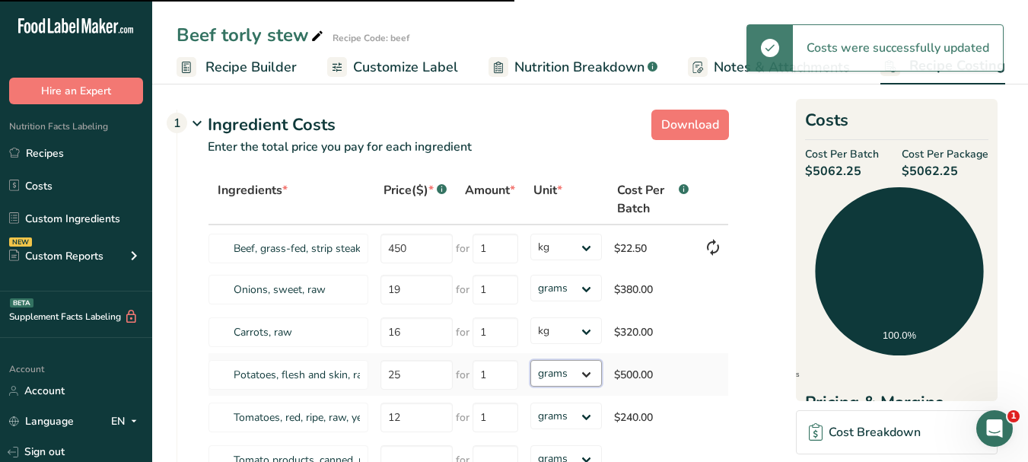
click at [583, 372] on select "grams kg mg mcg lb oz" at bounding box center [567, 373] width 72 height 27
select select "1"
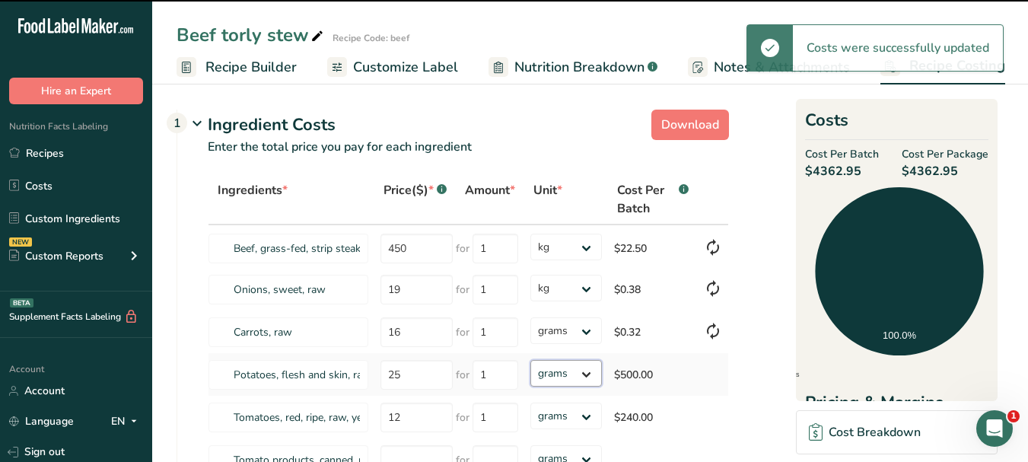
select select "1"
click at [531, 360] on select "grams kg mg mcg lb oz" at bounding box center [567, 373] width 72 height 27
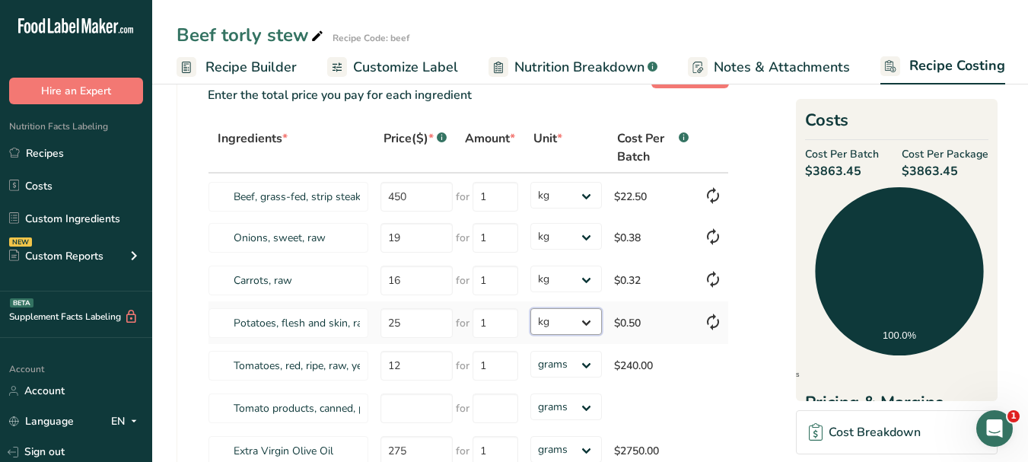
scroll to position [76, 0]
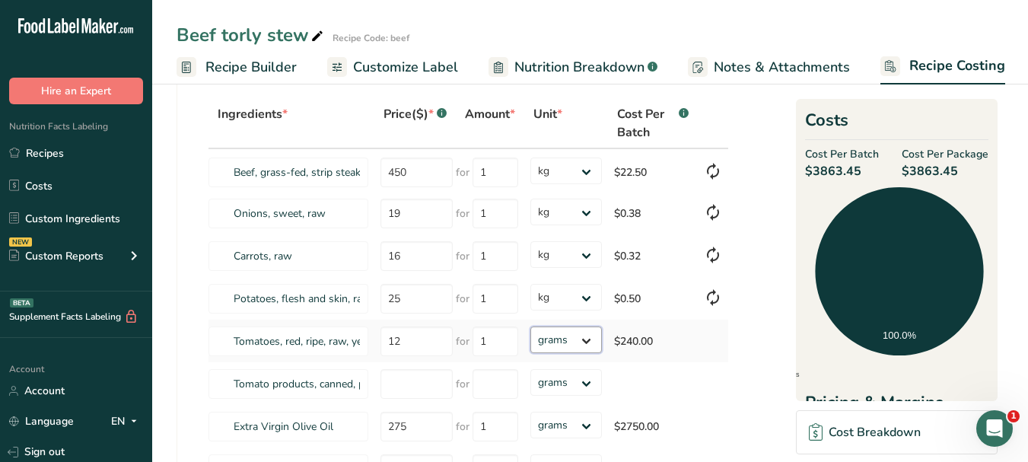
click at [588, 346] on select "grams kg mg mcg lb oz" at bounding box center [567, 340] width 72 height 27
select select "1"
click at [531, 327] on select "grams kg mg mcg lb oz" at bounding box center [567, 340] width 72 height 27
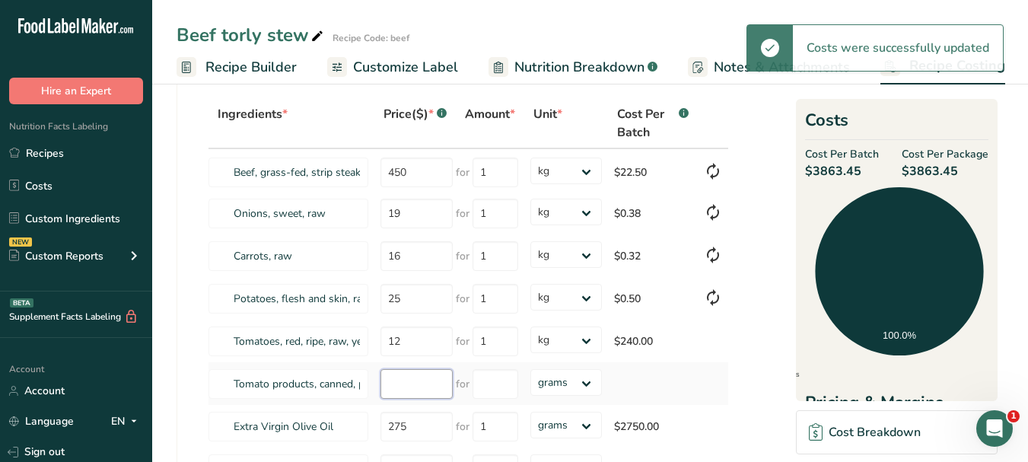
click at [404, 381] on input "number" at bounding box center [417, 384] width 72 height 30
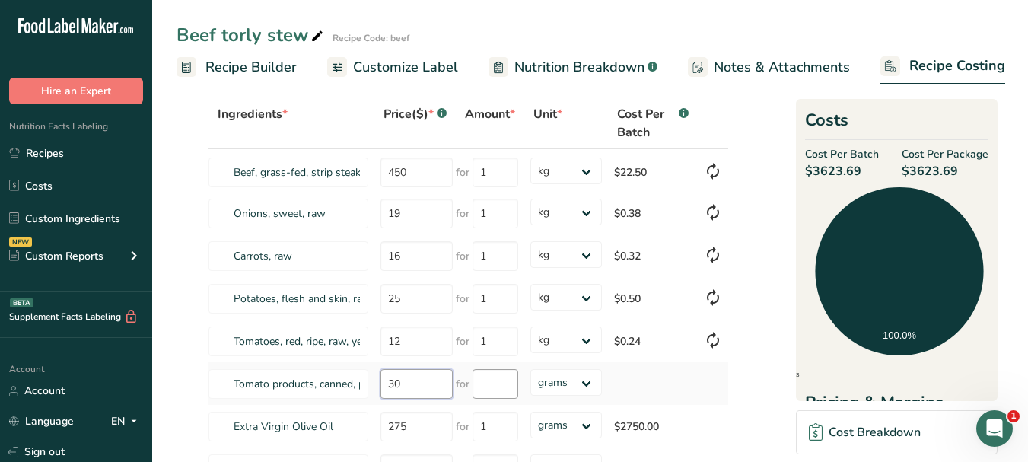
type input "30"
click at [497, 381] on input "number" at bounding box center [496, 384] width 46 height 30
type input "1"
click at [582, 382] on div "Ingredients * Price($) * .a-a{fill:#347362;}.b-a{fill:#fff;} Amount * Unit * Co…" at bounding box center [468, 315] width 521 height 435
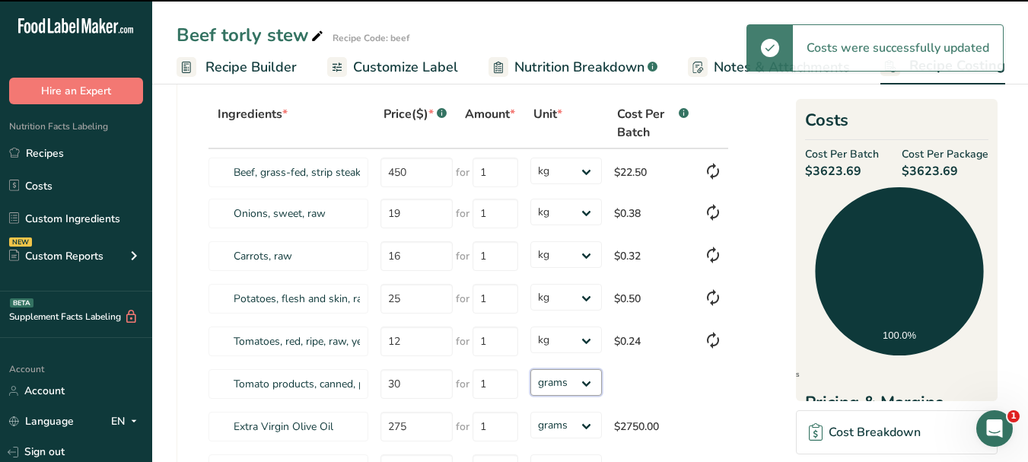
select select "1"
click at [531, 369] on select "grams kg mg mcg lb oz" at bounding box center [567, 382] width 72 height 27
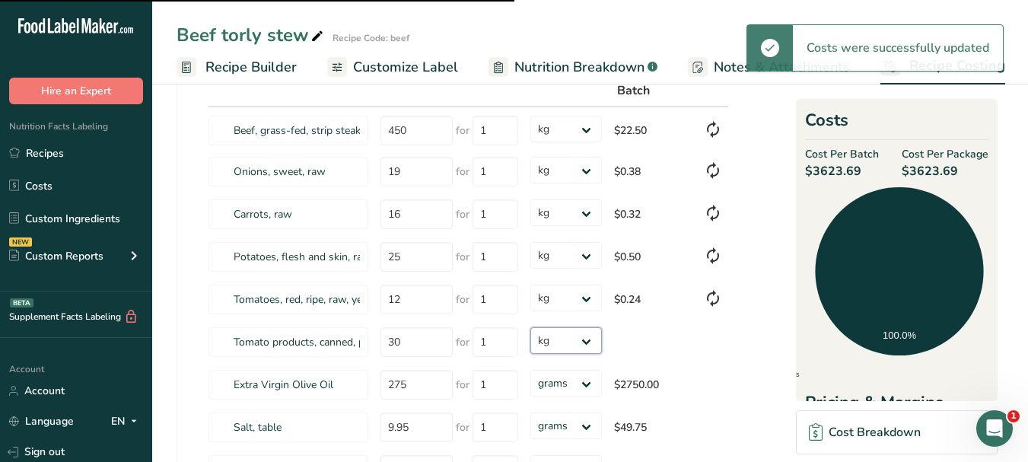
scroll to position [152, 0]
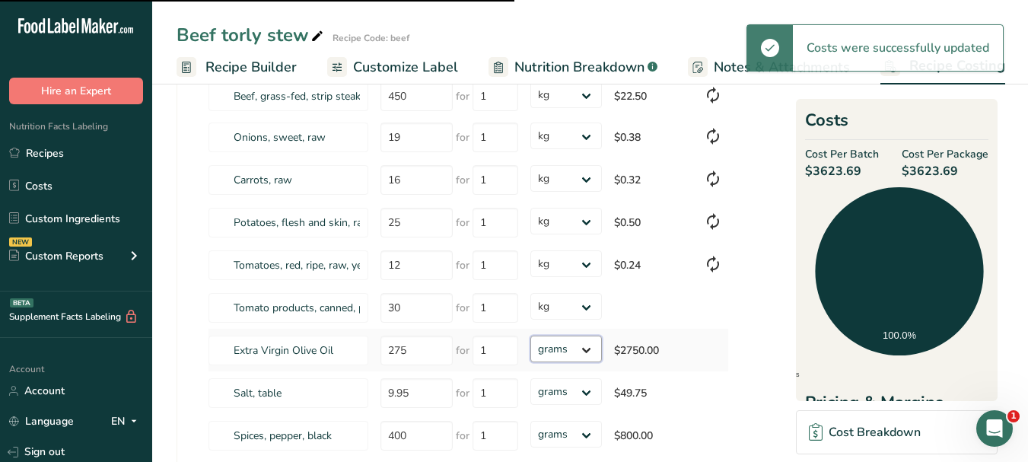
click at [585, 351] on select "grams kg mg mcg lb oz" at bounding box center [567, 349] width 72 height 27
select select "1"
click at [531, 336] on select "grams kg mg mcg lb oz" at bounding box center [567, 349] width 72 height 27
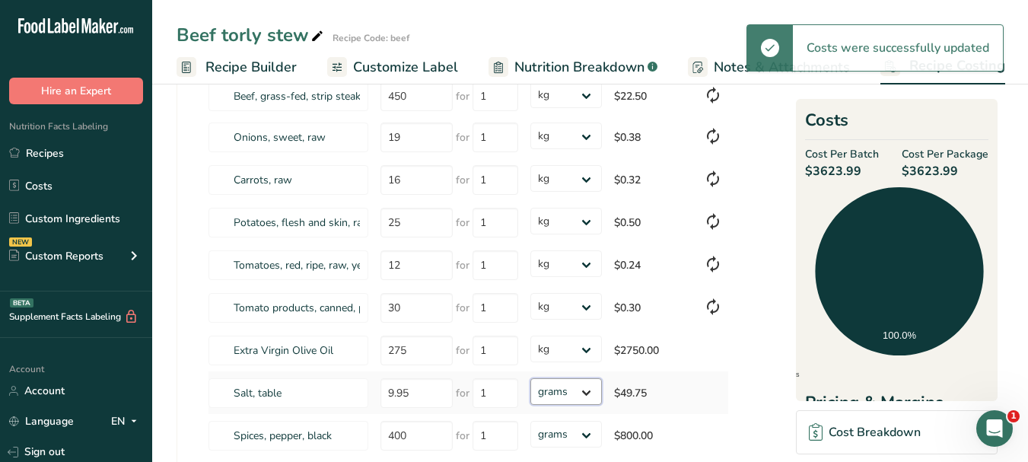
click at [585, 394] on select "grams kg mg mcg lb oz" at bounding box center [567, 391] width 72 height 27
select select "1"
click at [531, 378] on select "grams kg mg mcg lb oz" at bounding box center [567, 391] width 72 height 27
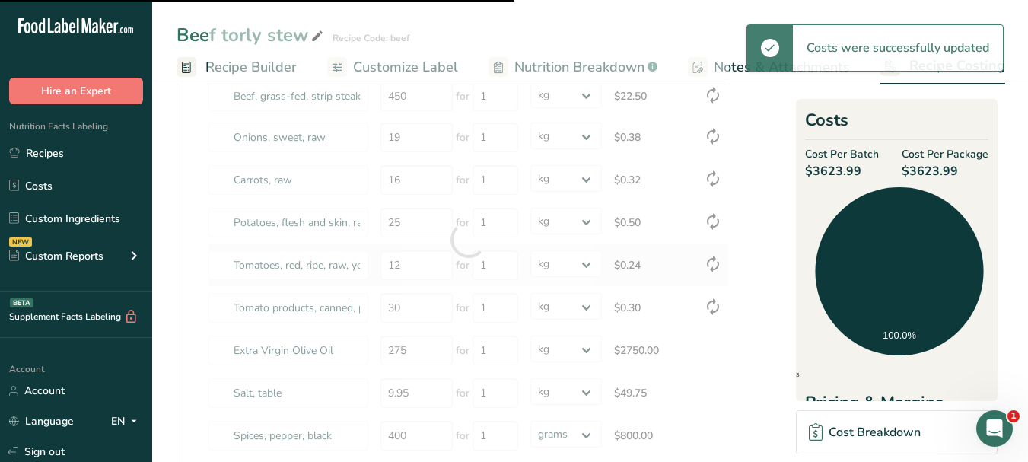
click at [589, 287] on td "grams kg mg mcg lb oz" at bounding box center [566, 307] width 84 height 43
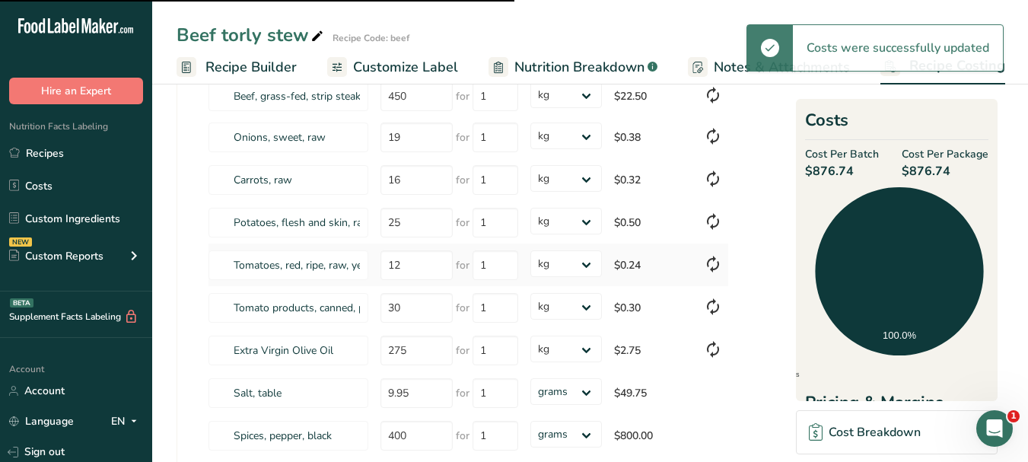
scroll to position [304, 0]
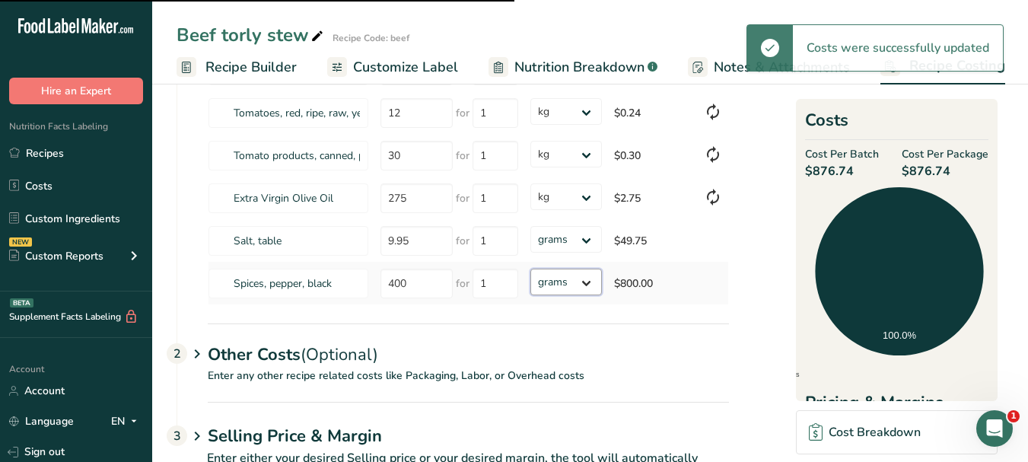
click at [582, 285] on select "grams kg mg mcg lb oz" at bounding box center [567, 282] width 72 height 27
select select "1"
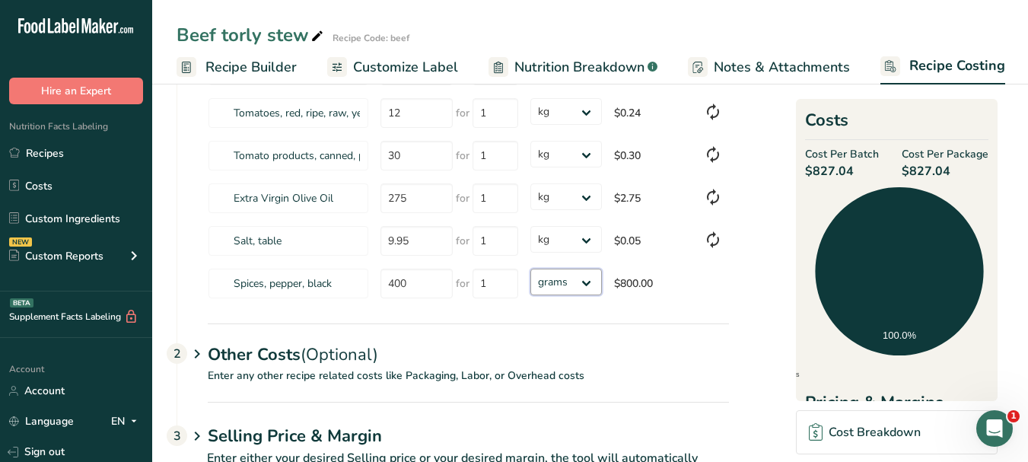
select select "1"
click at [531, 269] on select "grams kg mg mcg lb oz" at bounding box center [567, 282] width 72 height 27
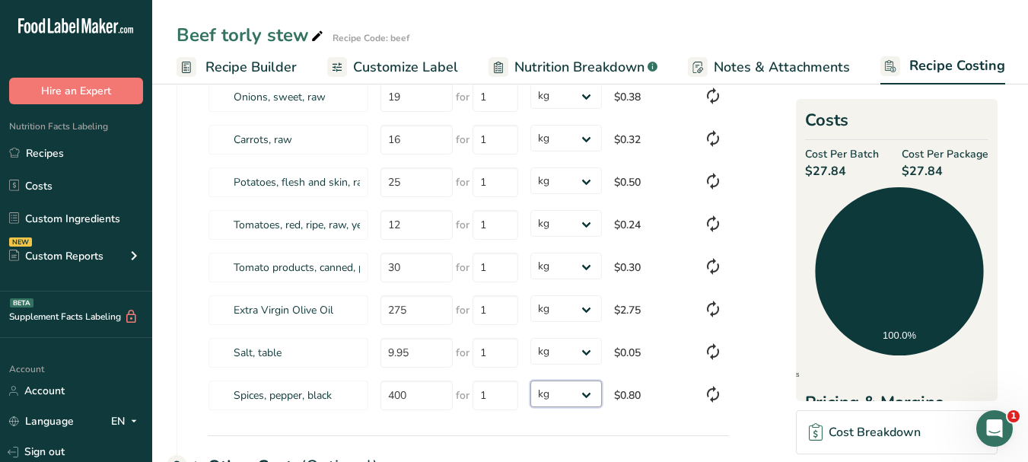
scroll to position [0, 0]
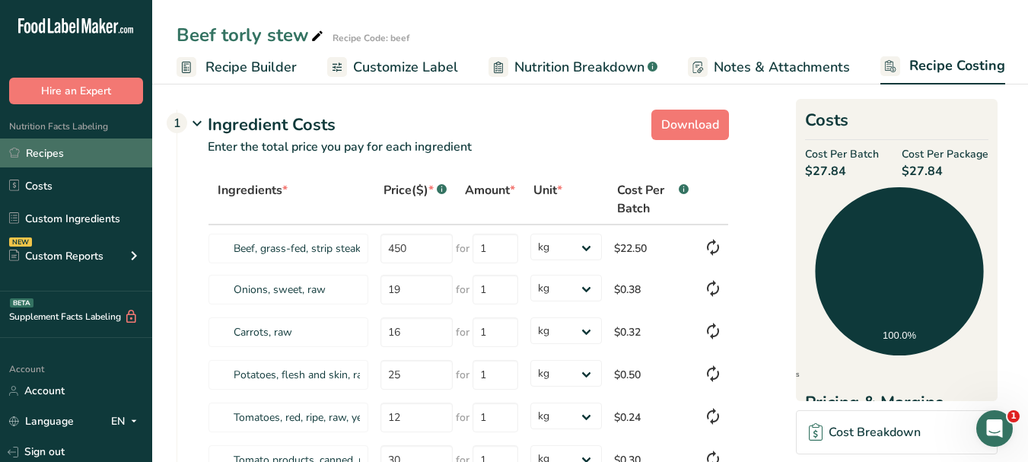
click at [71, 147] on link "Recipes" at bounding box center [76, 153] width 152 height 29
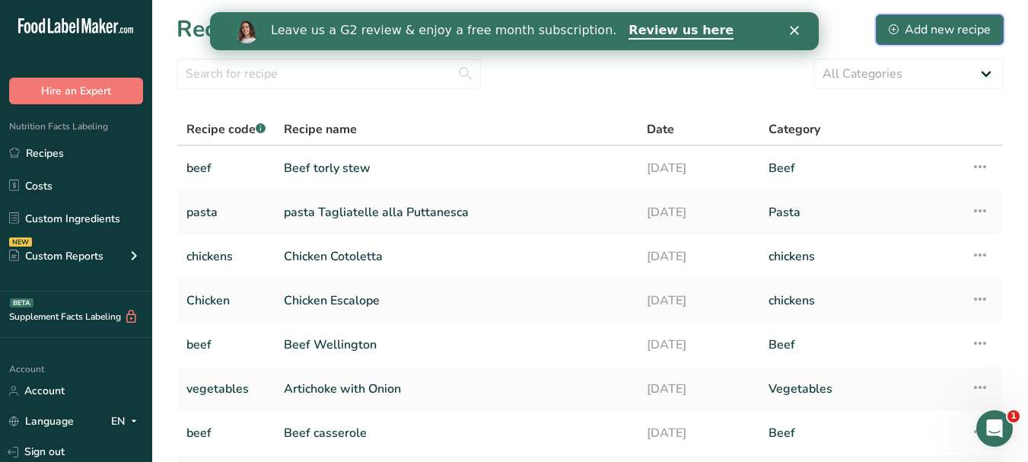
click at [958, 38] on div "Add new recipe" at bounding box center [940, 30] width 102 height 18
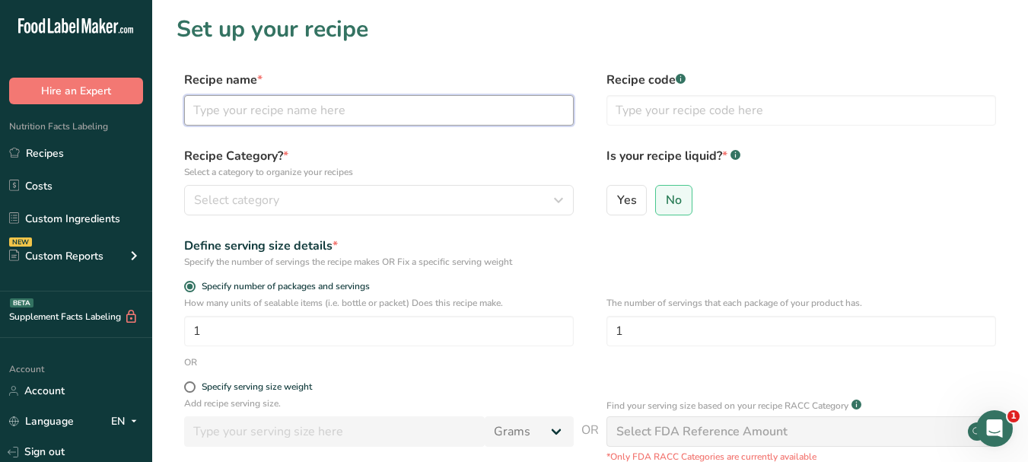
paste input "Eggplant with Yoghurt"
type input "Eggplant with Yoghurt"
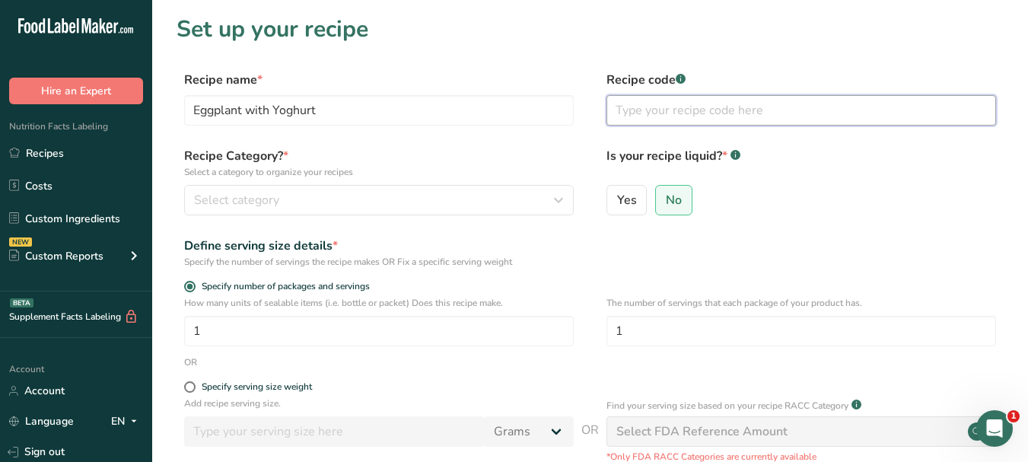
click at [640, 109] on input "text" at bounding box center [802, 110] width 390 height 30
type input "vegetable"
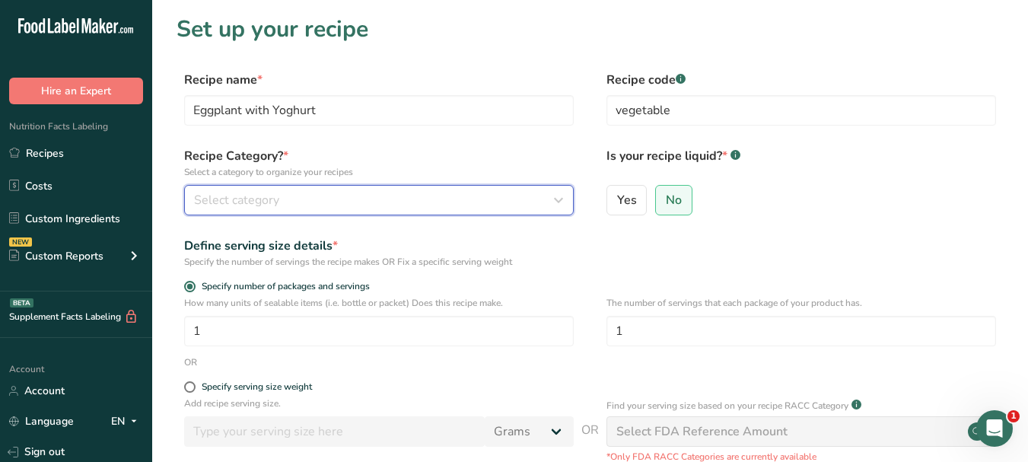
click at [530, 196] on div "Select category" at bounding box center [374, 200] width 361 height 18
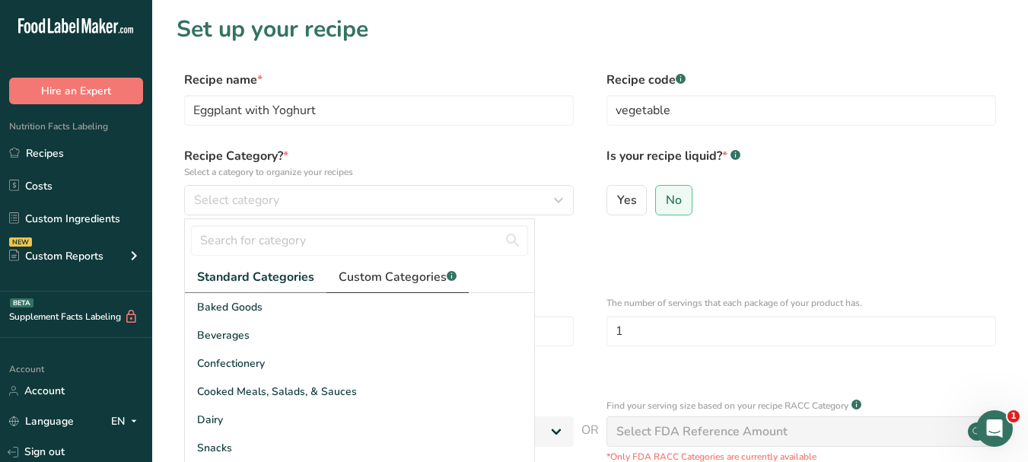
click at [389, 280] on span "Custom Categories .a-a{fill:#347362;}.b-a{fill:#fff;}" at bounding box center [398, 277] width 118 height 18
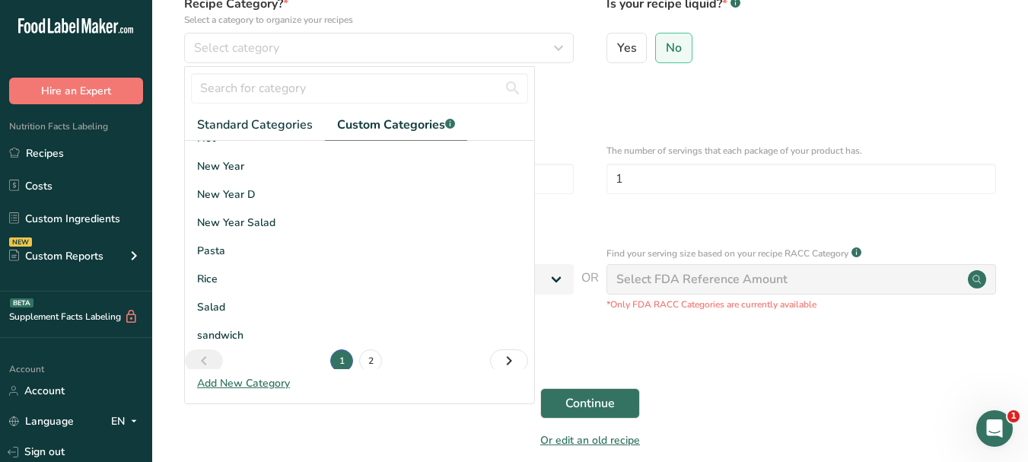
scroll to position [223, 0]
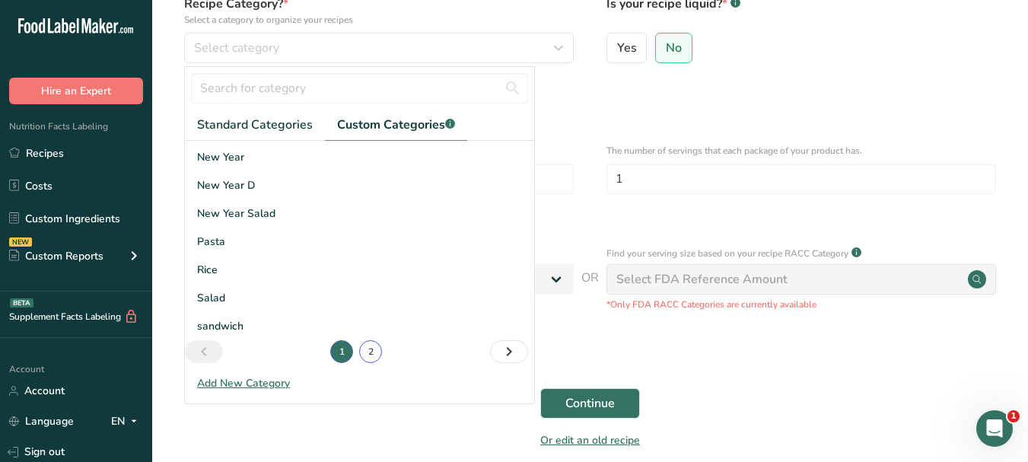
click at [366, 354] on link "2" at bounding box center [370, 351] width 23 height 23
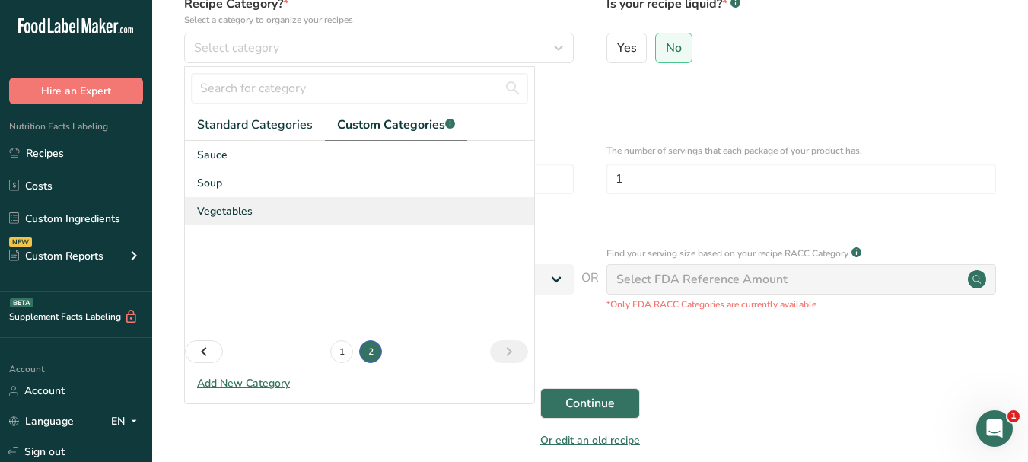
scroll to position [0, 0]
click at [288, 215] on div "Vegetables" at bounding box center [359, 211] width 349 height 28
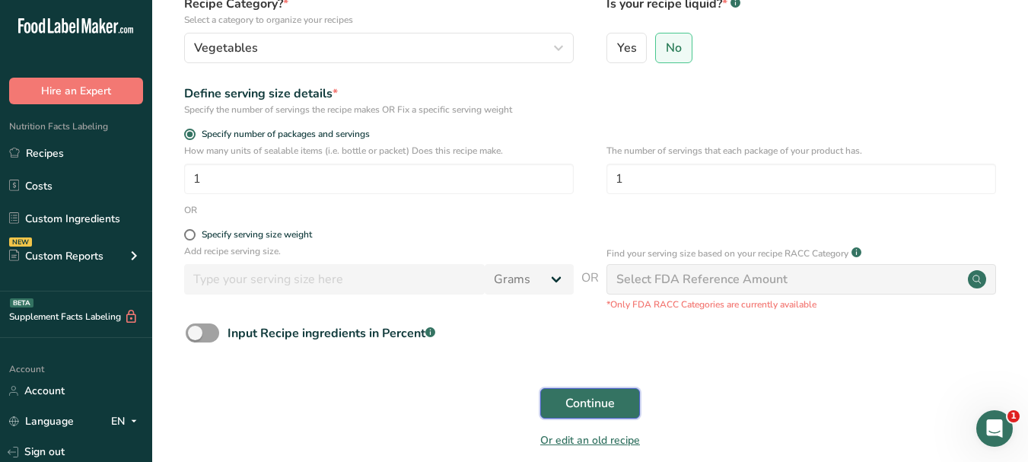
click at [591, 407] on span "Continue" at bounding box center [590, 403] width 49 height 18
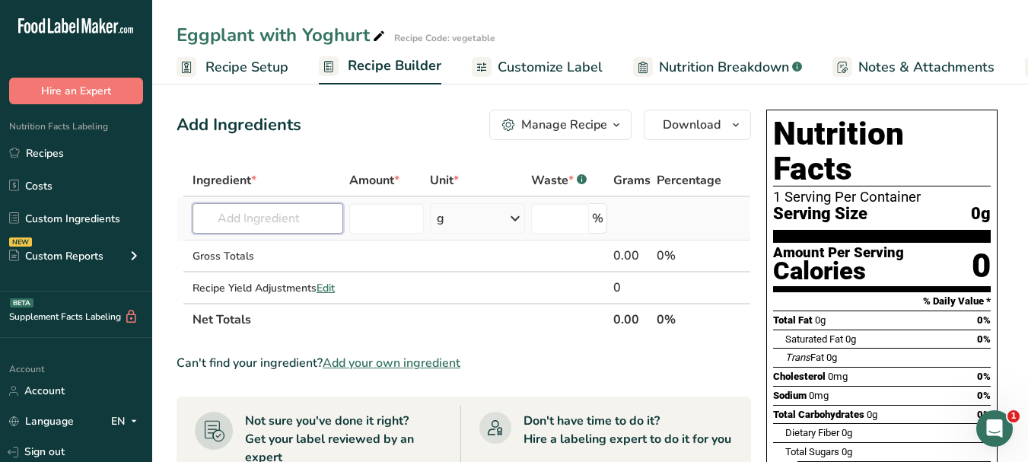
paste input "eggplants"
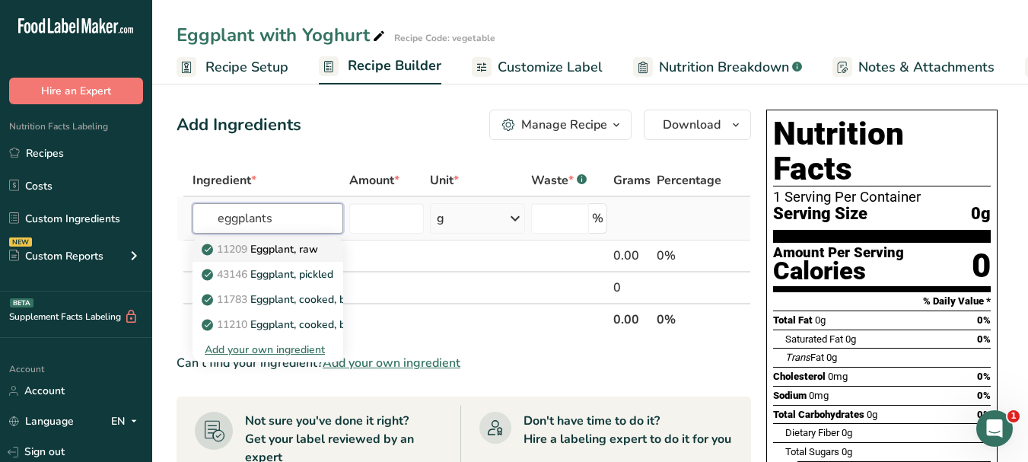
type input "eggplants"
click at [303, 245] on p "11209 Eggplant, raw" at bounding box center [261, 249] width 113 height 16
type input "Eggplant, raw"
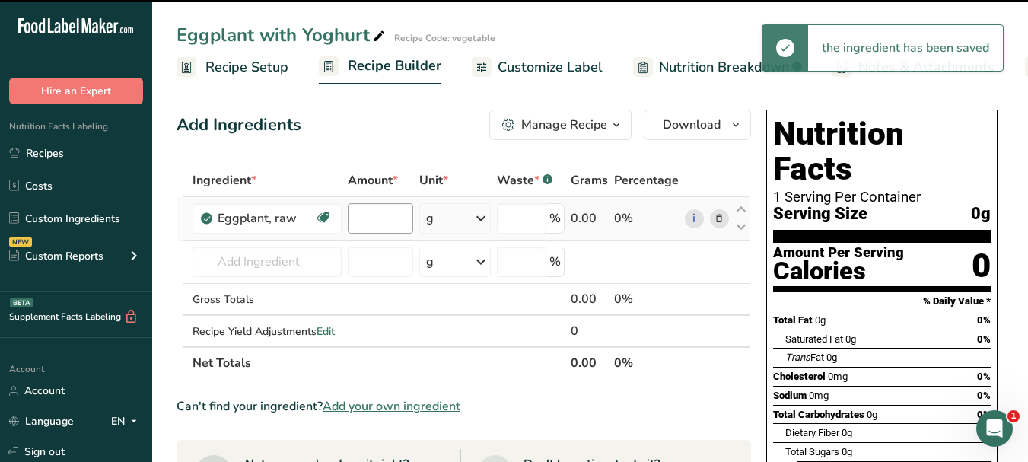
type input "0"
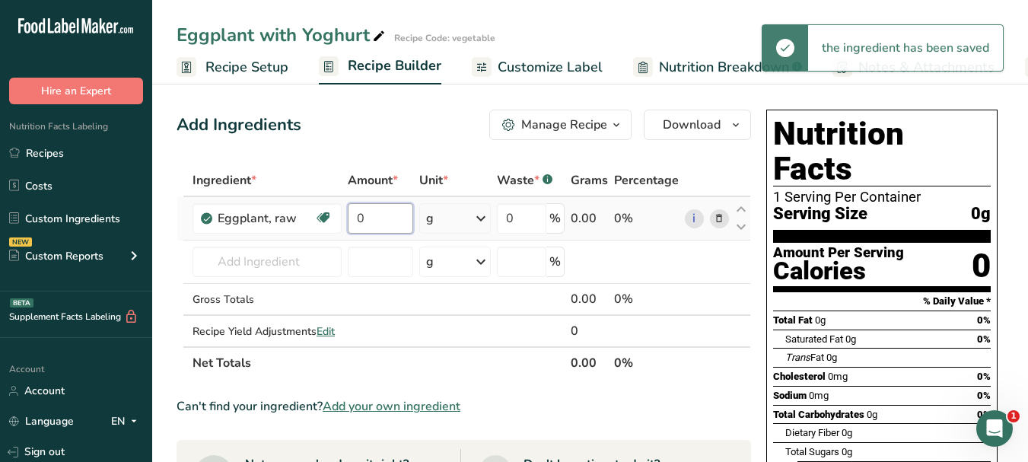
click at [358, 216] on input "0" at bounding box center [380, 218] width 65 height 30
click at [358, 215] on input "0" at bounding box center [380, 218] width 65 height 30
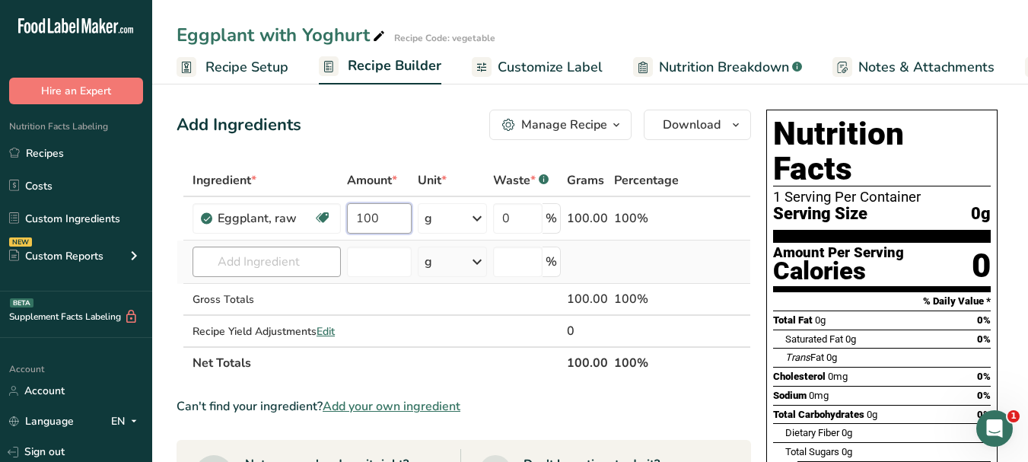
type input "100"
click at [283, 264] on div "Ingredient * Amount * Unit * Waste * .a-a{fill:#347362;}.b-a{fill:#fff;} Grams …" at bounding box center [464, 271] width 575 height 215
paste input "olive oil"
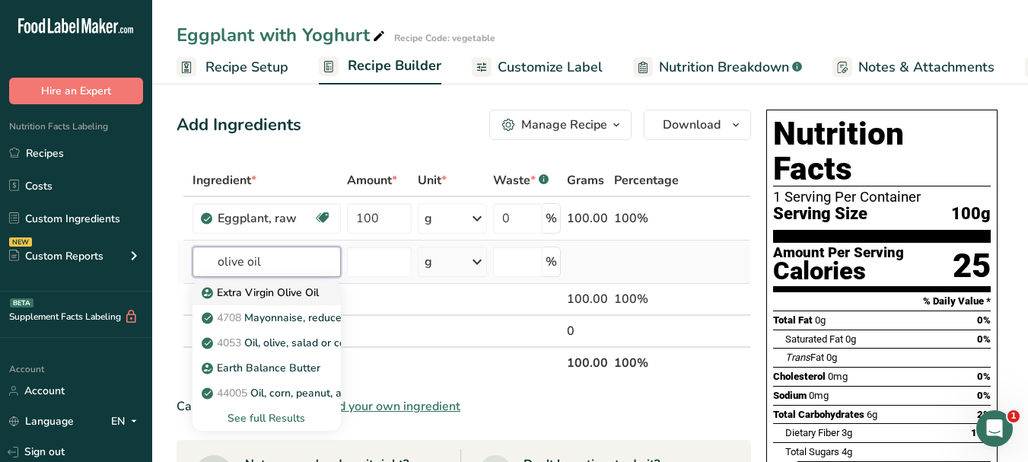
type input "olive oil"
click at [292, 297] on p "Extra Virgin Olive Oil" at bounding box center [262, 293] width 114 height 16
type input "Extra Virgin Olive Oil"
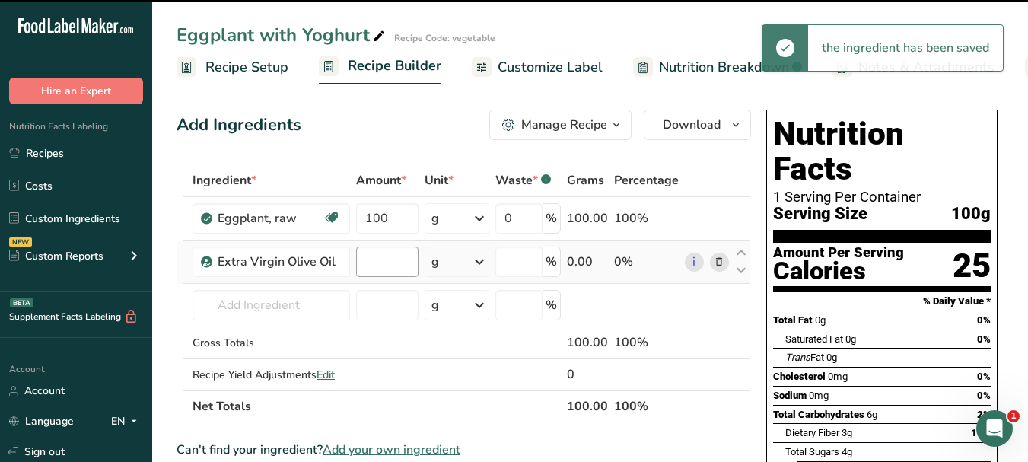
type input "0"
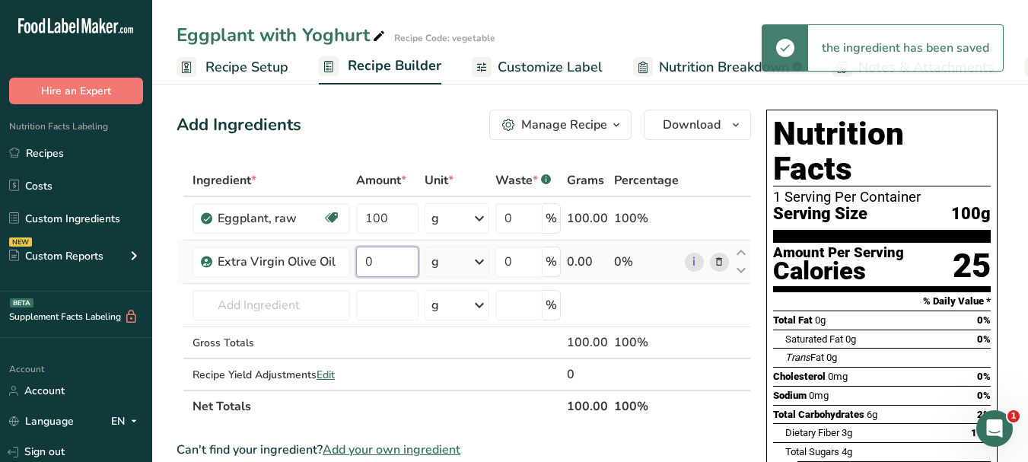
click at [367, 258] on input "0" at bounding box center [387, 262] width 62 height 30
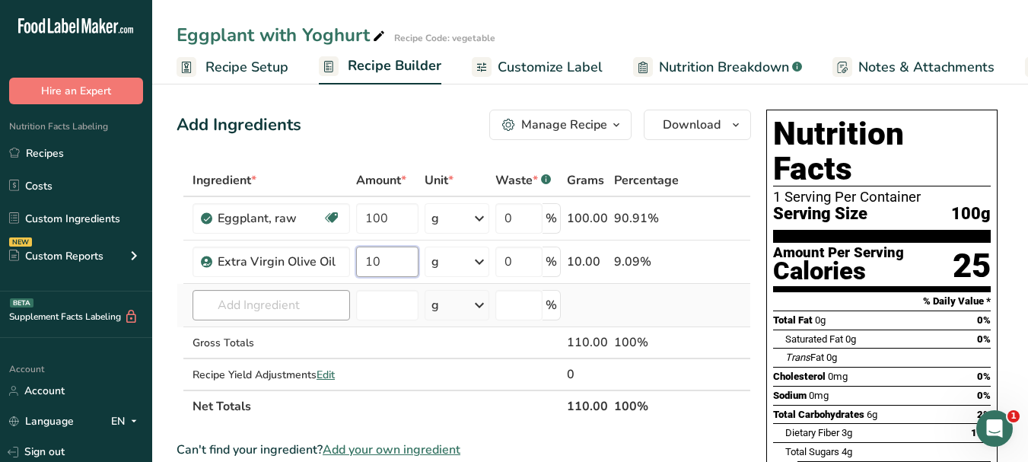
type input "10"
click at [258, 308] on div "Ingredient * Amount * Unit * Waste * .a-a{fill:#347362;}.b-a{fill:#fff;} Grams …" at bounding box center [464, 293] width 575 height 258
paste input "Salt"
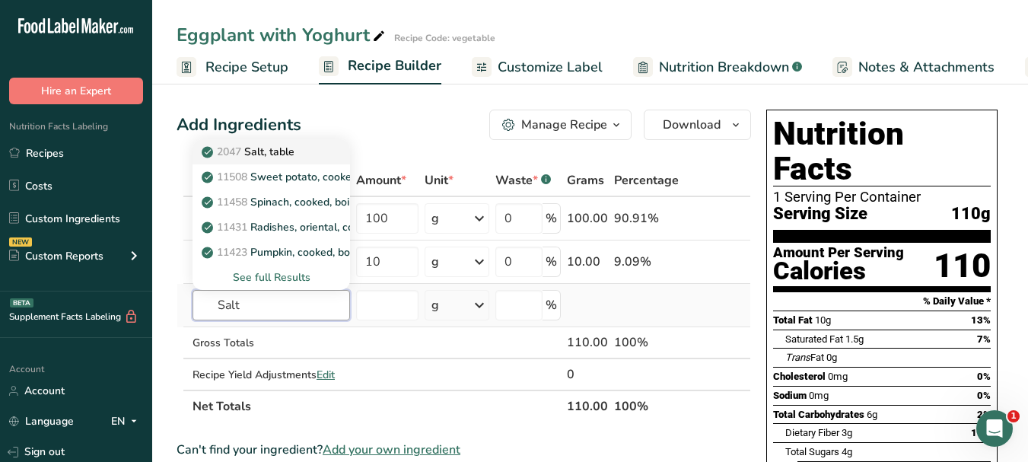
type input "Salt"
click at [282, 148] on p "2047 Salt, table" at bounding box center [250, 152] width 90 height 16
type input "Salt, table"
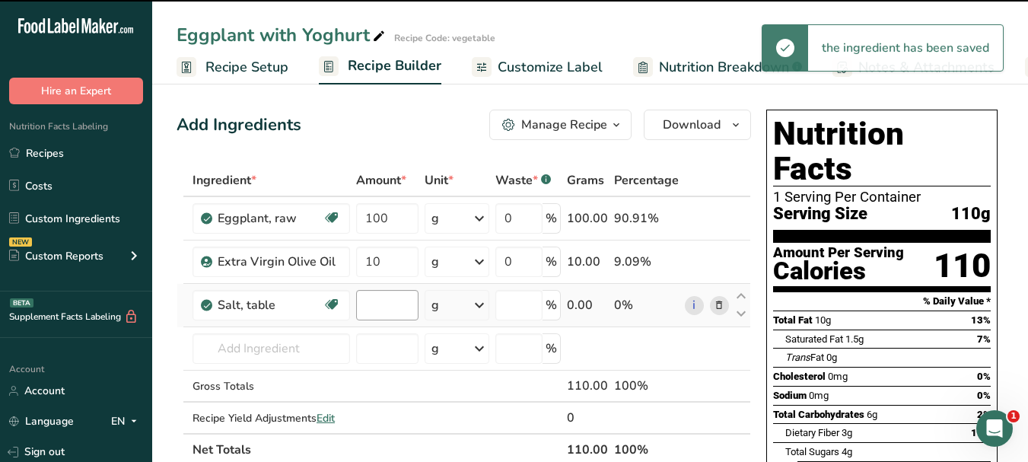
type input "0"
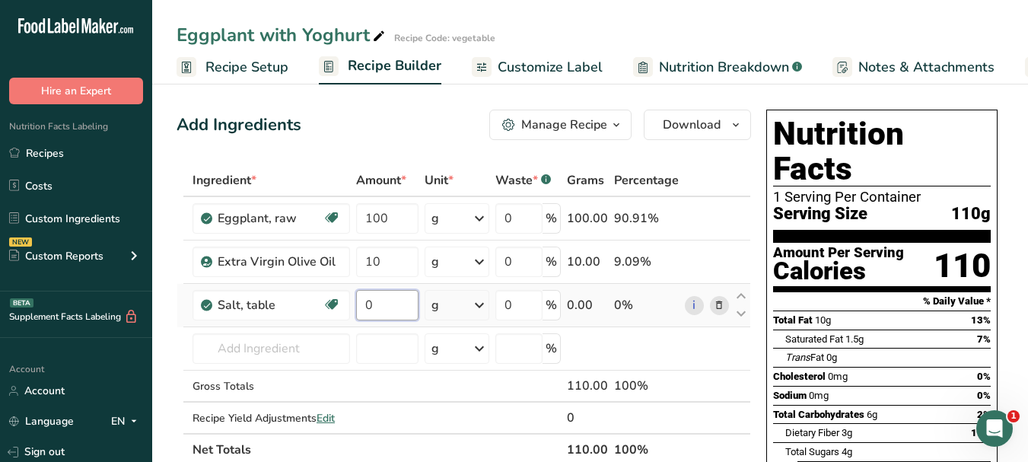
click at [363, 302] on input "0" at bounding box center [387, 305] width 62 height 30
type input "2"
click at [288, 352] on div "Ingredient * Amount * Unit * Waste * .a-a{fill:#347362;}.b-a{fill:#fff;} Grams …" at bounding box center [464, 314] width 575 height 301
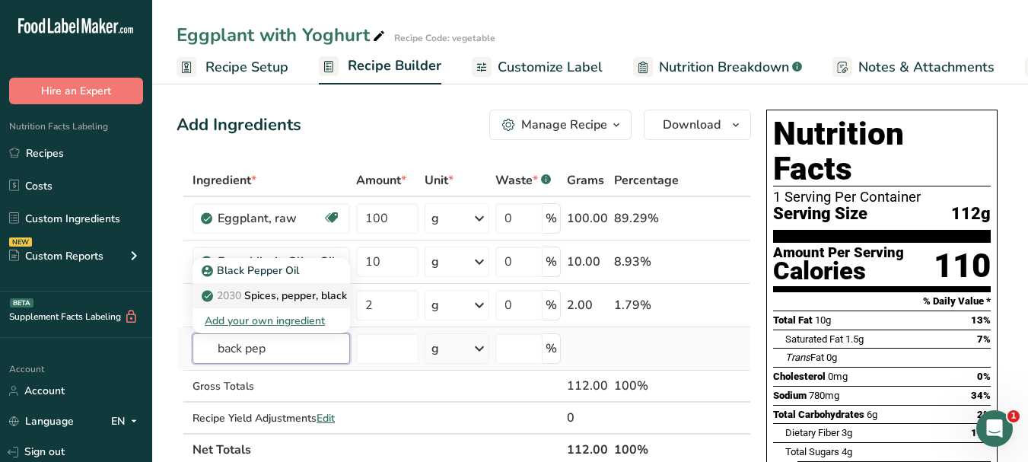
type input "back pep"
click at [259, 298] on p "2030 Spices, pepper, black" at bounding box center [276, 296] width 142 height 16
type input "Spices, pepper, black"
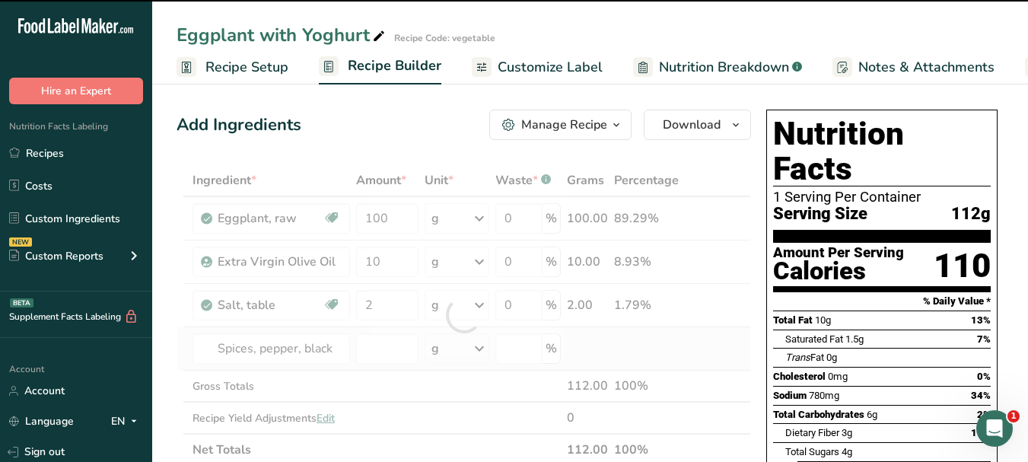
type input "0"
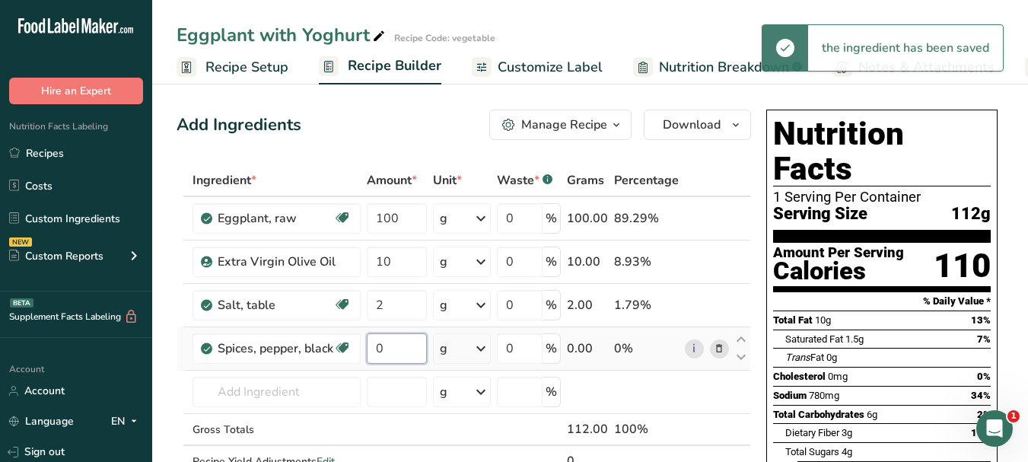
click at [376, 343] on input "0" at bounding box center [397, 348] width 60 height 30
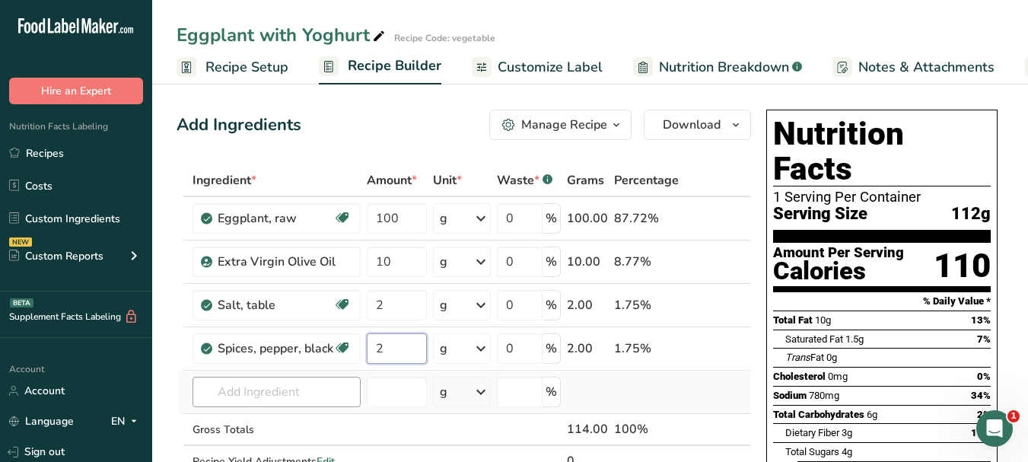
type input "2"
click at [296, 399] on div "Ingredient * Amount * Unit * Waste * .a-a{fill:#347362;}.b-a{fill:#fff;} Grams …" at bounding box center [464, 336] width 575 height 345
paste input "yoghurt"
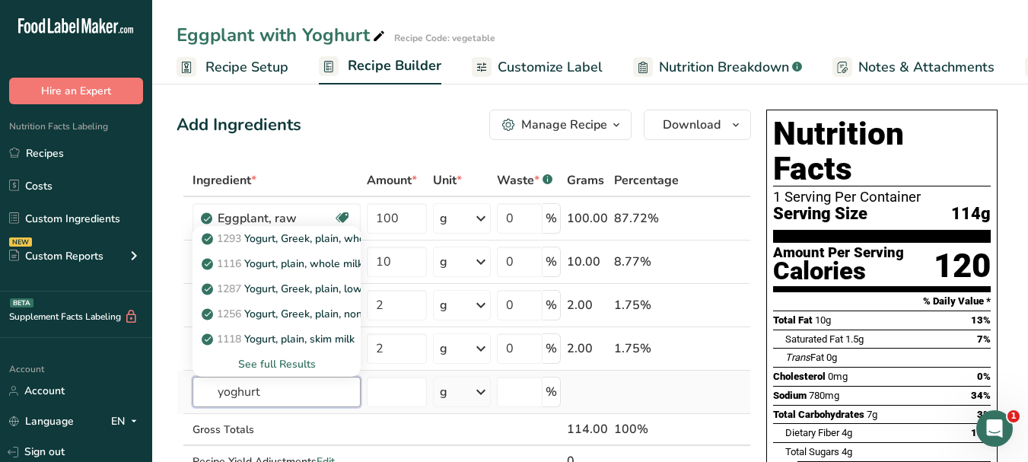
type input "yoghurt"
click at [288, 365] on div "See full Results" at bounding box center [277, 364] width 144 height 16
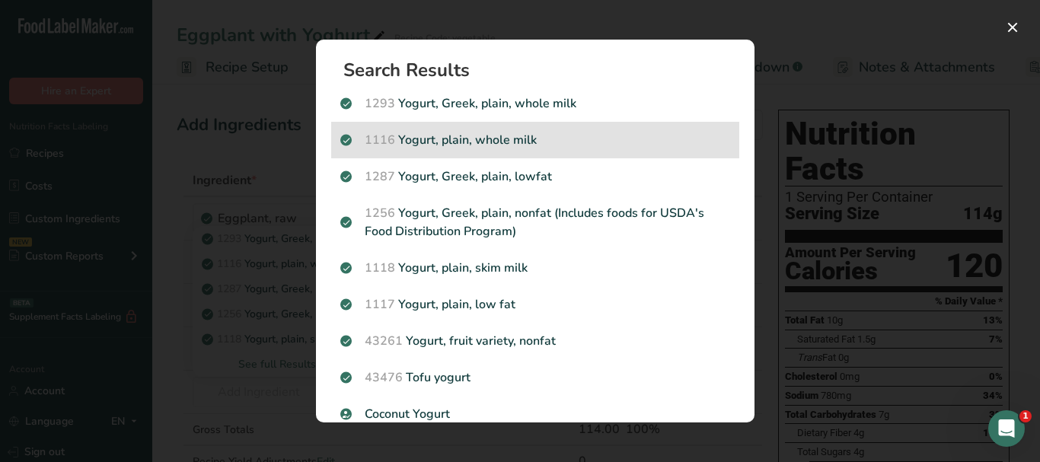
click at [620, 133] on p "1116 Yogurt, plain, whole milk" at bounding box center [535, 140] width 390 height 18
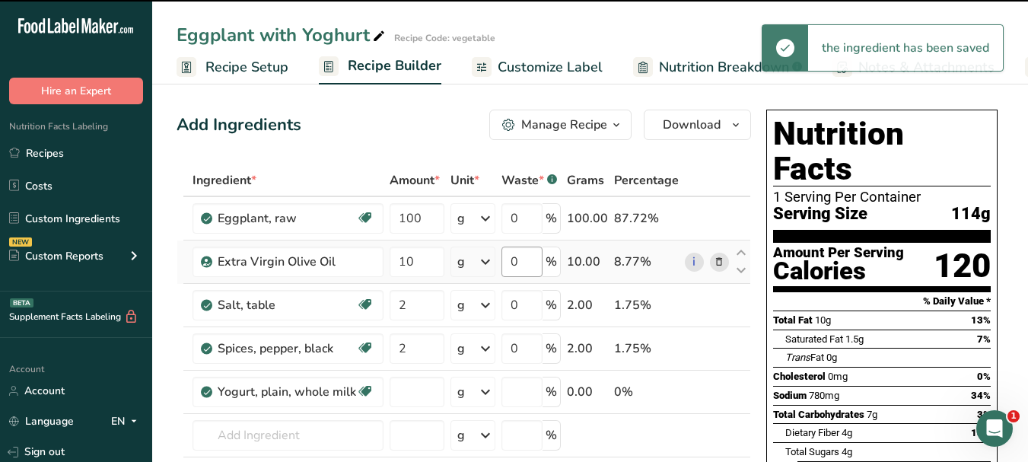
type input "0"
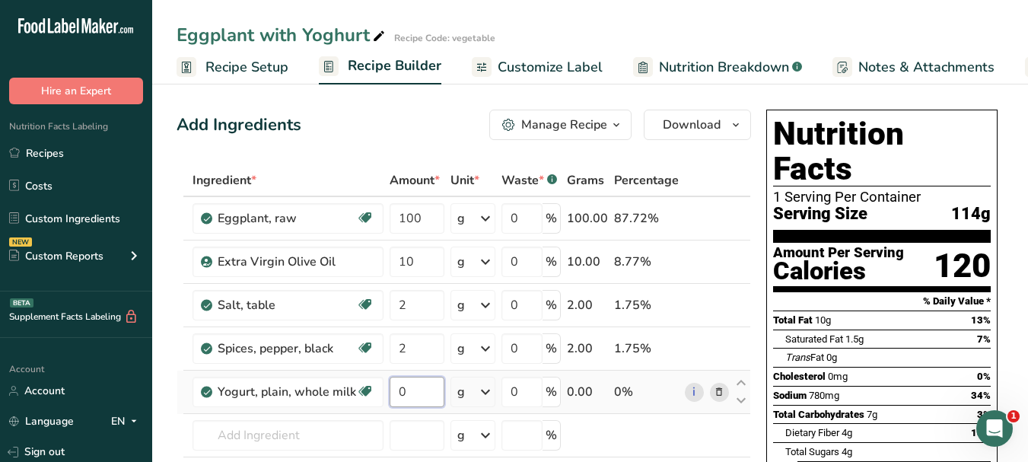
click at [398, 387] on input "0" at bounding box center [417, 392] width 55 height 30
type input "10"
click at [282, 432] on div "Ingredient * Amount * Unit * Waste * .a-a{fill:#347362;}.b-a{fill:#fff;} Grams …" at bounding box center [464, 358] width 575 height 388
paste input "garlic"
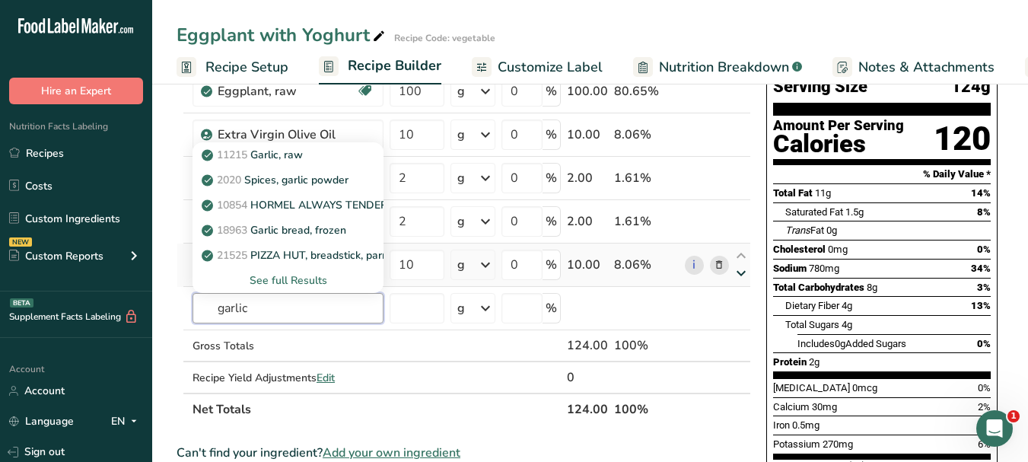
scroll to position [152, 0]
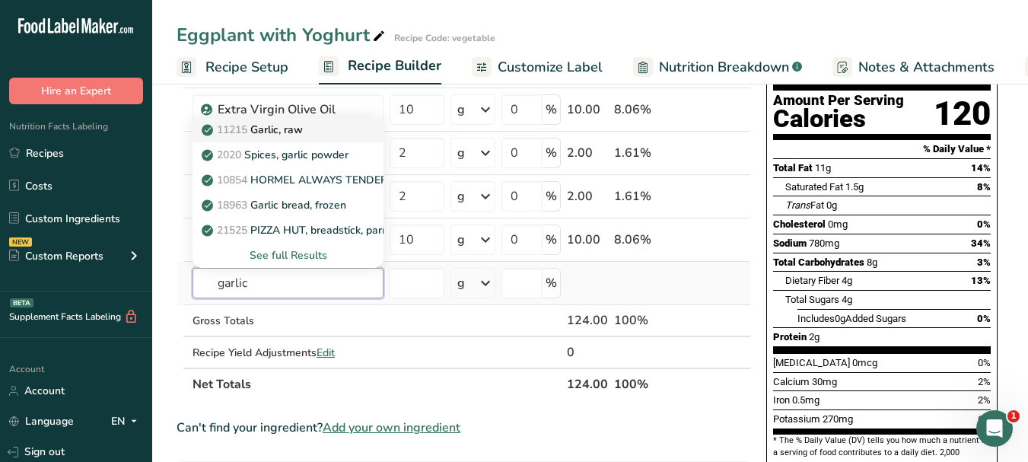
type input "garlic"
click at [301, 126] on p "11215 Garlic, raw" at bounding box center [254, 130] width 98 height 16
type input "Garlic, raw"
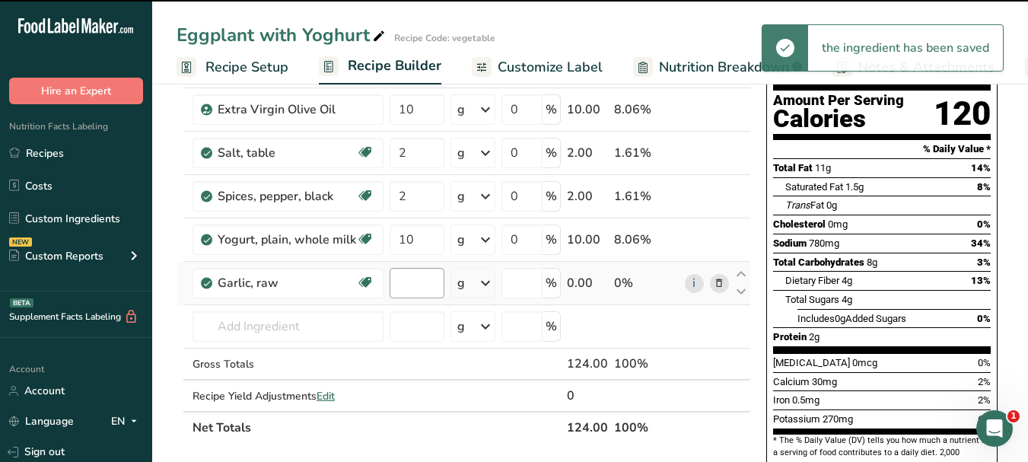
type input "0"
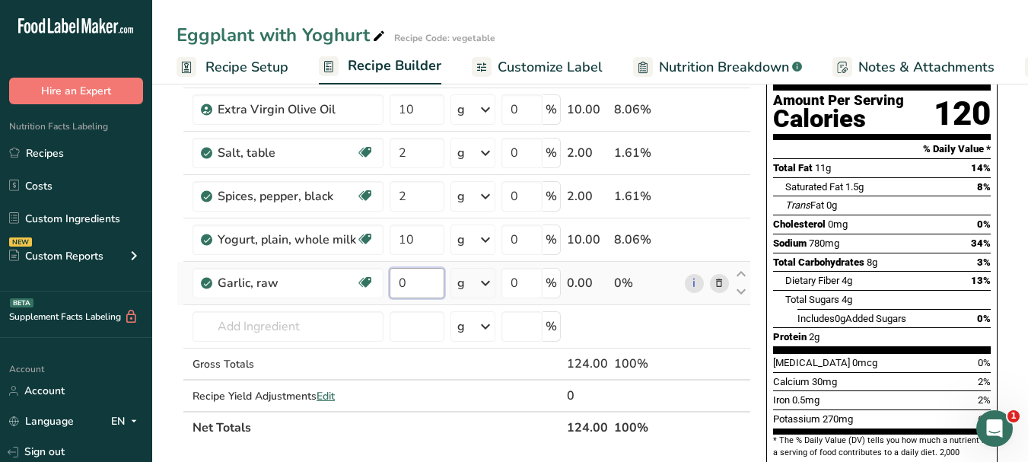
click at [400, 277] on input "0" at bounding box center [417, 283] width 55 height 30
type input "5"
click at [314, 325] on div "Ingredient * Amount * Unit * Waste * .a-a{fill:#347362;}.b-a{fill:#fff;} Grams …" at bounding box center [464, 228] width 575 height 432
paste input "cumin"
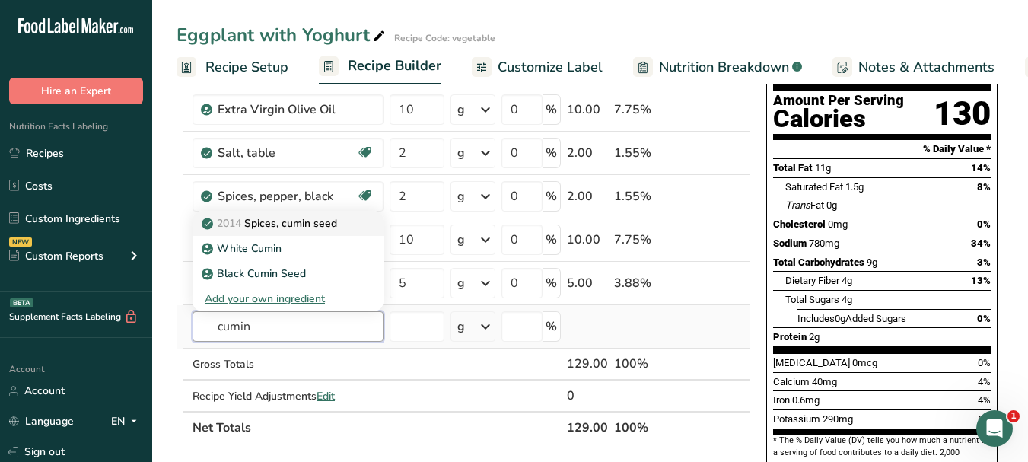
type input "cumin"
click at [328, 226] on p "2014 Spices, cumin seed" at bounding box center [271, 223] width 132 height 16
type input "Spices, cumin seed"
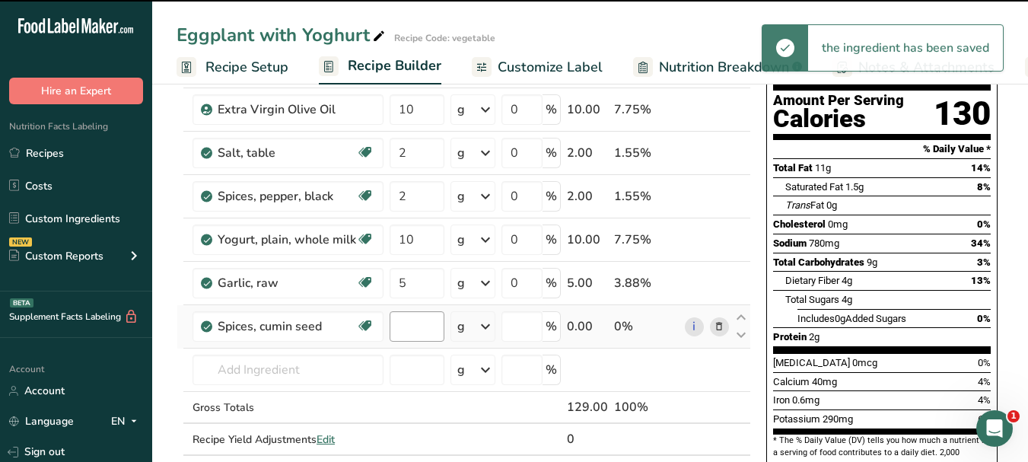
type input "0"
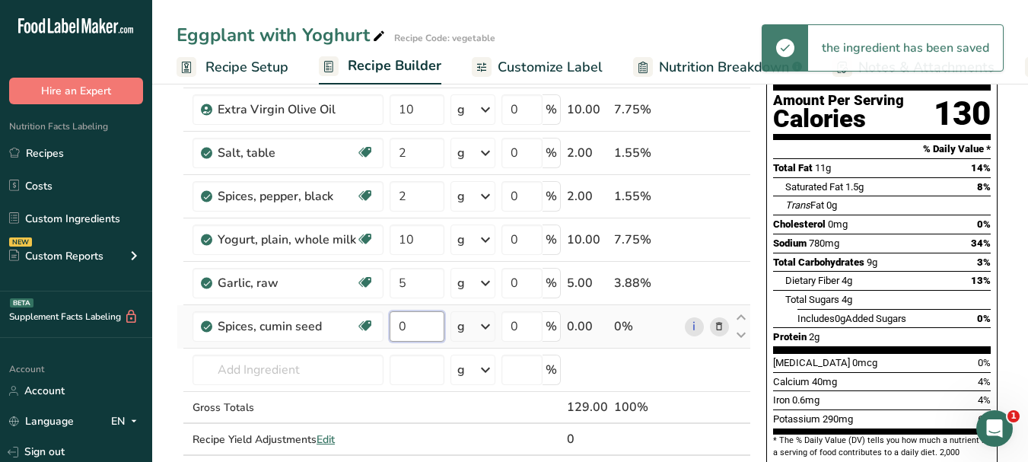
click at [397, 320] on input "0" at bounding box center [417, 326] width 55 height 30
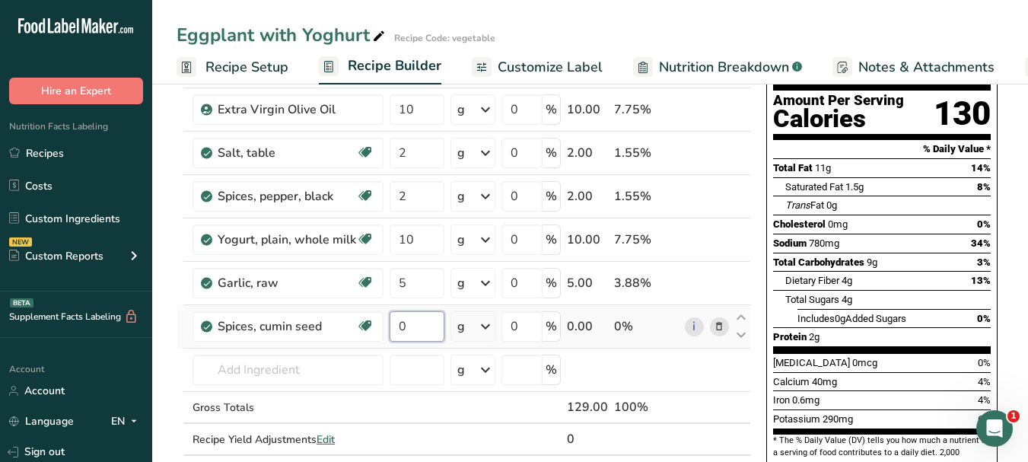
click at [397, 320] on input "0" at bounding box center [417, 326] width 55 height 30
type input "2"
click at [248, 360] on div "Ingredient * Amount * Unit * Waste * .a-a{fill:#347362;}.b-a{fill:#fff;} Grams …" at bounding box center [464, 249] width 575 height 475
paste input "lemon juice"
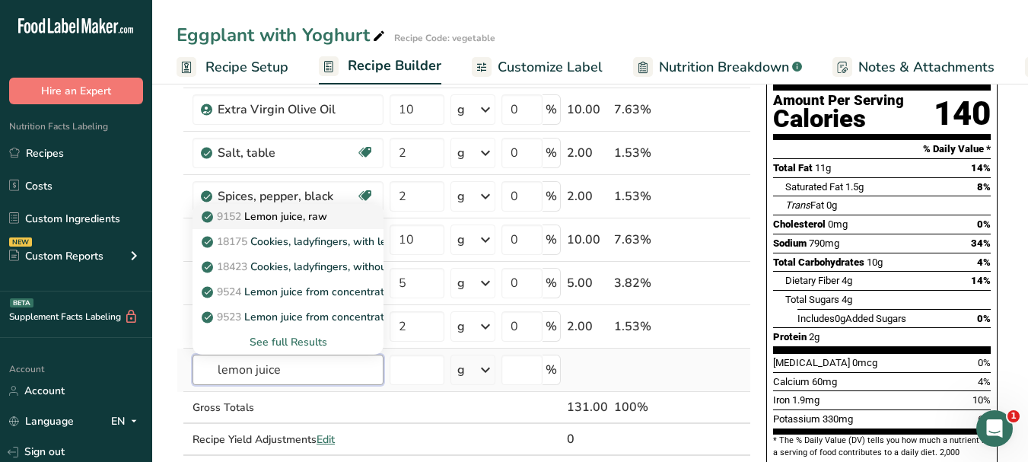
type input "lemon juice"
click at [333, 212] on div "9152 Lemon juice, raw" at bounding box center [276, 217] width 142 height 16
type input "Lemon juice, raw"
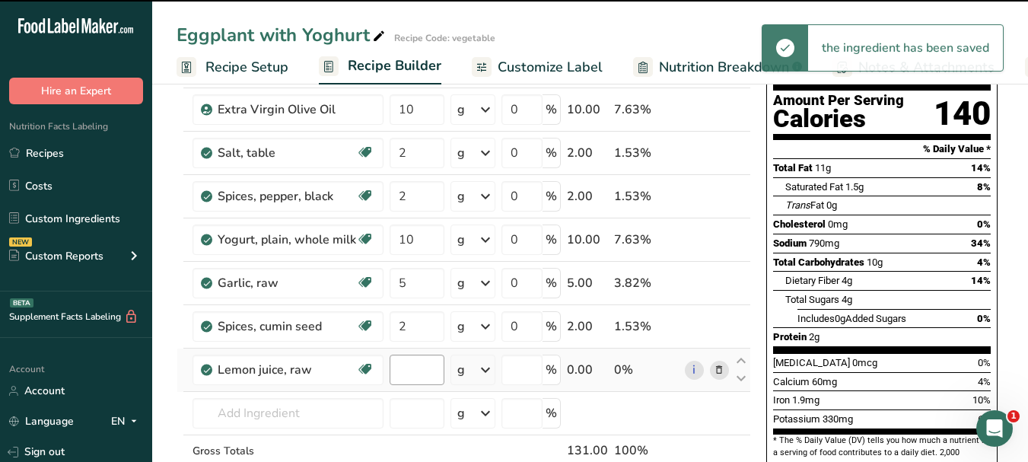
type input "0"
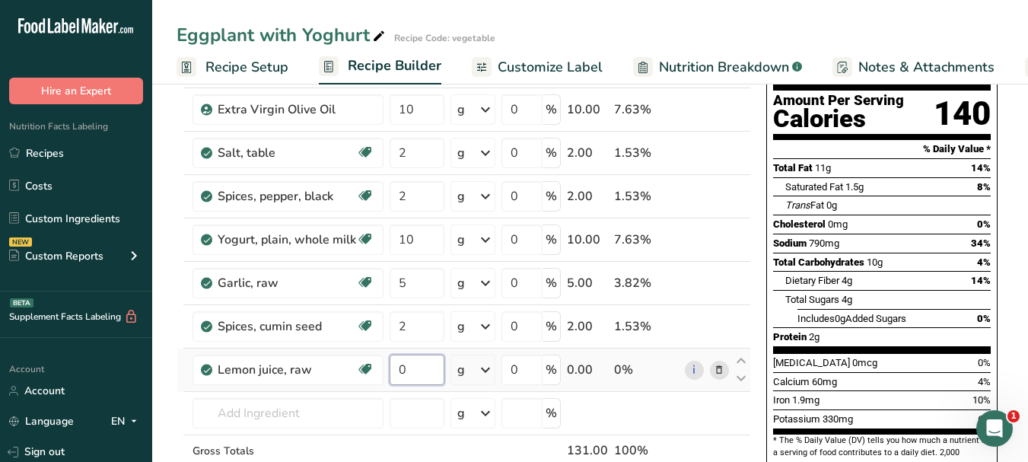
click at [396, 366] on input "0" at bounding box center [417, 370] width 55 height 30
click at [396, 367] on input "0" at bounding box center [417, 370] width 55 height 30
type input "5"
click at [308, 409] on div "Ingredient * Amount * Unit * Waste * .a-a{fill:#347362;}.b-a{fill:#fff;} Grams …" at bounding box center [464, 271] width 575 height 518
click at [266, 410] on input "text" at bounding box center [288, 413] width 191 height 30
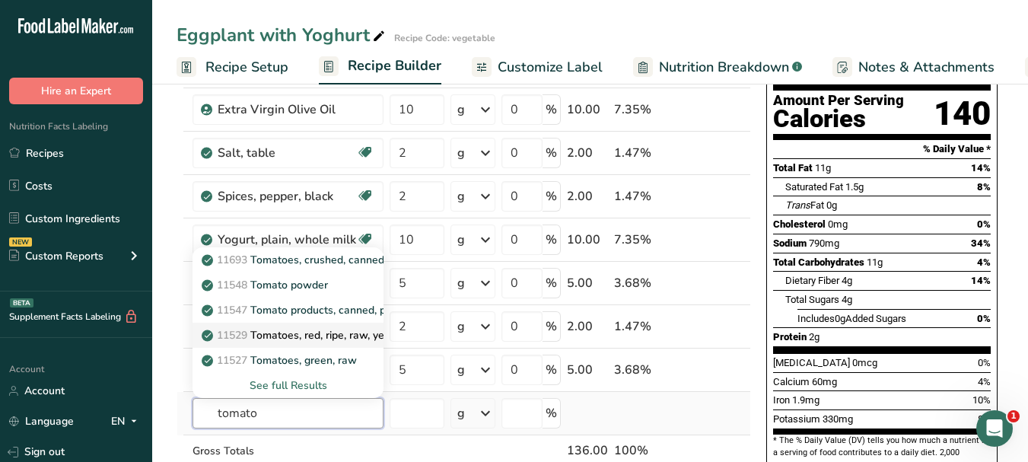
type input "tomato"
click at [348, 338] on p "11529 Tomatoes, red, ripe, raw, year round average" at bounding box center [336, 335] width 263 height 16
type input "Tomatoes, red, ripe, raw, year round average"
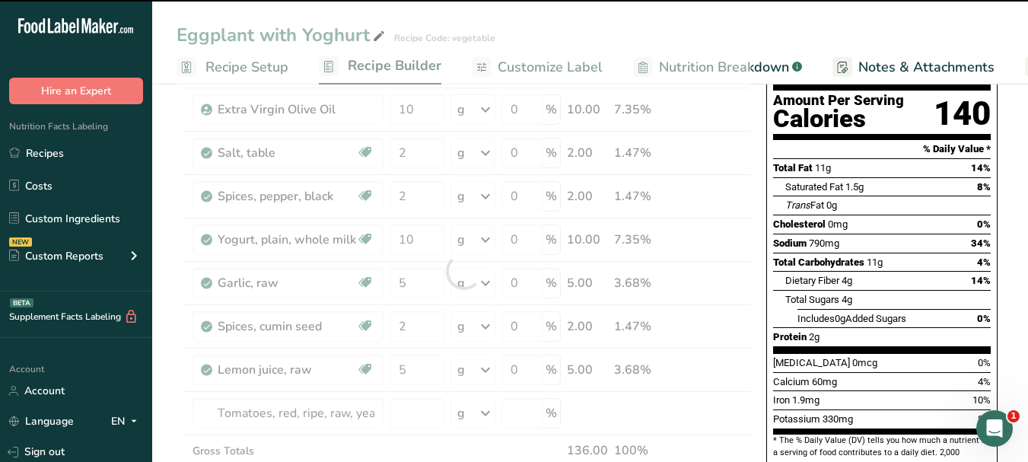
type input "0"
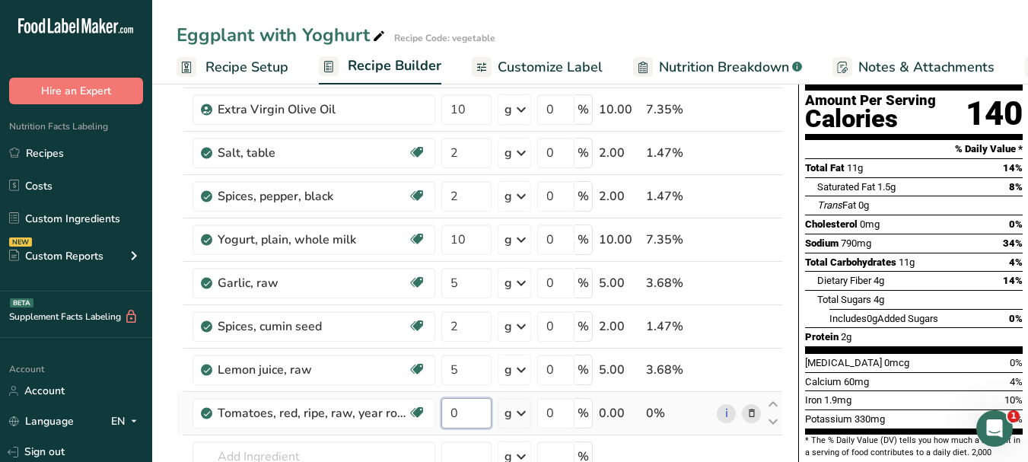
click at [448, 405] on input "0" at bounding box center [466, 413] width 50 height 30
type input "10"
click at [792, 247] on div "Nutrition Facts 1 Serving Per Container Serving Size 136g Amount Per Serving Ca…" at bounding box center [914, 248] width 244 height 594
click at [540, 71] on span "Customize Label" at bounding box center [550, 67] width 105 height 21
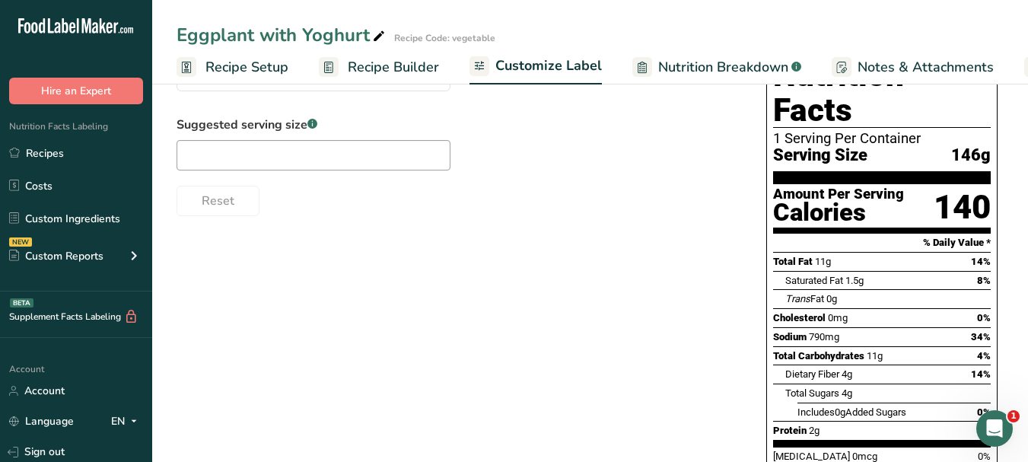
scroll to position [0, 142]
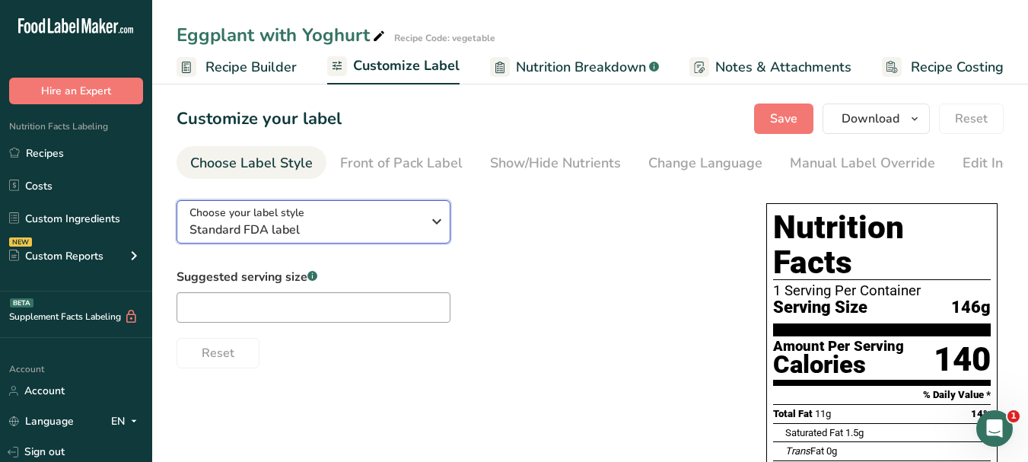
click at [448, 225] on button "Choose your label style Standard FDA label" at bounding box center [314, 221] width 274 height 43
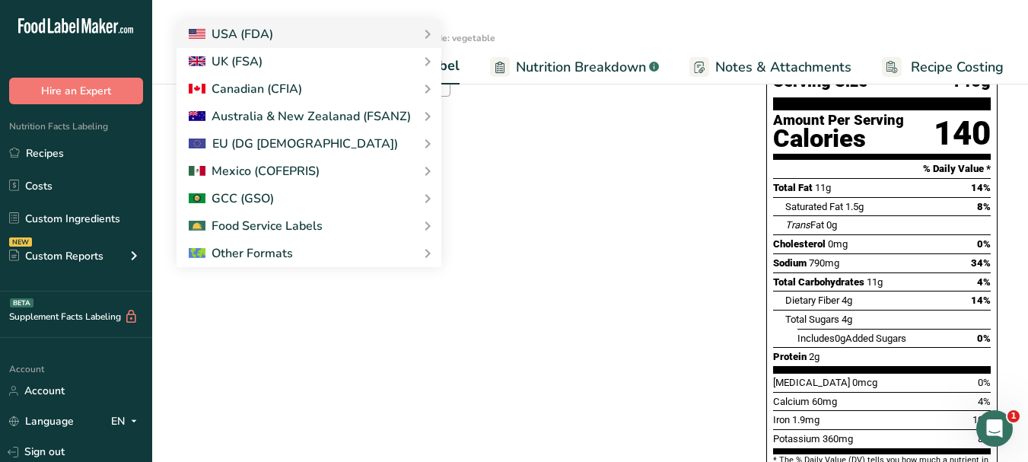
scroll to position [228, 0]
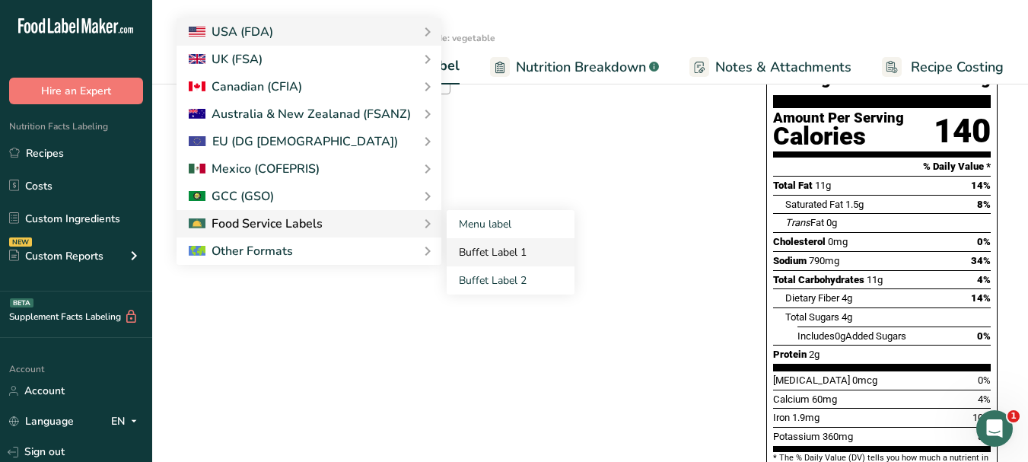
click at [461, 263] on link "Buffet Label 1" at bounding box center [511, 252] width 128 height 28
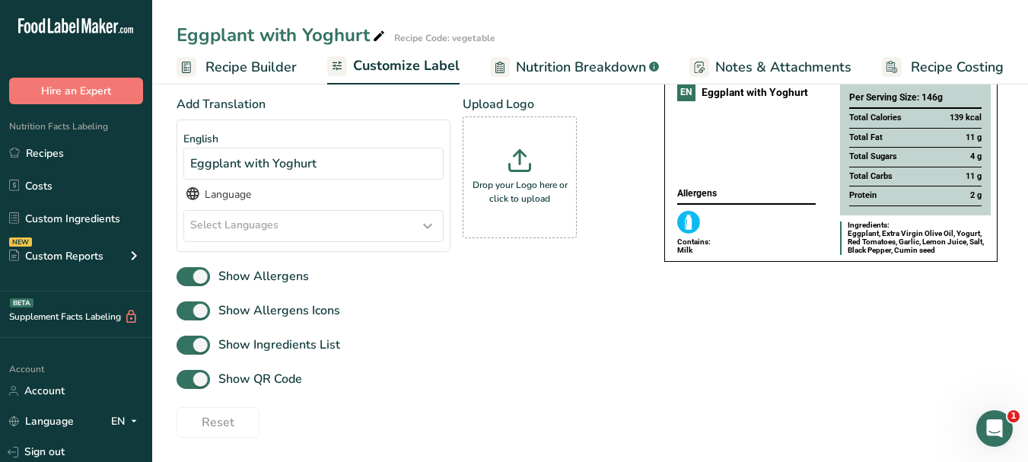
scroll to position [177, 0]
click at [432, 228] on icon at bounding box center [428, 225] width 18 height 27
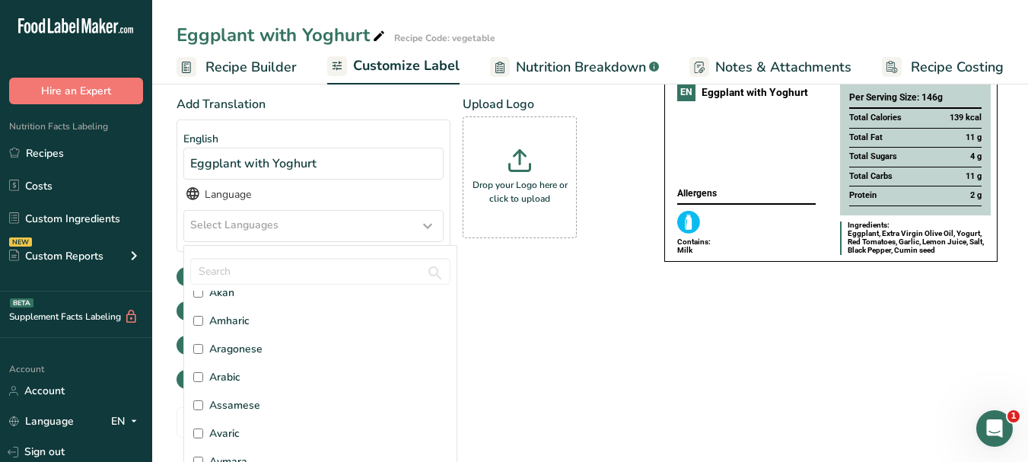
scroll to position [152, 0]
click at [243, 314] on label "Arabic" at bounding box center [320, 316] width 254 height 16
click at [203, 314] on input "Arabic" at bounding box center [198, 316] width 10 height 10
checkbox input "true"
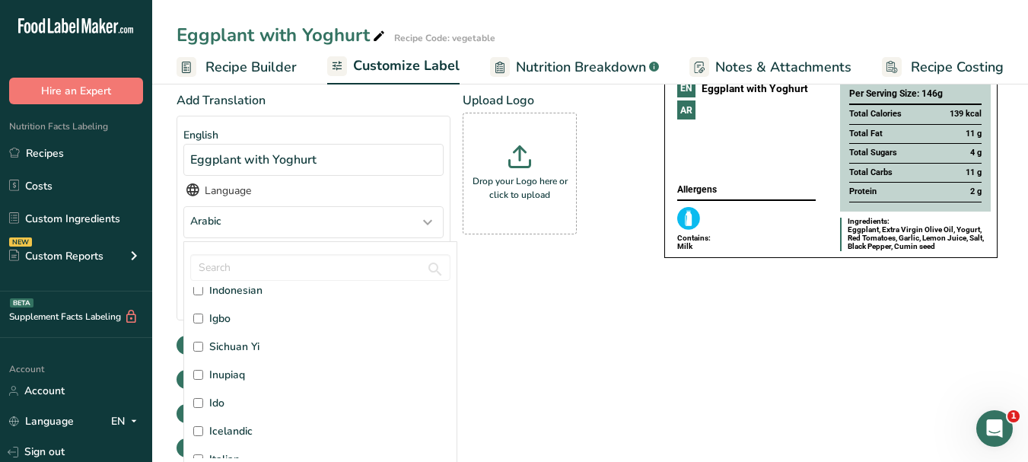
scroll to position [1827, 0]
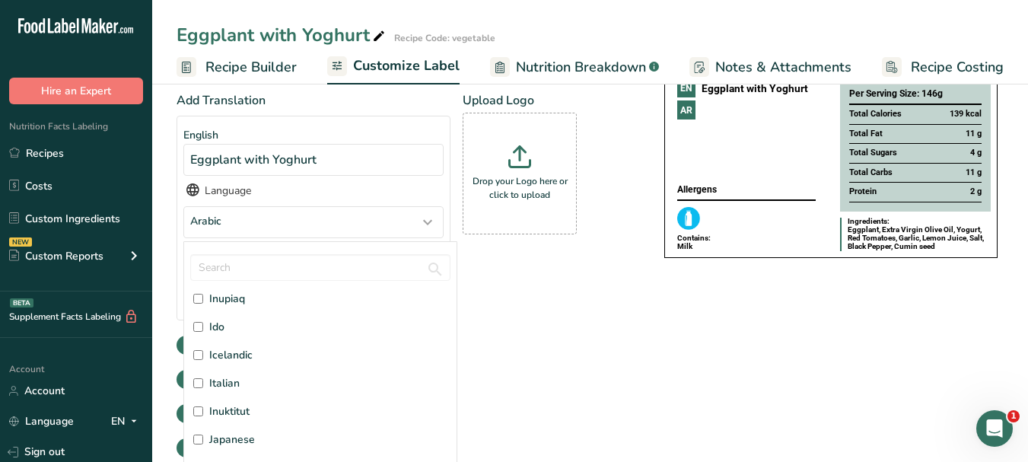
click at [240, 384] on label "Italian" at bounding box center [320, 383] width 254 height 16
click at [203, 384] on input "Italian" at bounding box center [198, 383] width 10 height 10
checkbox input "true"
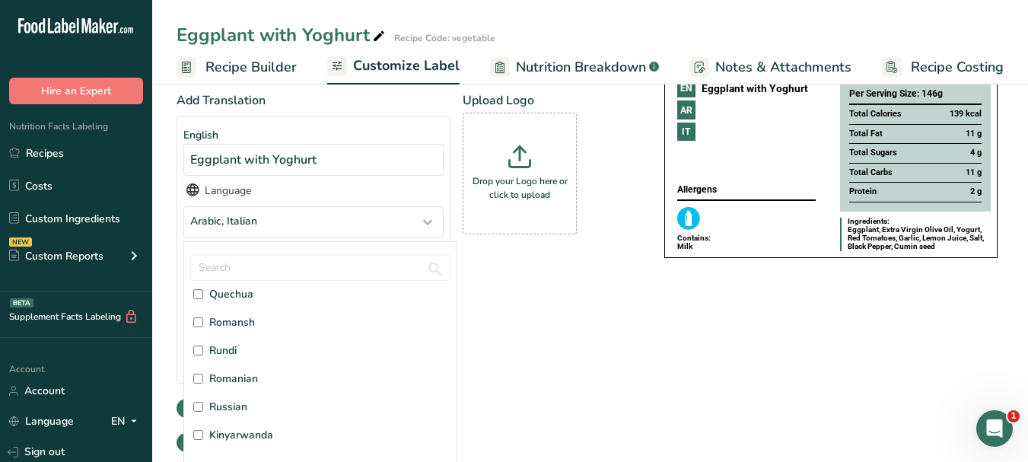
click at [236, 412] on span "Russian" at bounding box center [228, 407] width 38 height 16
click at [203, 412] on input "Russian" at bounding box center [198, 407] width 10 height 10
checkbox input "true"
click at [628, 343] on div "Add Translation English Eggplant with Yoghurt Language Arabic, Italian, Russian…" at bounding box center [405, 275] width 457 height 368
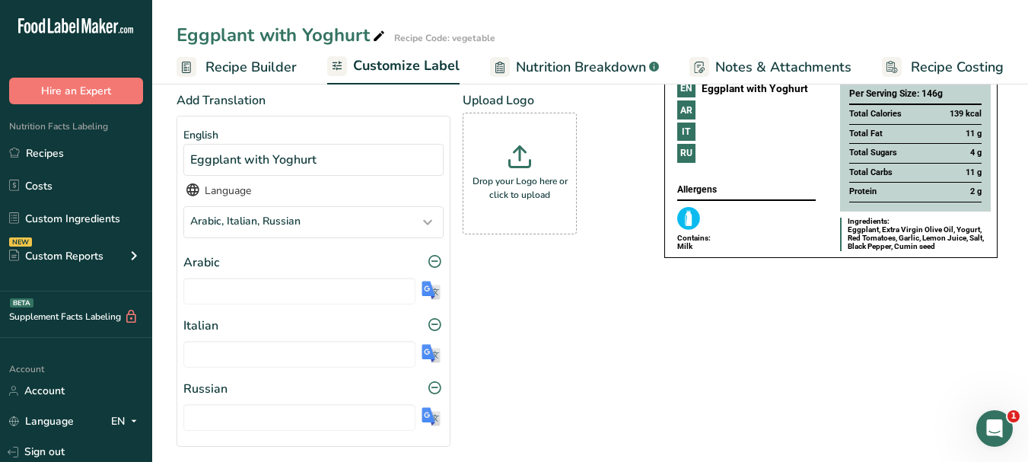
click at [435, 300] on img at bounding box center [431, 290] width 19 height 19
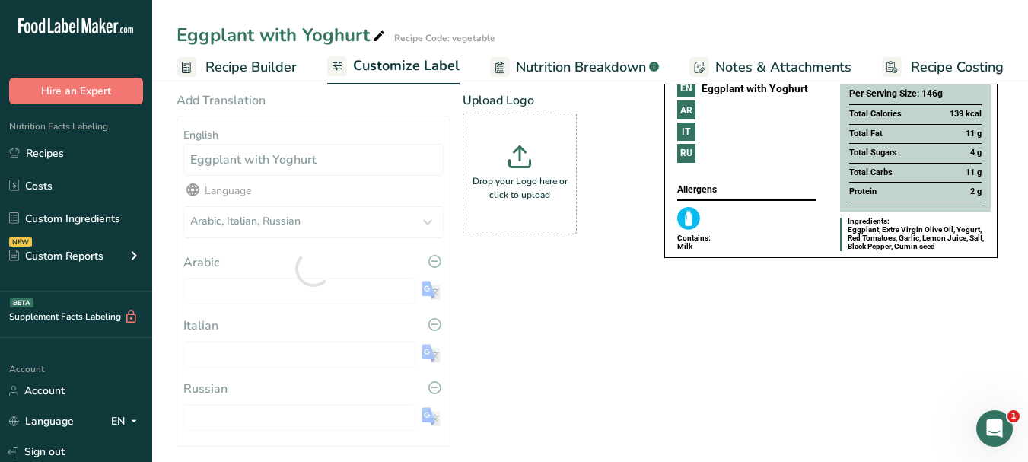
type input "باذنجان مع زبادي"
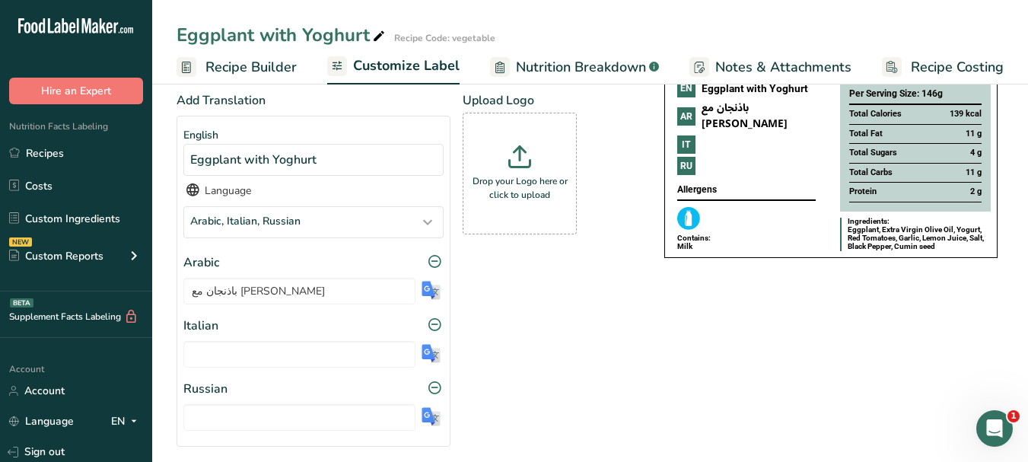
click at [433, 355] on img at bounding box center [431, 353] width 19 height 19
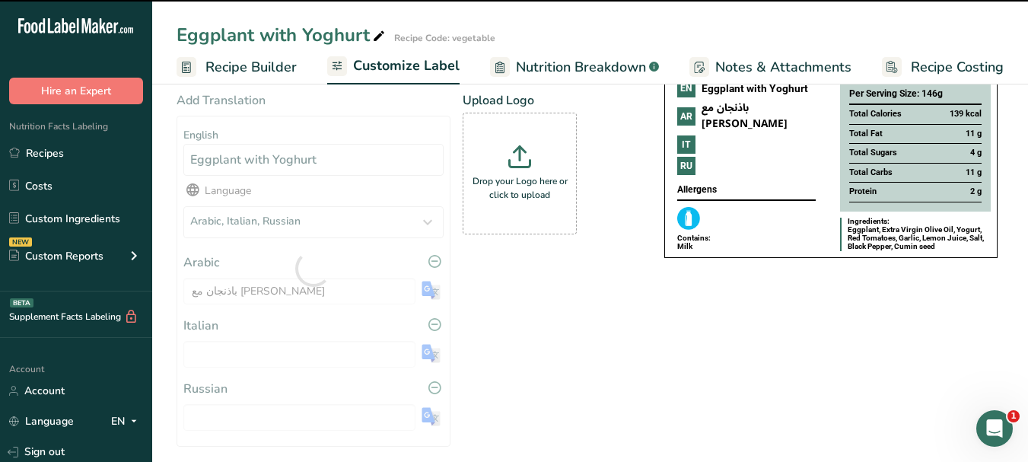
type input "Melanzane allo yogurt"
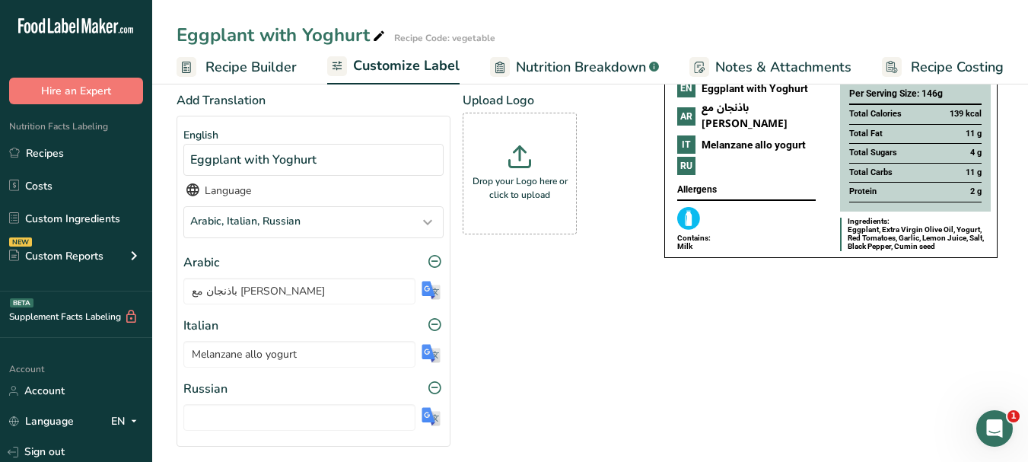
click at [429, 419] on img at bounding box center [431, 416] width 19 height 19
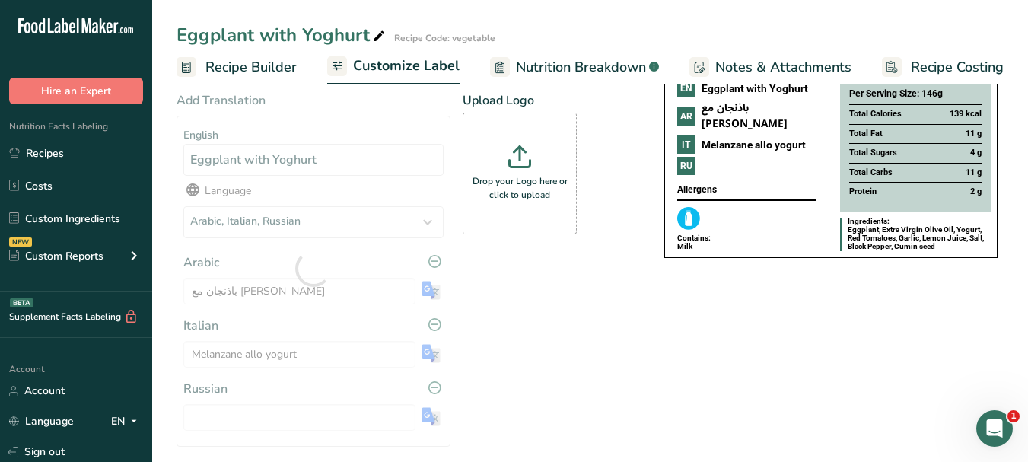
type input "Баклажаны с йогуртом"
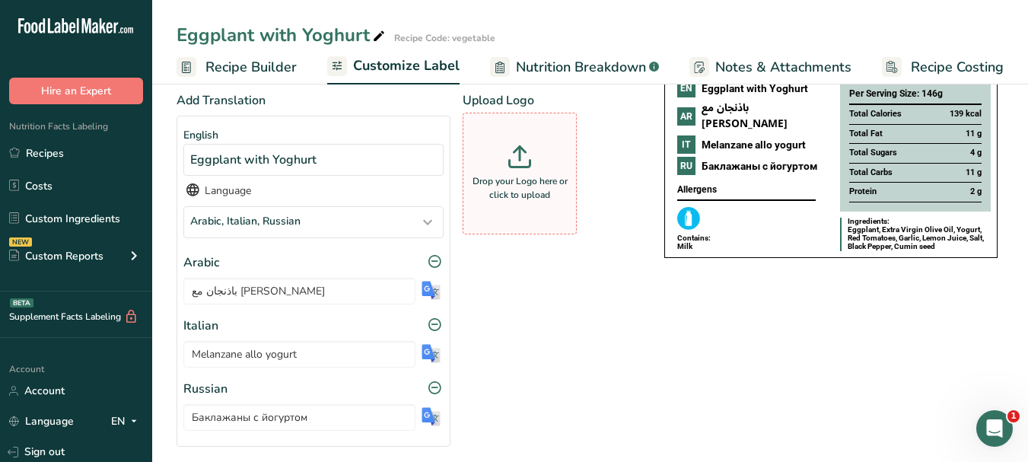
click at [532, 167] on div "Drop your Logo here or click to upload" at bounding box center [520, 173] width 107 height 114
click at [532, 167] on input "Drop your Logo here or click to upload" at bounding box center [520, 174] width 114 height 122
type input "C:\fakepath\Logo_001.png"
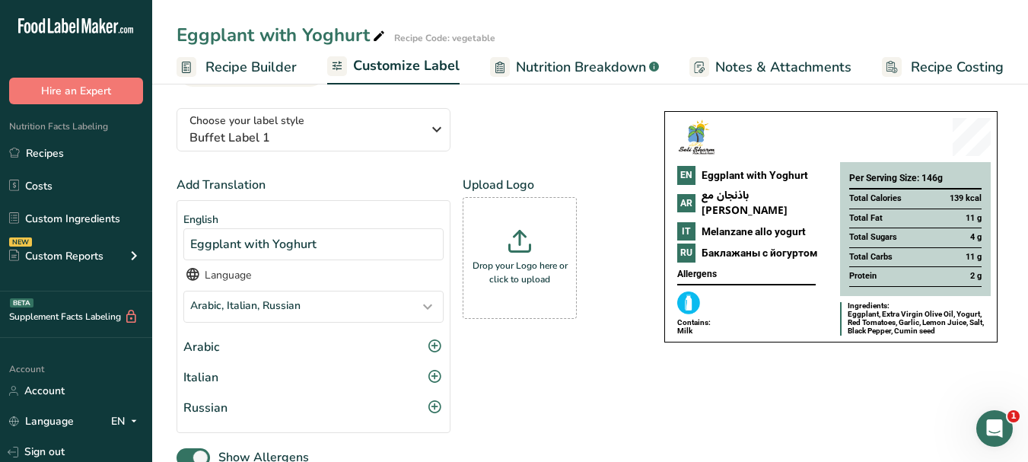
scroll to position [0, 0]
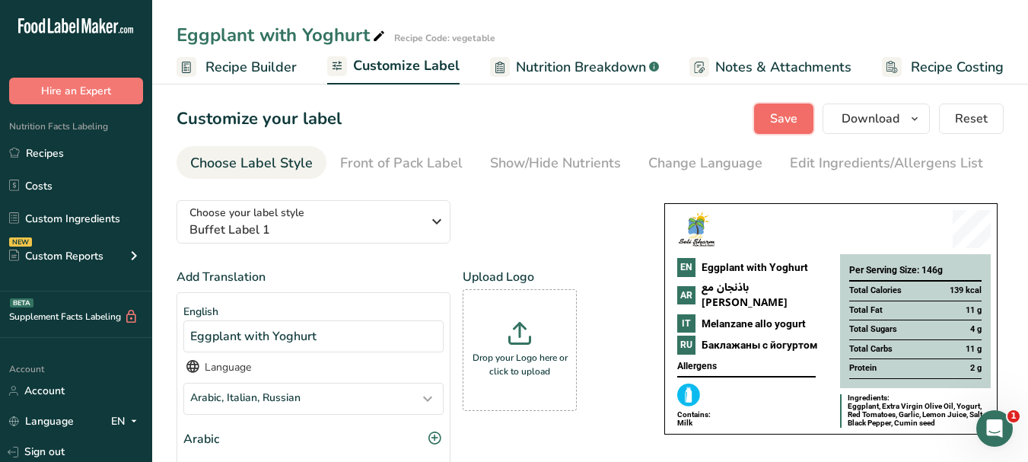
click at [797, 119] on span "Save" at bounding box center [783, 119] width 27 height 18
click at [924, 120] on span "button" at bounding box center [915, 119] width 18 height 18
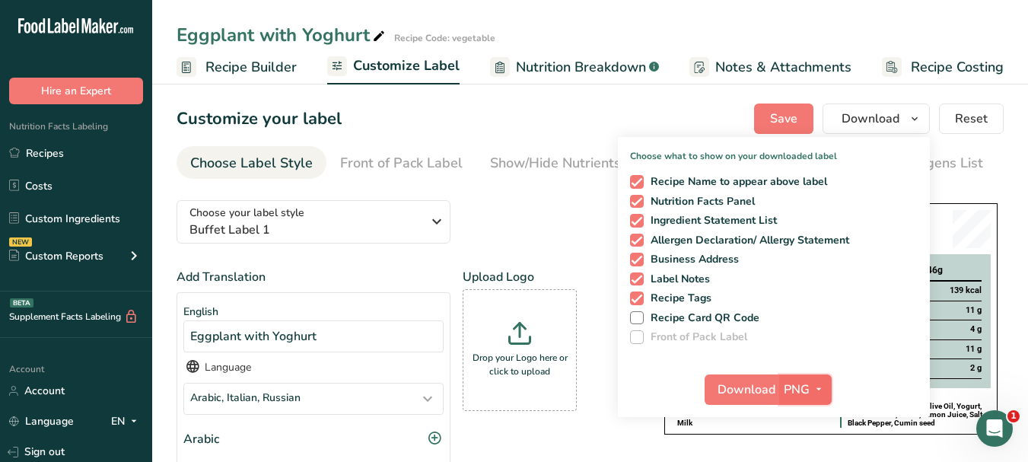
click at [826, 390] on span "button" at bounding box center [819, 390] width 18 height 18
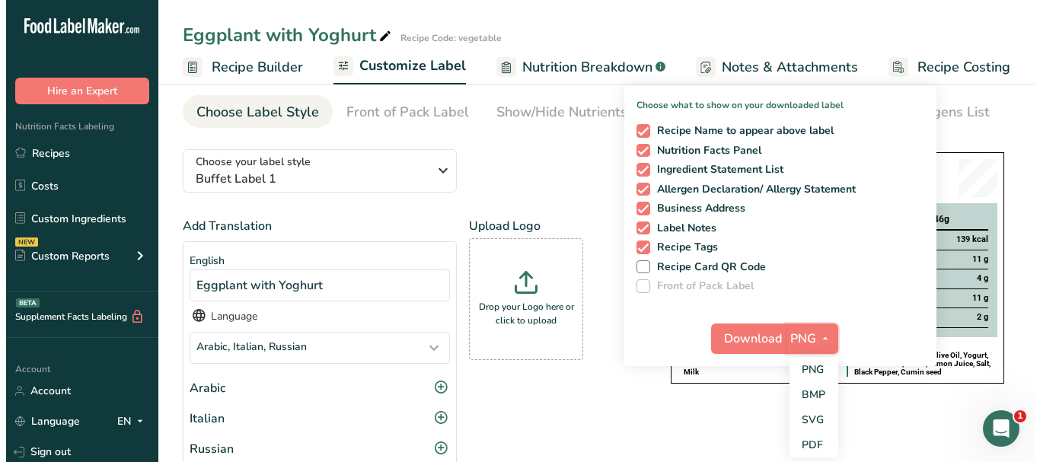
scroll to position [152, 0]
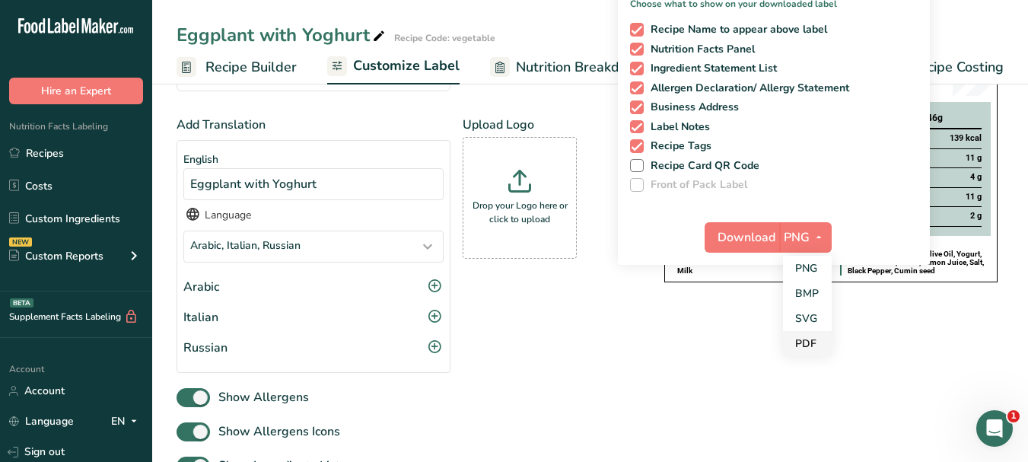
click at [814, 349] on link "PDF" at bounding box center [807, 343] width 49 height 25
click at [747, 234] on span "Download" at bounding box center [748, 237] width 58 height 18
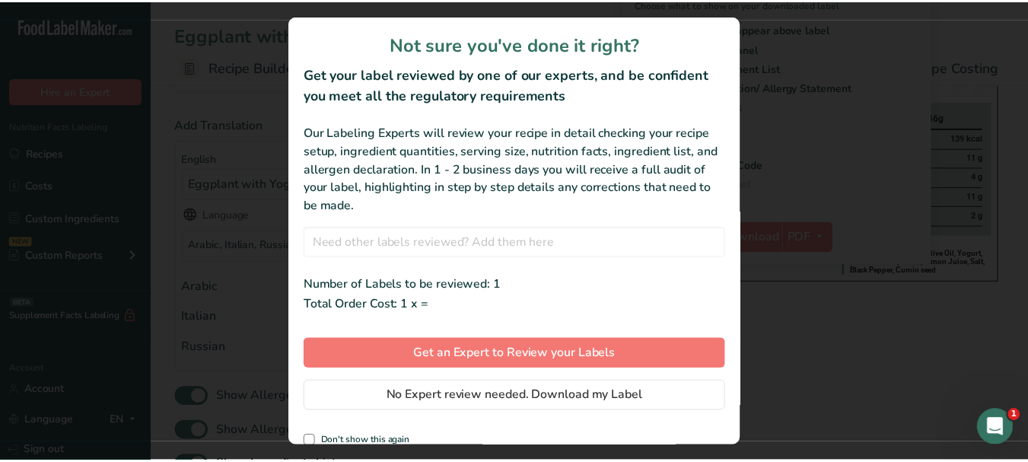
scroll to position [0, 131]
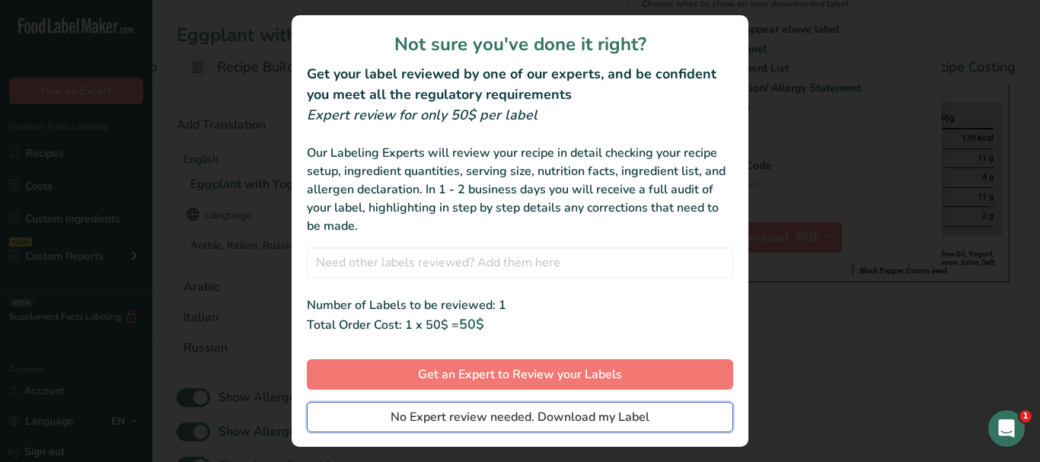
click at [657, 410] on button "No Expert review needed. Download my Label" at bounding box center [520, 417] width 426 height 30
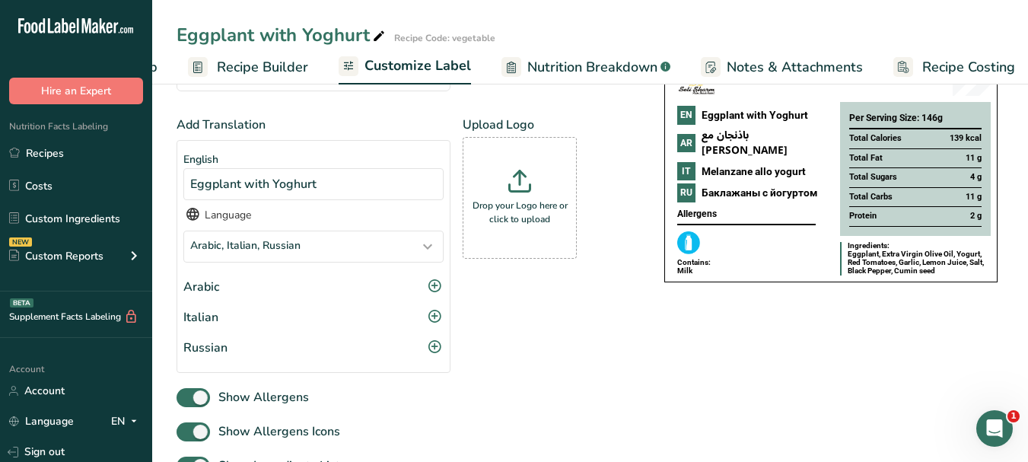
click at [986, 70] on span "Recipe Costing" at bounding box center [969, 67] width 93 height 21
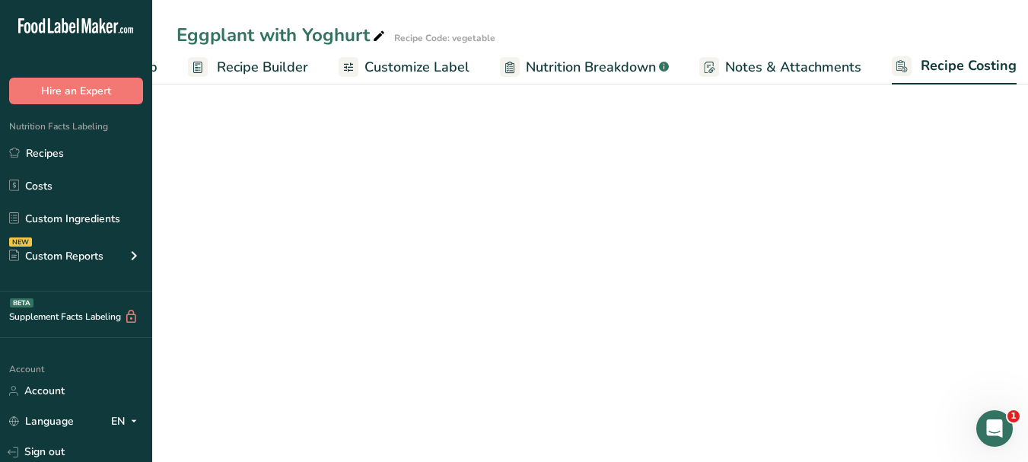
select select "1"
